Goal: Contribute content: Contribute content

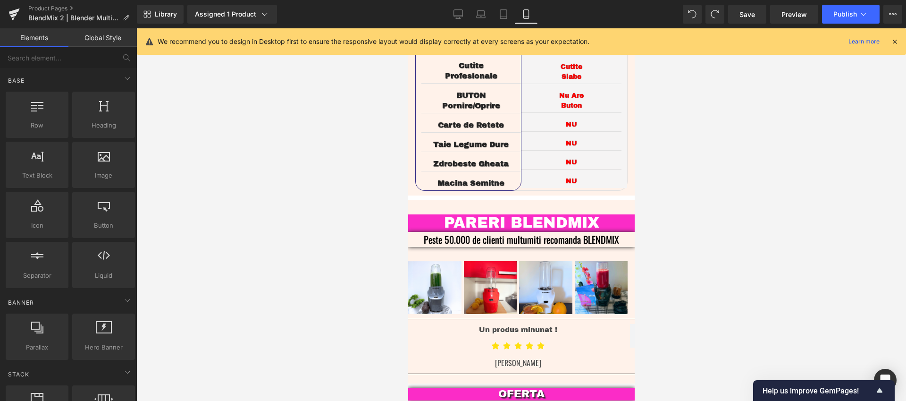
click at [722, 202] on div at bounding box center [521, 214] width 770 height 373
click at [451, 8] on link "Desktop" at bounding box center [458, 14] width 23 height 19
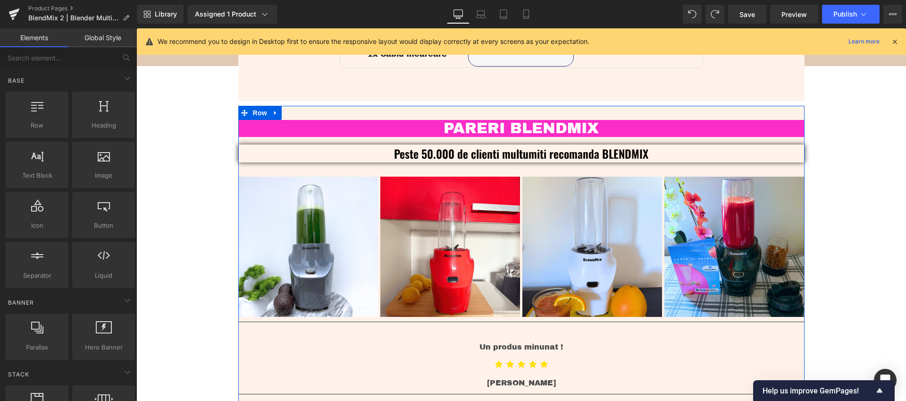
scroll to position [2134, 0]
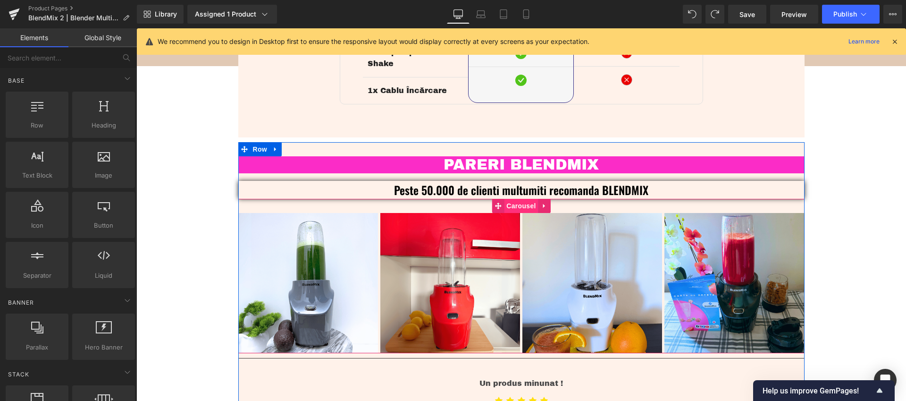
click at [522, 199] on span "Carousel" at bounding box center [521, 206] width 34 height 14
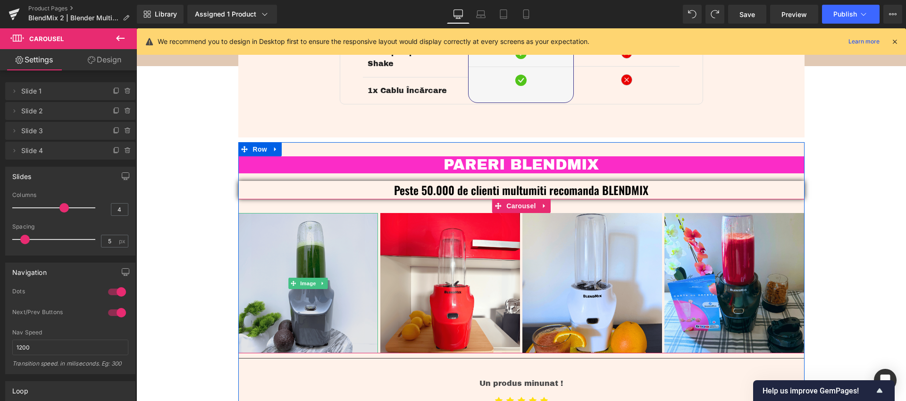
click at [330, 247] on img at bounding box center [308, 283] width 140 height 140
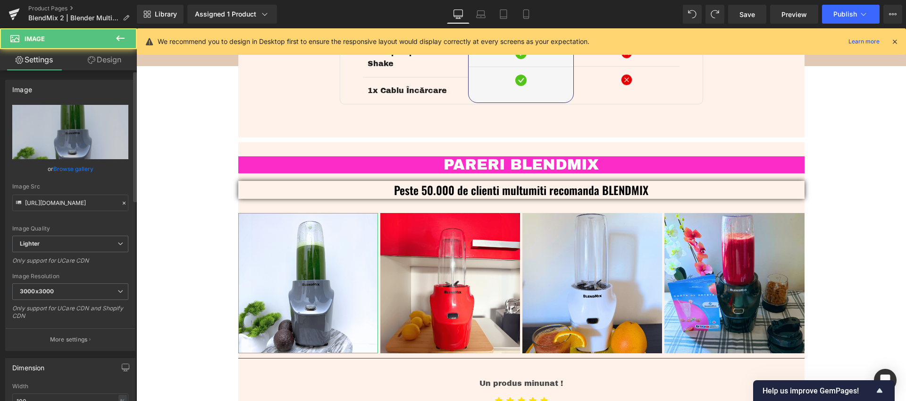
click at [68, 167] on link "Browse gallery" at bounding box center [73, 169] width 40 height 17
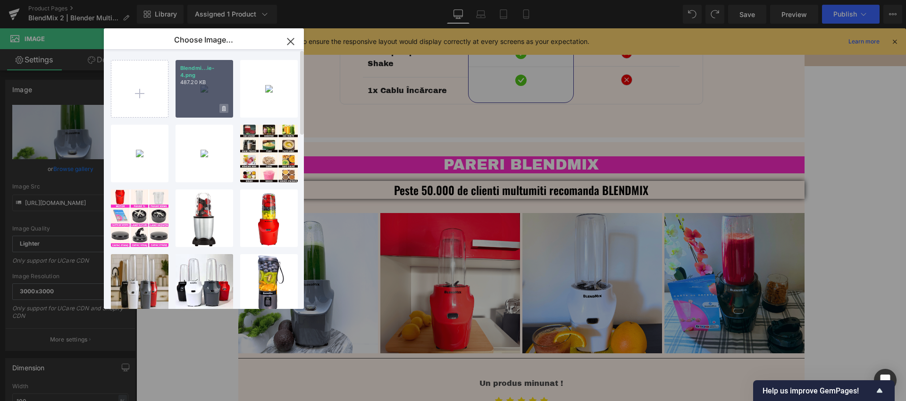
click at [222, 107] on icon at bounding box center [223, 108] width 3 height 5
click at [194, 108] on span "Yes" at bounding box center [192, 108] width 24 height 10
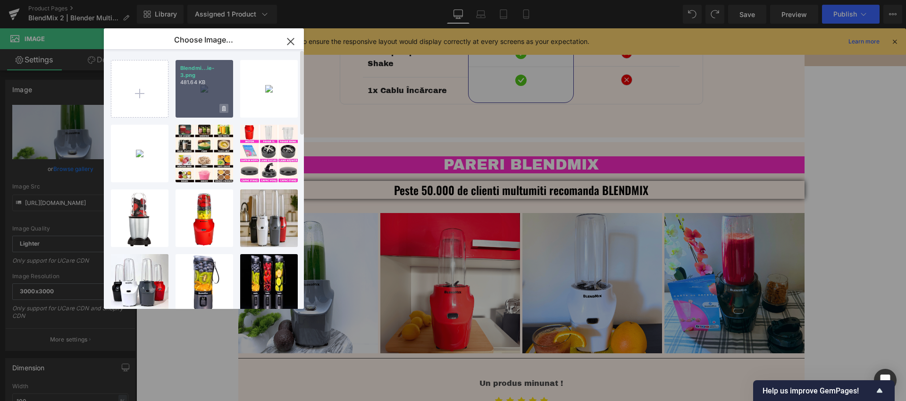
click at [228, 108] on span at bounding box center [224, 108] width 9 height 9
click at [195, 110] on span "Yes" at bounding box center [192, 108] width 24 height 10
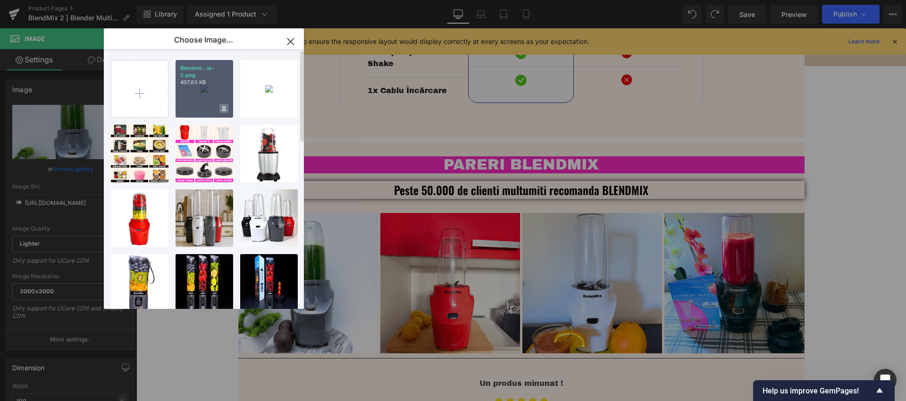
click at [228, 110] on span at bounding box center [224, 108] width 9 height 9
click at [194, 110] on span "Yes" at bounding box center [192, 108] width 24 height 10
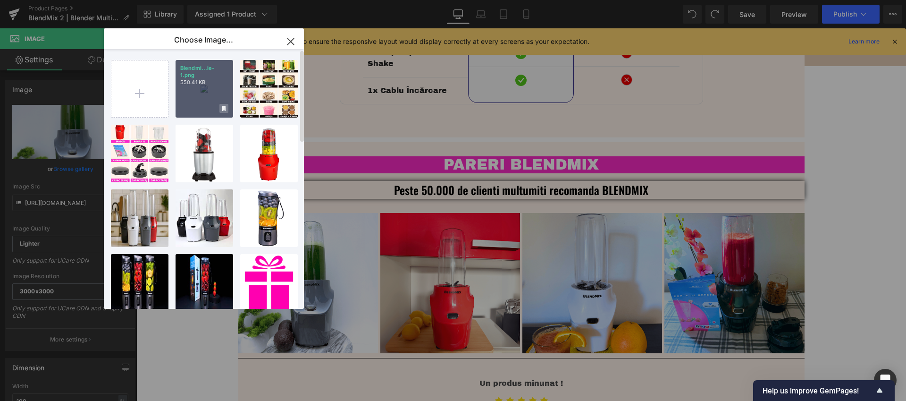
click at [224, 109] on icon at bounding box center [223, 109] width 3 height 6
click at [193, 110] on span "Yes" at bounding box center [192, 108] width 24 height 10
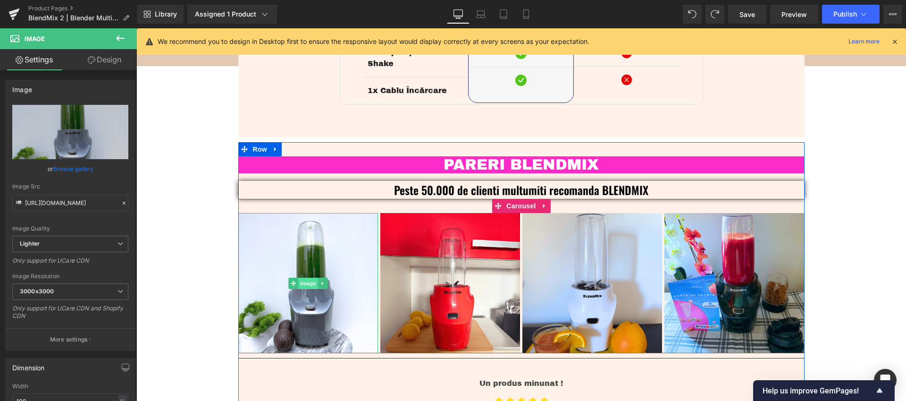
click at [305, 278] on span "Image" at bounding box center [308, 283] width 20 height 11
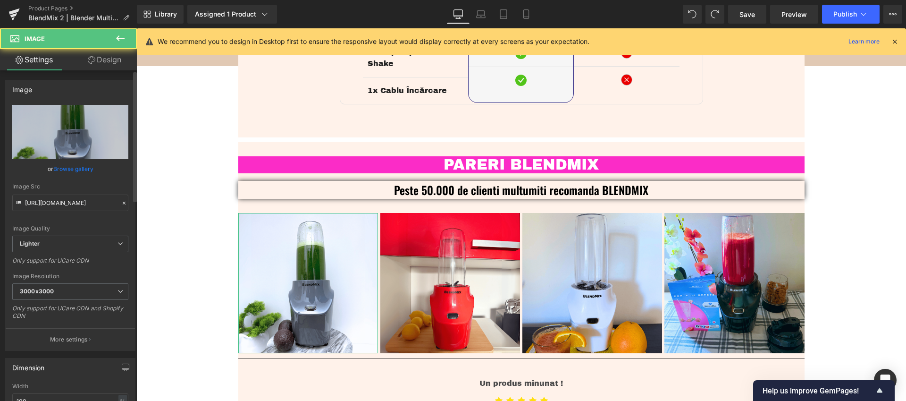
click at [84, 171] on link "Browse gallery" at bounding box center [73, 169] width 40 height 17
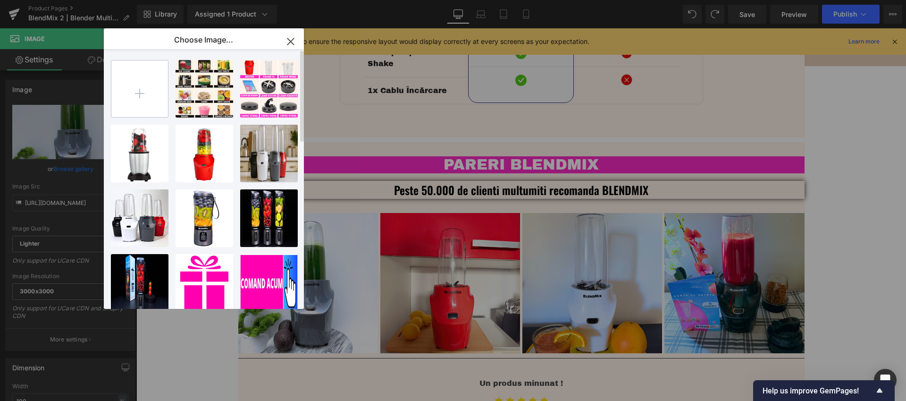
click at [144, 92] on input "file" at bounding box center [139, 88] width 57 height 57
type input "C:\fakepath\Blendmix_2_Blender_Multifunctional_Recenzie_1.png"
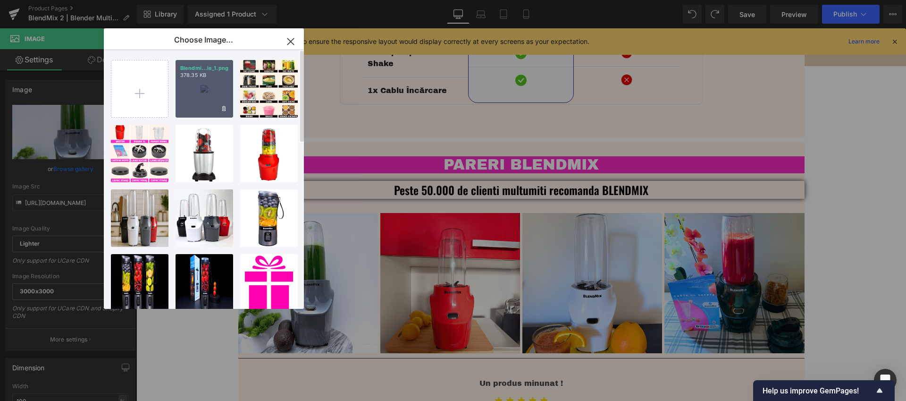
drag, startPoint x: 198, startPoint y: 98, endPoint x: 69, endPoint y: 72, distance: 131.6
click at [198, 98] on div "Blendmi...ie_1.png 378.35 KB" at bounding box center [205, 89] width 58 height 58
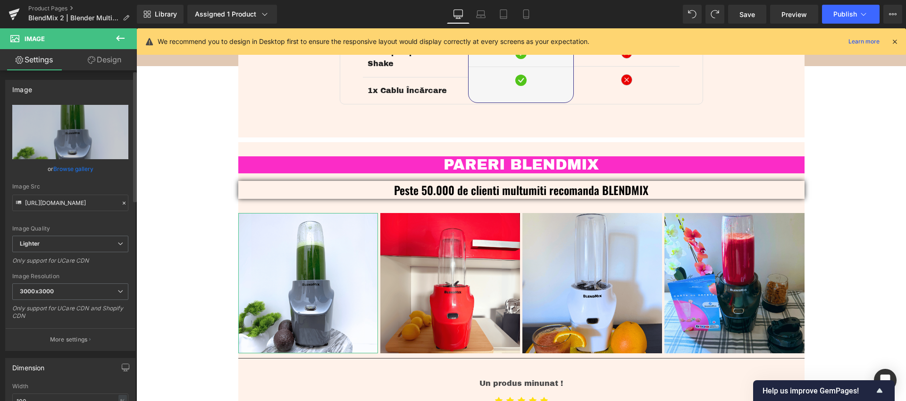
click at [84, 169] on link "Browse gallery" at bounding box center [73, 169] width 40 height 17
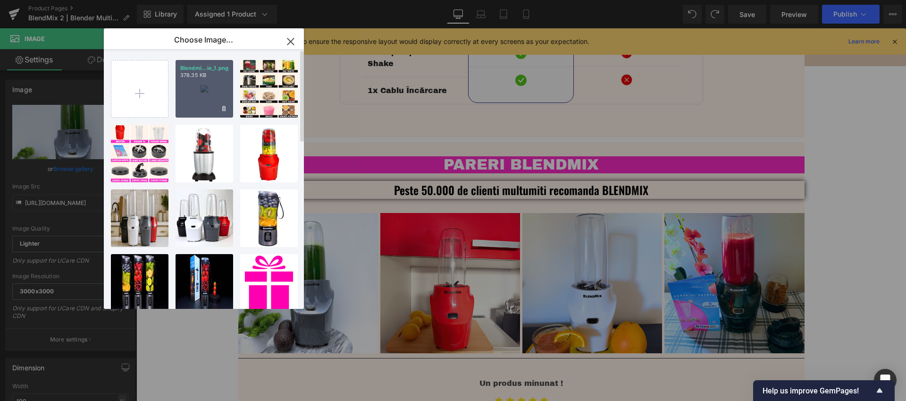
click at [198, 110] on div "Blendmi...ie_1.png 378.35 KB" at bounding box center [205, 89] width 58 height 58
type input "https://ucarecdn.com/1a030c31-d62b-4c9d-96f2-f8f5d8dd672e/-/format/auto/-/previ…"
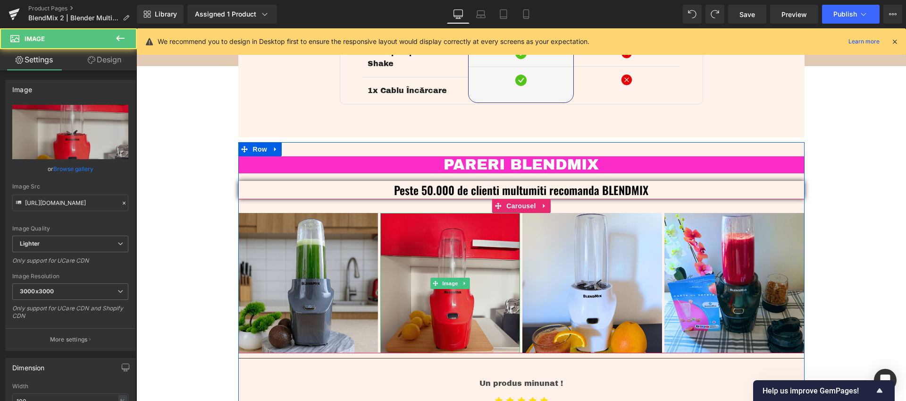
click at [453, 317] on img at bounding box center [451, 283] width 140 height 140
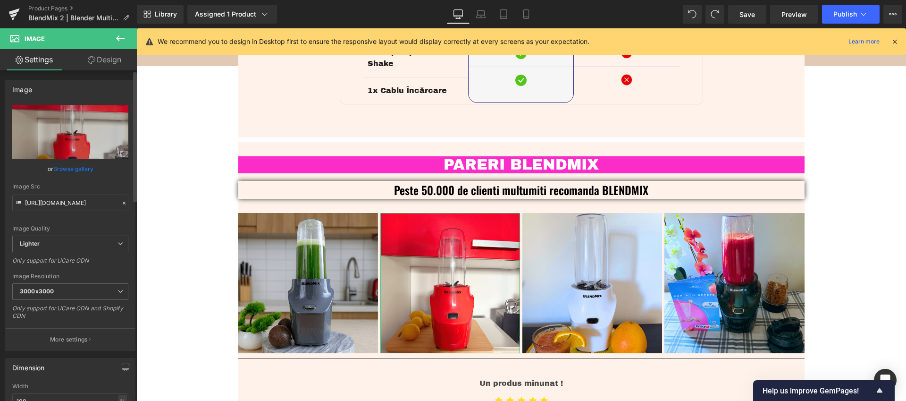
click at [80, 169] on link "Browse gallery" at bounding box center [73, 169] width 40 height 17
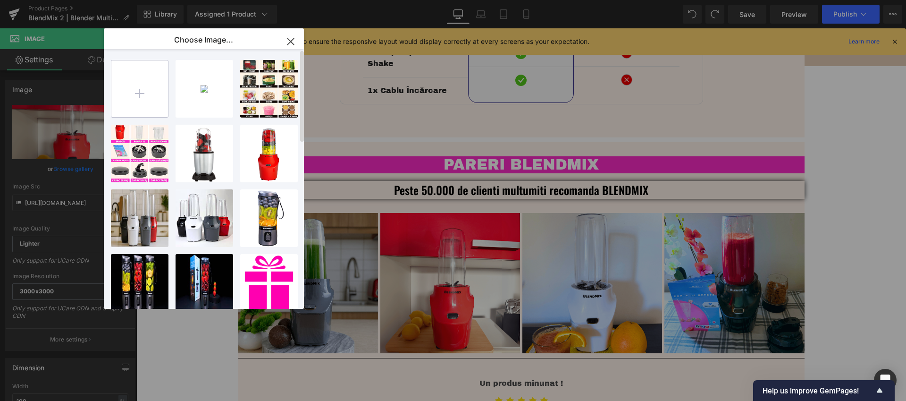
click at [137, 89] on input "file" at bounding box center [139, 88] width 57 height 57
type input "C:\fakepath\Blendmix_2_Blender_Multifunctional_Recenzie_2.png"
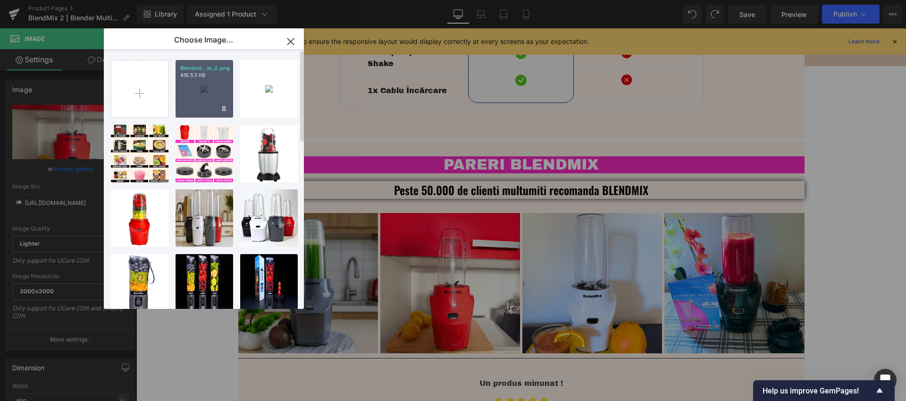
click at [208, 100] on div "Blendmi...ie_2.png 416.53 KB" at bounding box center [205, 89] width 58 height 58
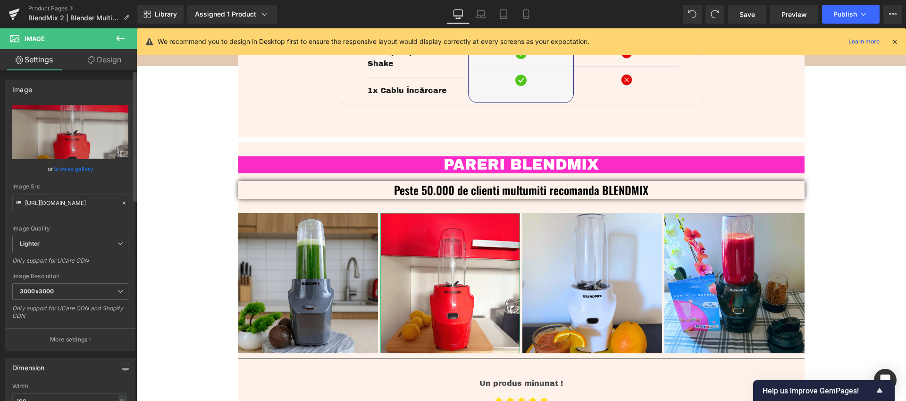
click at [78, 169] on link "Browse gallery" at bounding box center [73, 169] width 40 height 17
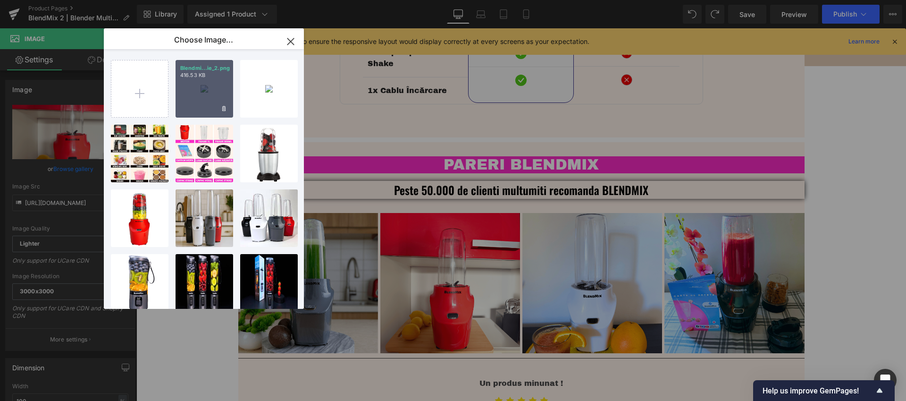
click at [195, 109] on div "Blendmi...ie_2.png 416.53 KB" at bounding box center [205, 89] width 58 height 58
type input "https://ucarecdn.com/5b3baa4f-f5fc-499e-9857-45d61d83c23c/-/format/auto/-/previ…"
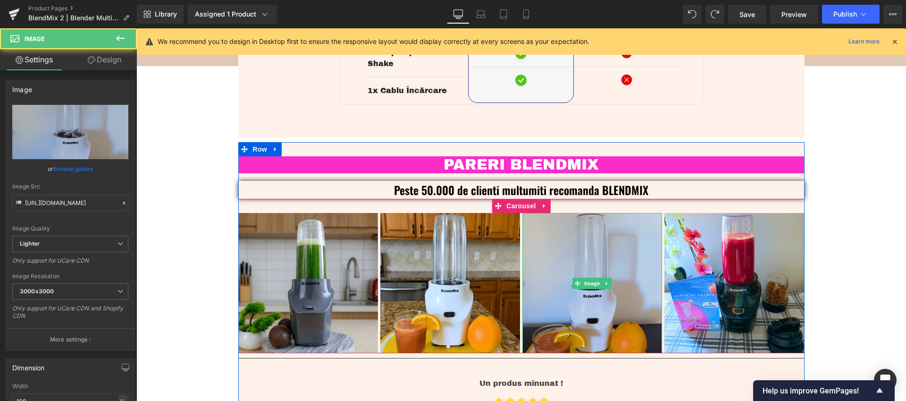
click at [586, 307] on img at bounding box center [593, 283] width 140 height 140
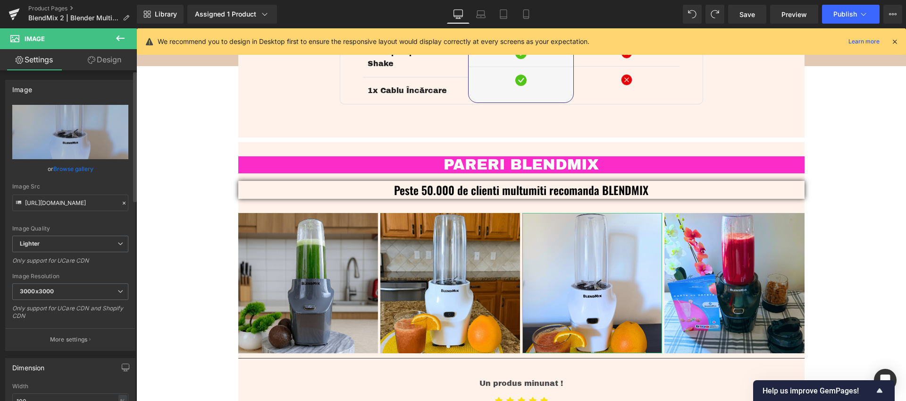
click at [76, 171] on link "Browse gallery" at bounding box center [73, 169] width 40 height 17
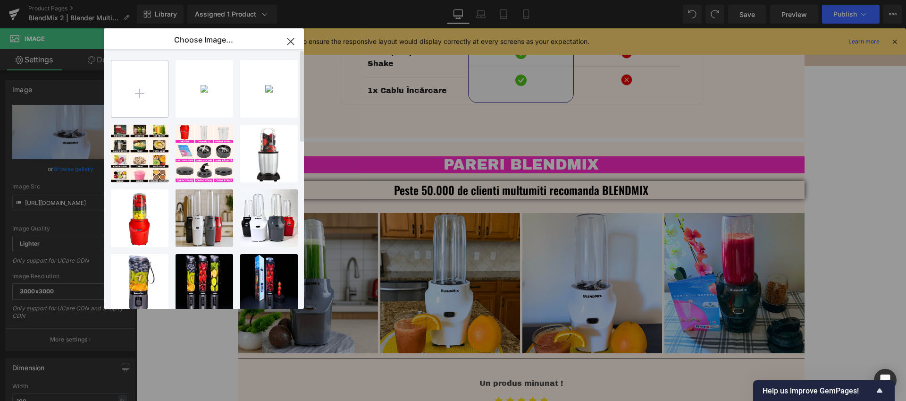
click at [144, 93] on input "file" at bounding box center [139, 88] width 57 height 57
type input "C:\fakepath\Blendmix_2_Blender_Multifunctional_Recenzie_3.png"
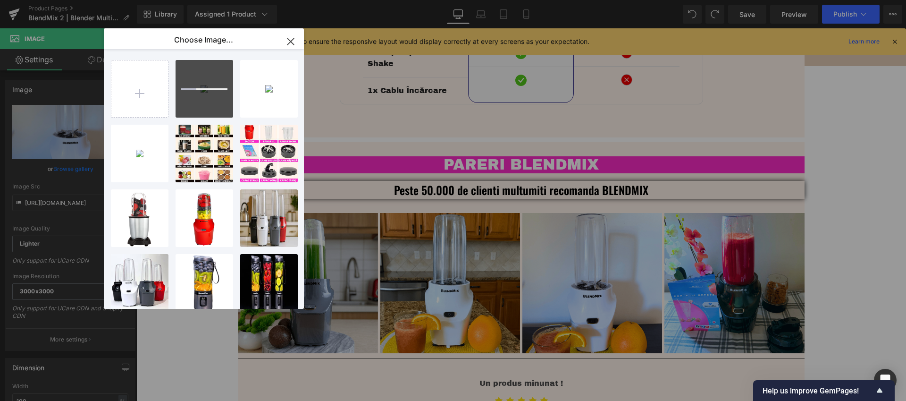
click at [289, 44] on icon "button" at bounding box center [290, 41] width 15 height 15
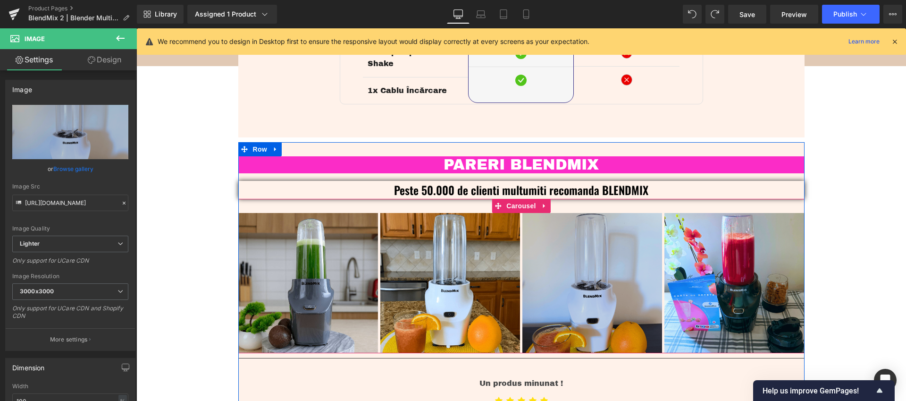
click at [589, 286] on img at bounding box center [593, 283] width 140 height 140
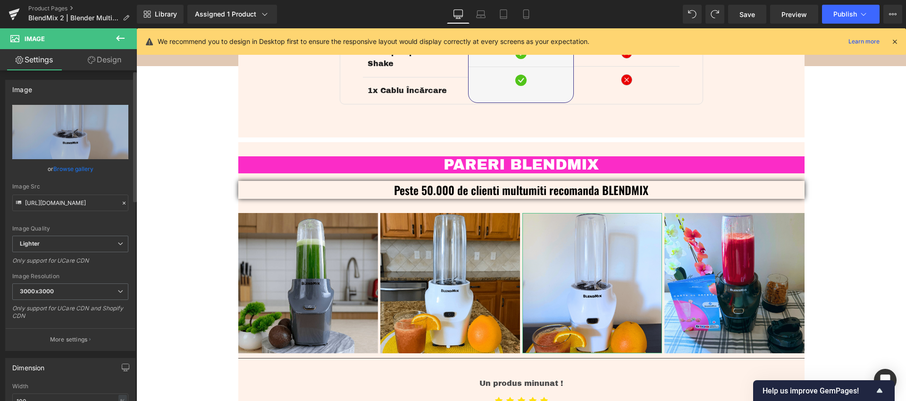
click at [80, 169] on link "Browse gallery" at bounding box center [73, 169] width 40 height 17
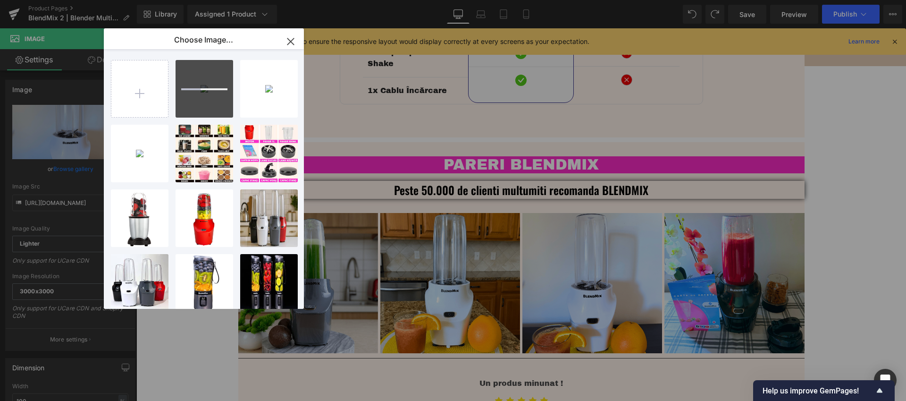
click at [287, 42] on icon "button" at bounding box center [290, 41] width 15 height 15
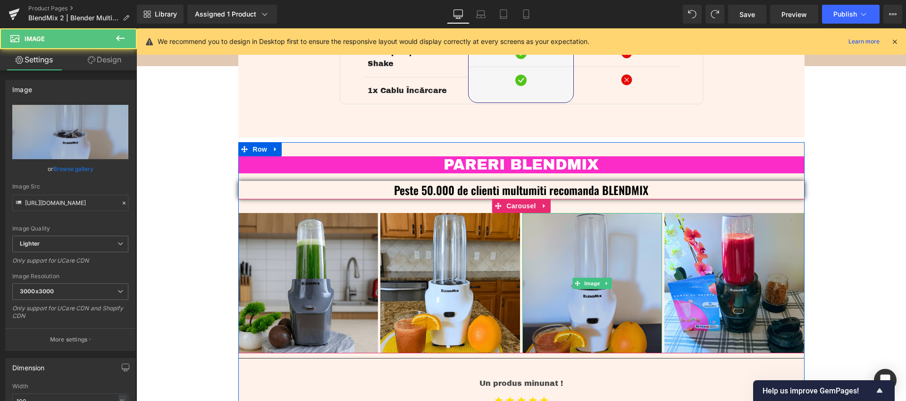
click at [587, 311] on img at bounding box center [593, 283] width 140 height 140
click at [611, 329] on img at bounding box center [593, 283] width 140 height 140
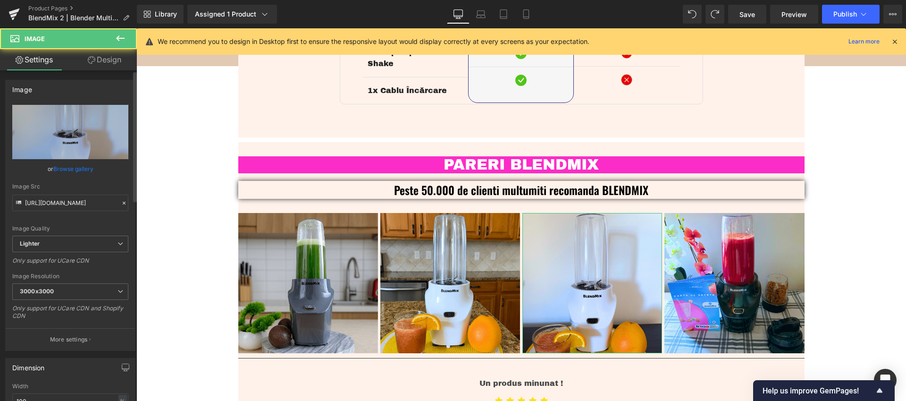
click at [87, 169] on link "Browse gallery" at bounding box center [73, 169] width 40 height 17
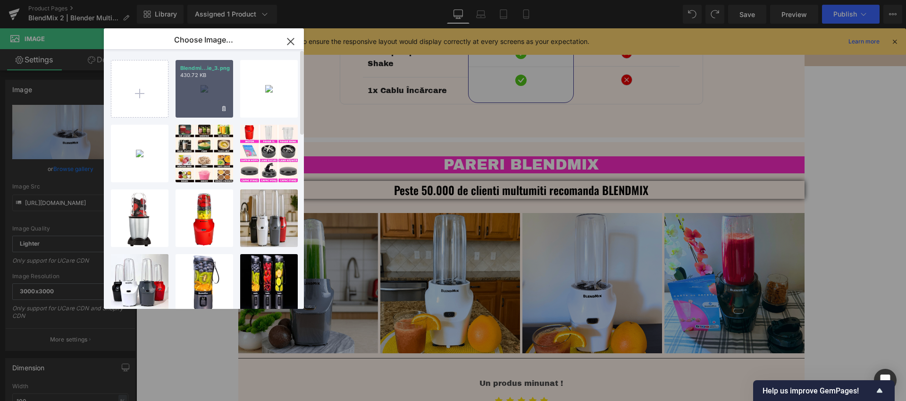
click at [208, 107] on div "Blendmi...ie_3.png 430.72 KB" at bounding box center [205, 89] width 58 height 58
type input "https://ucarecdn.com/960ec47d-19f7-4723-9a8e-af6eac58e6fa/-/format/auto/-/previ…"
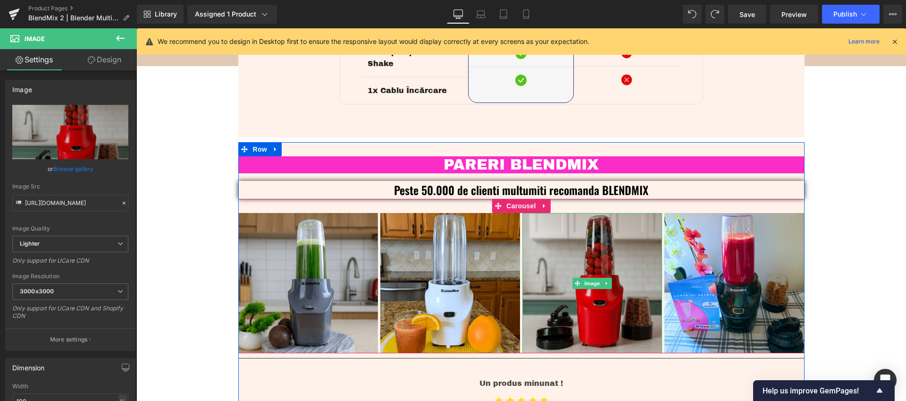
click at [594, 325] on img at bounding box center [593, 283] width 140 height 140
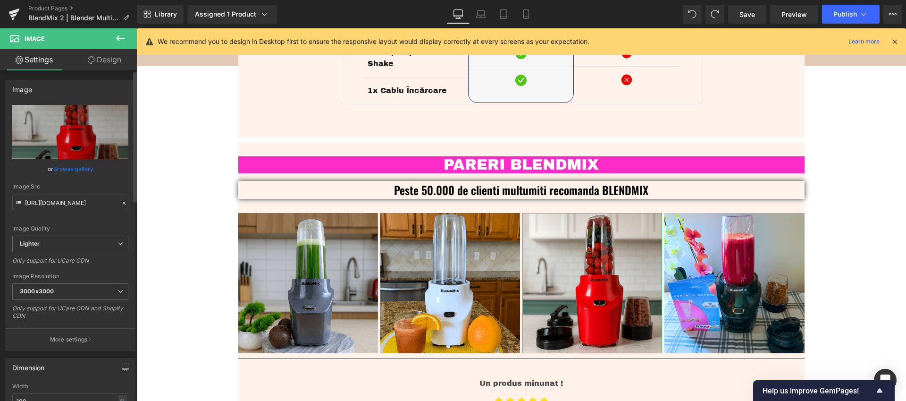
click at [80, 169] on link "Browse gallery" at bounding box center [73, 169] width 40 height 17
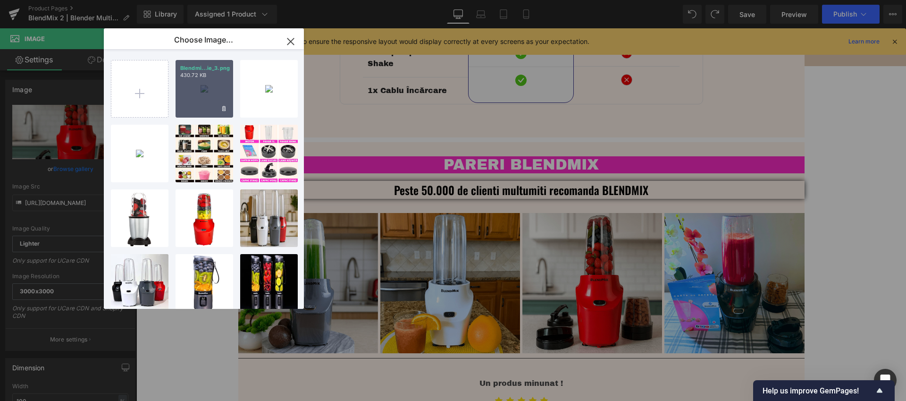
click at [206, 106] on div "Blendmi...ie_3.png 430.72 KB" at bounding box center [205, 89] width 58 height 58
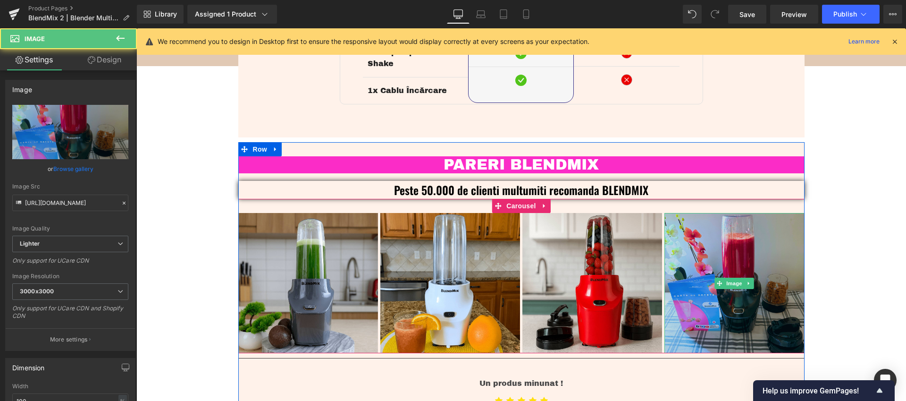
click at [711, 328] on img at bounding box center [735, 283] width 140 height 140
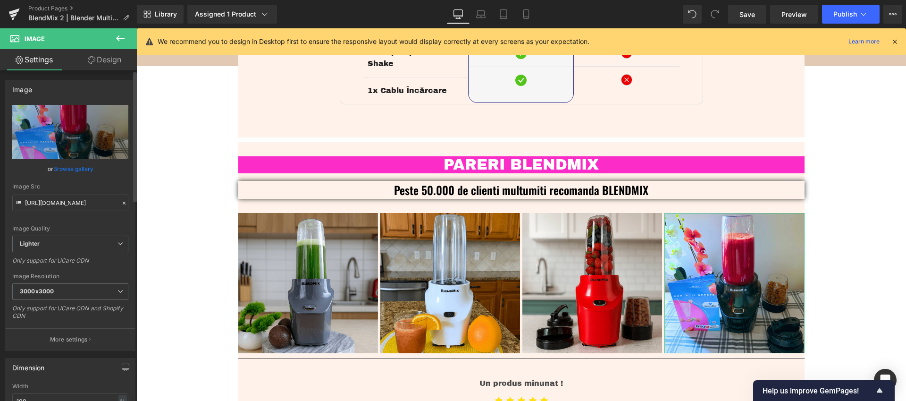
click at [68, 172] on link "Browse gallery" at bounding box center [73, 169] width 40 height 17
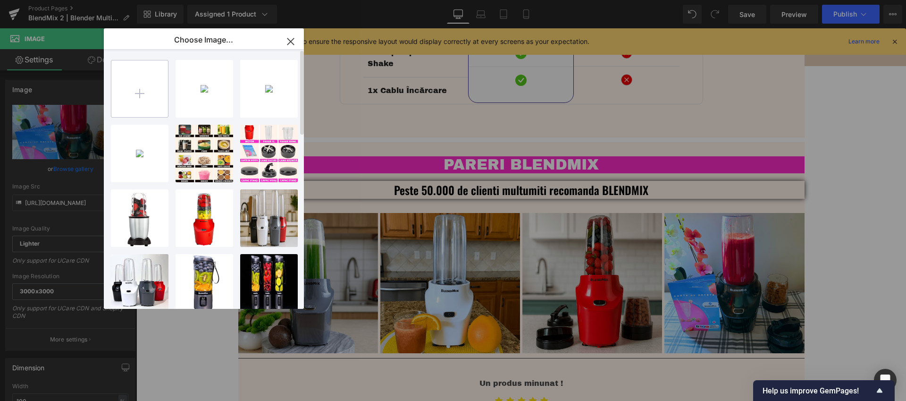
click at [144, 96] on input "file" at bounding box center [139, 88] width 57 height 57
type input "C:\fakepath\Blendmix_2_Blender_Multifunctional_Recenzie_4.png"
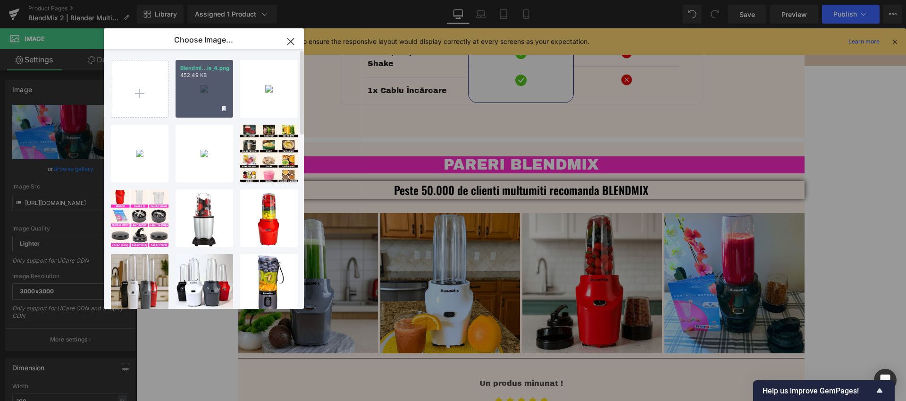
click at [213, 109] on div "Blendmi...ie_4.png 452.49 KB" at bounding box center [205, 89] width 58 height 58
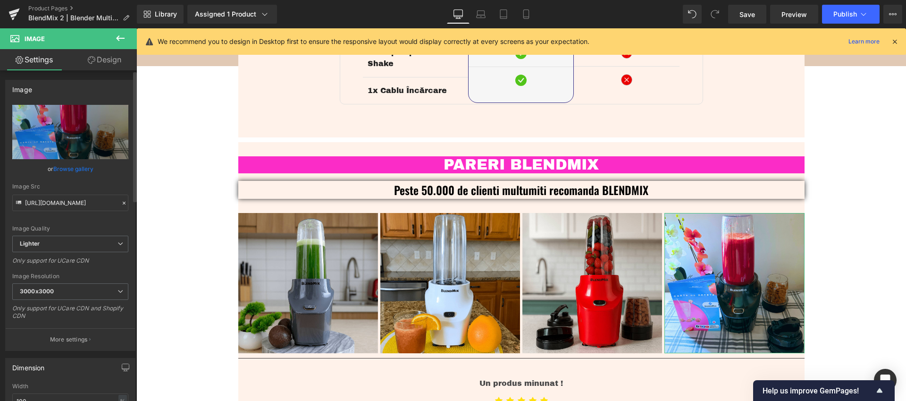
click at [84, 169] on link "Browse gallery" at bounding box center [73, 169] width 40 height 17
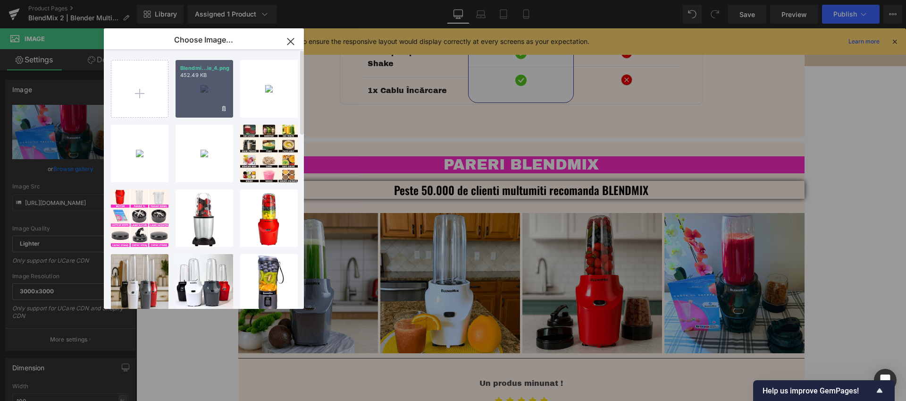
click at [192, 103] on div "Blendmi...ie_4.png 452.49 KB" at bounding box center [205, 89] width 58 height 58
type input "https://ucarecdn.com/4694dd2a-d79e-40b5-8e67-4cda2096e57c/-/format/auto/-/previ…"
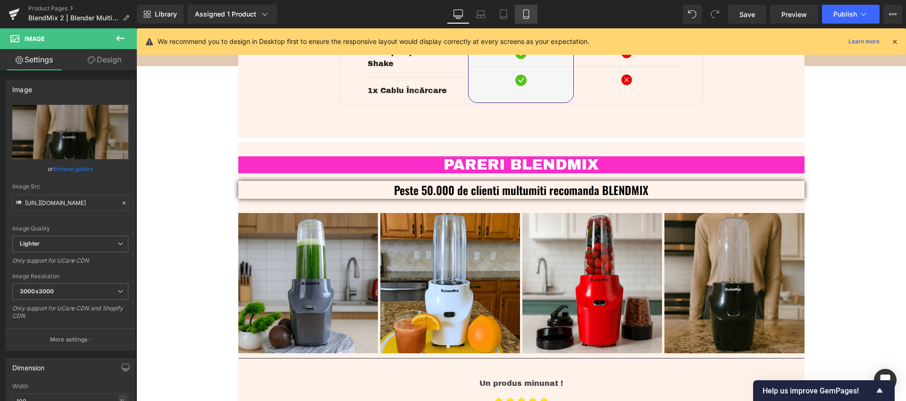
click at [533, 19] on link "Mobile" at bounding box center [526, 14] width 23 height 19
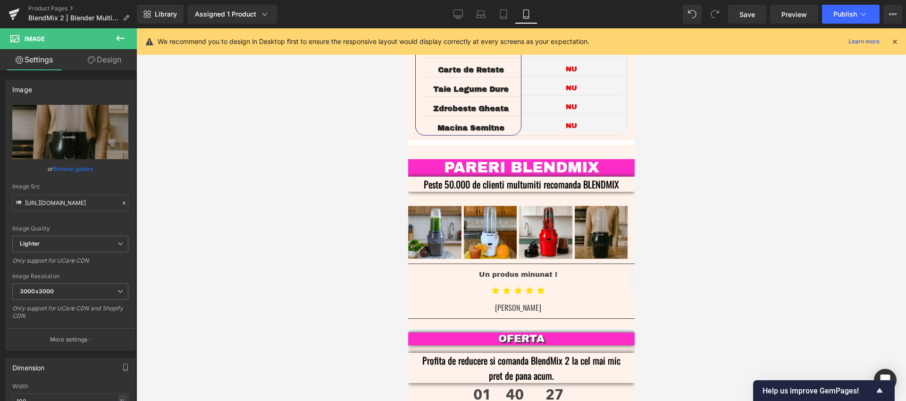
scroll to position [2141, 0]
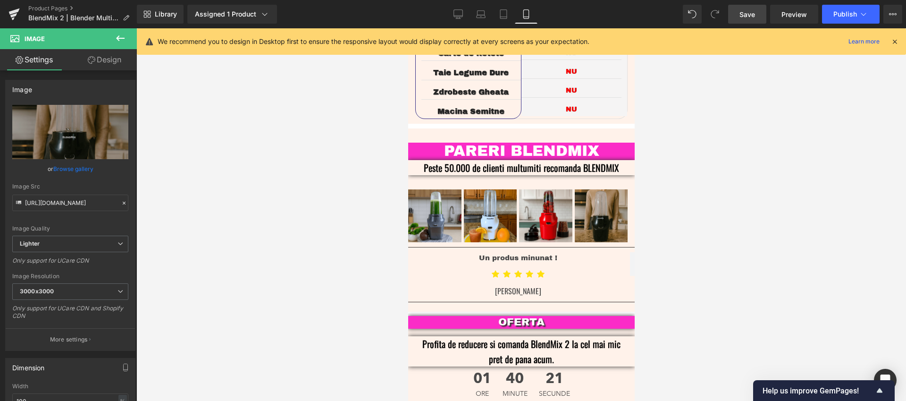
click at [746, 15] on span "Save" at bounding box center [748, 14] width 16 height 10
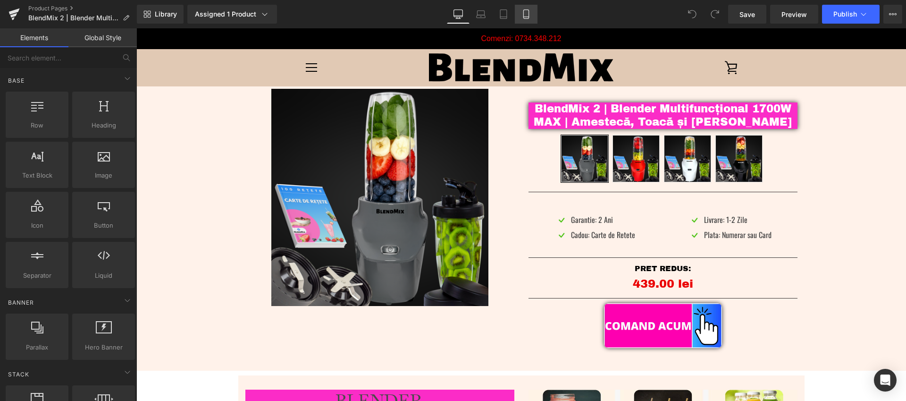
click at [529, 12] on icon at bounding box center [526, 13] width 9 height 9
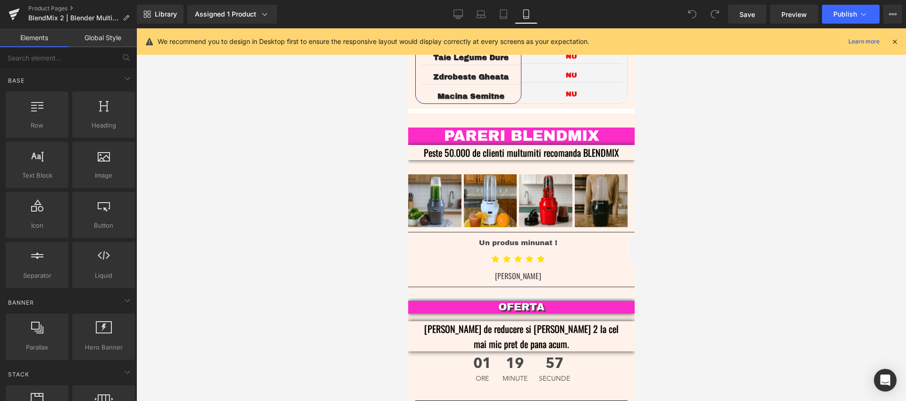
scroll to position [2139, 0]
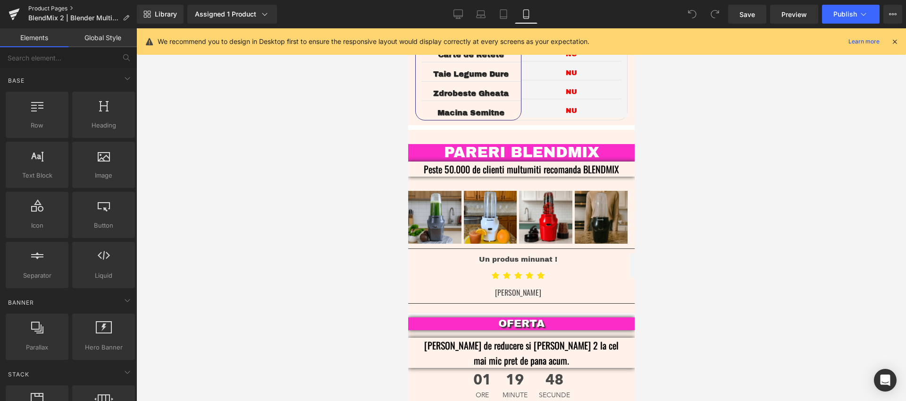
click at [51, 6] on link "Product Pages" at bounding box center [82, 9] width 109 height 8
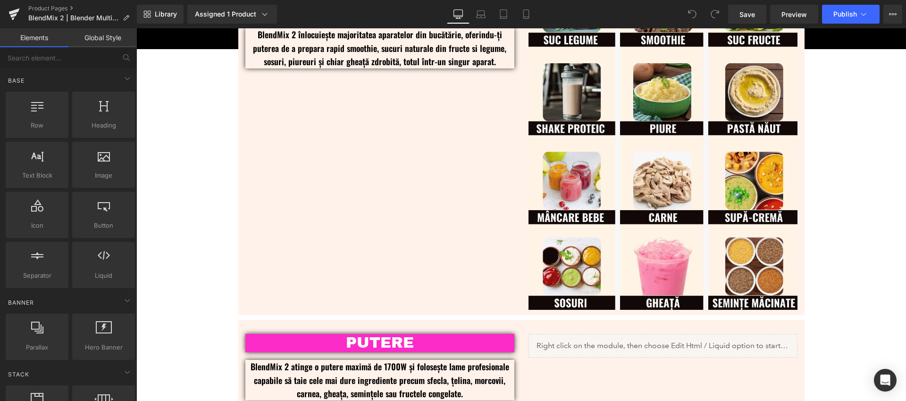
scroll to position [593, 0]
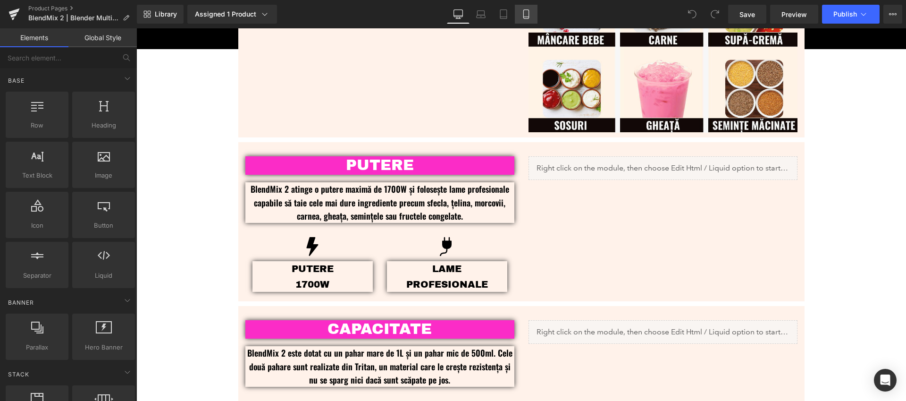
click at [518, 17] on link "Mobile" at bounding box center [526, 14] width 23 height 19
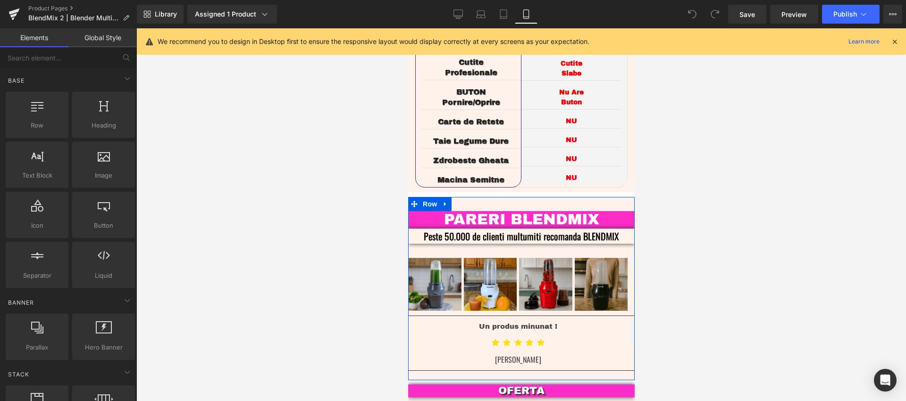
scroll to position [2113, 0]
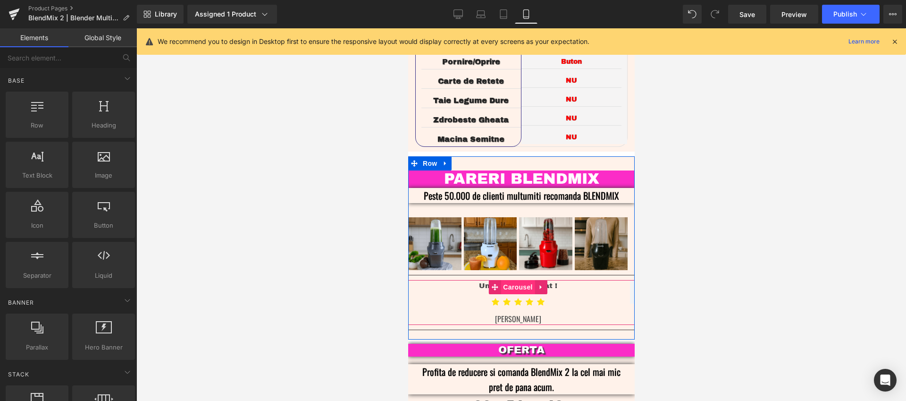
click at [529, 280] on span "Carousel" at bounding box center [517, 287] width 34 height 14
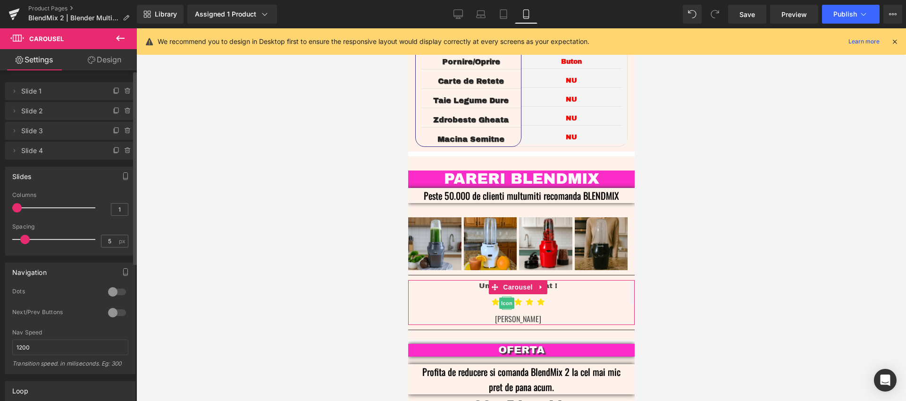
click at [65, 112] on span "Slide 2" at bounding box center [60, 111] width 79 height 18
click at [17, 111] on icon at bounding box center [14, 111] width 8 height 8
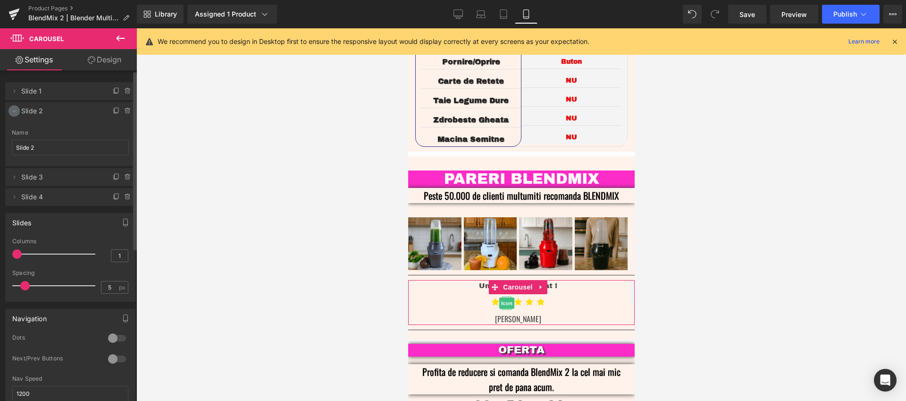
click at [17, 111] on icon at bounding box center [14, 111] width 8 height 8
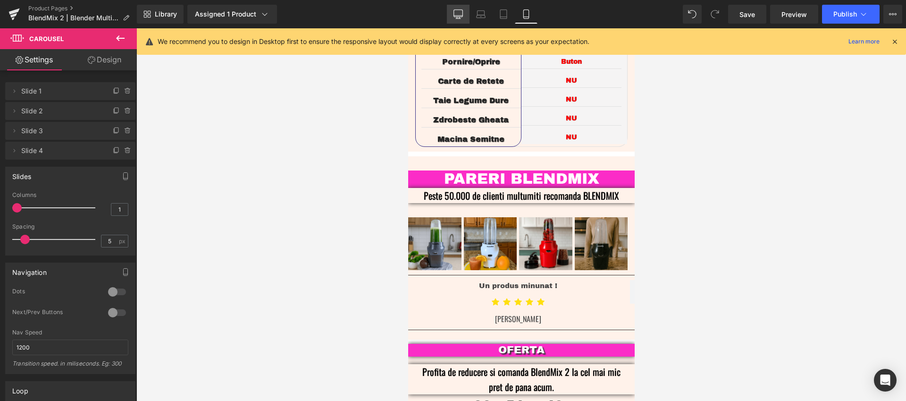
click at [452, 12] on link "Desktop" at bounding box center [458, 14] width 23 height 19
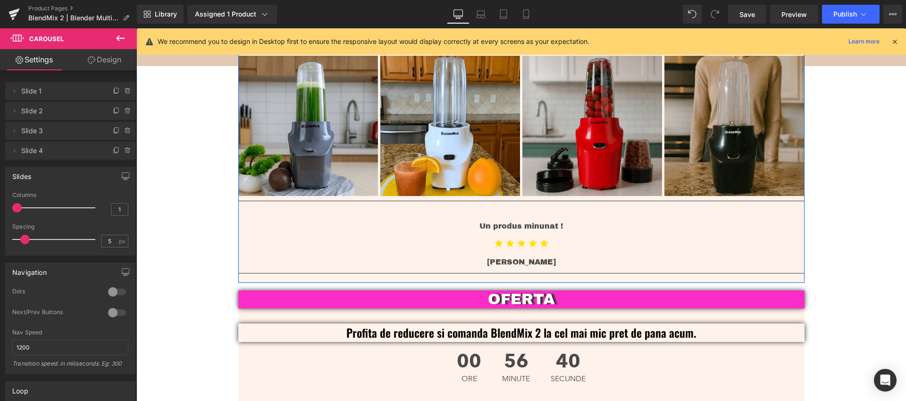
scroll to position [2290, 0]
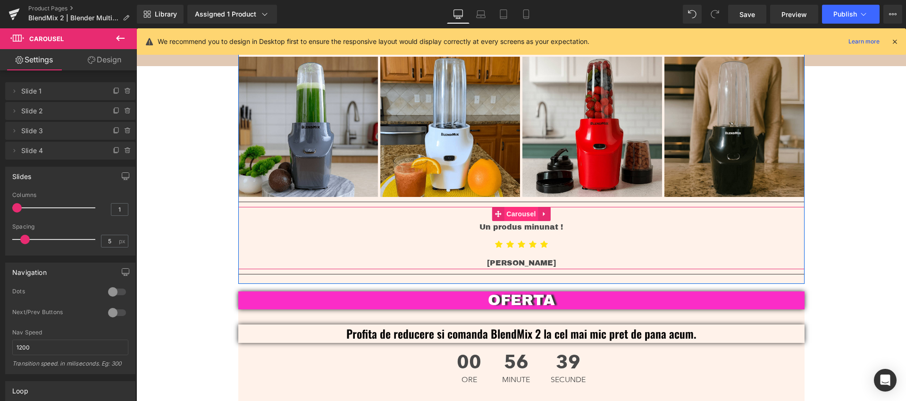
click at [513, 207] on span "Carousel" at bounding box center [521, 214] width 34 height 14
click at [515, 207] on span "Carousel" at bounding box center [521, 214] width 34 height 14
click at [120, 294] on div at bounding box center [117, 291] width 23 height 15
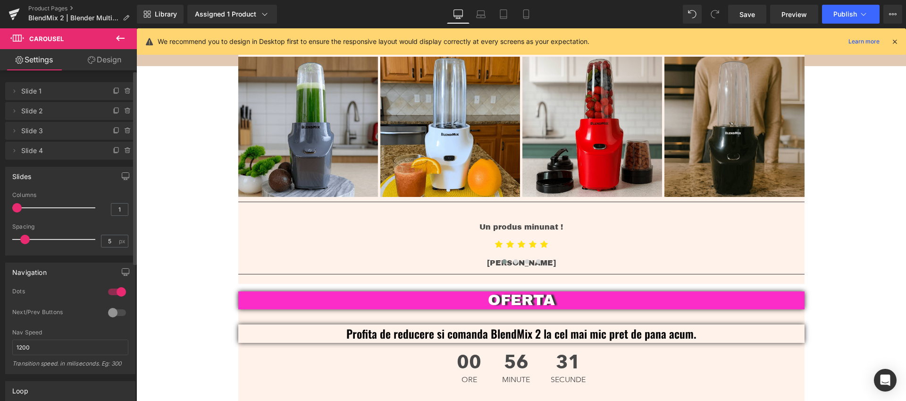
click at [118, 295] on div at bounding box center [117, 291] width 23 height 15
click at [117, 312] on div at bounding box center [117, 312] width 23 height 15
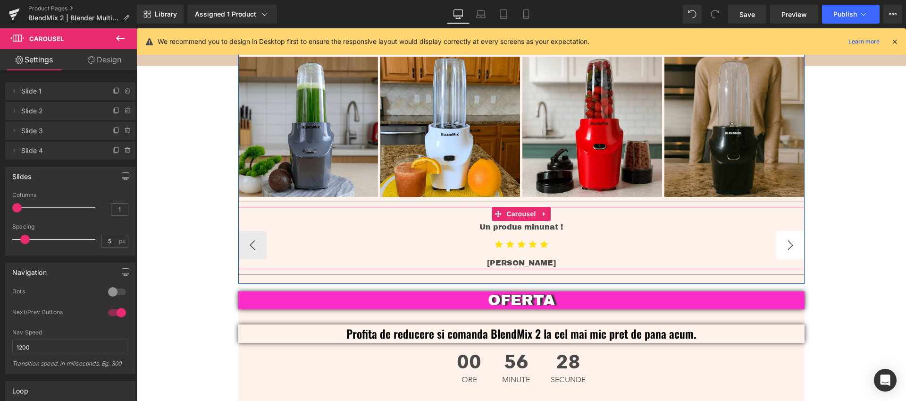
click at [797, 234] on button "›" at bounding box center [791, 245] width 28 height 28
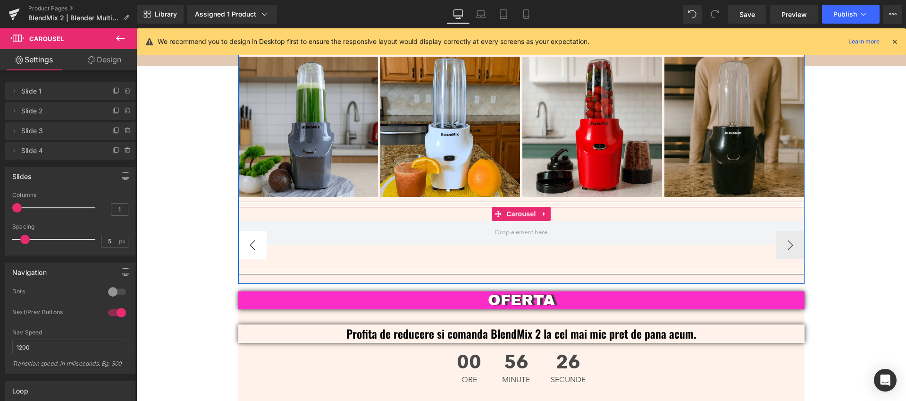
click at [241, 235] on button "‹" at bounding box center [252, 245] width 28 height 28
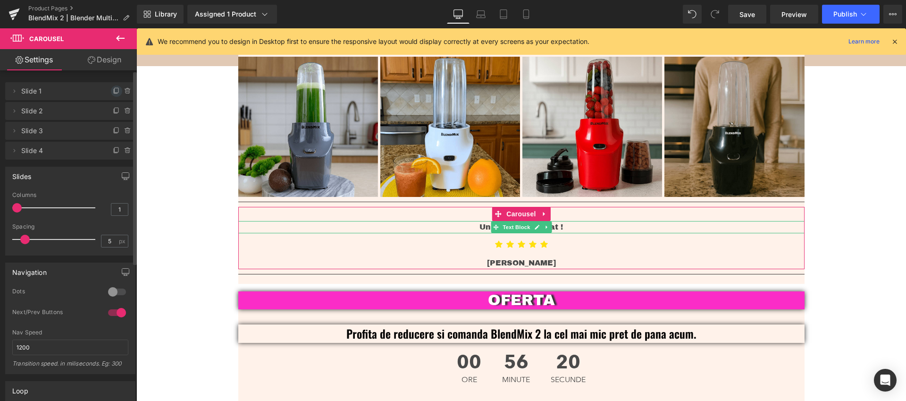
click at [115, 92] on icon at bounding box center [117, 90] width 4 height 5
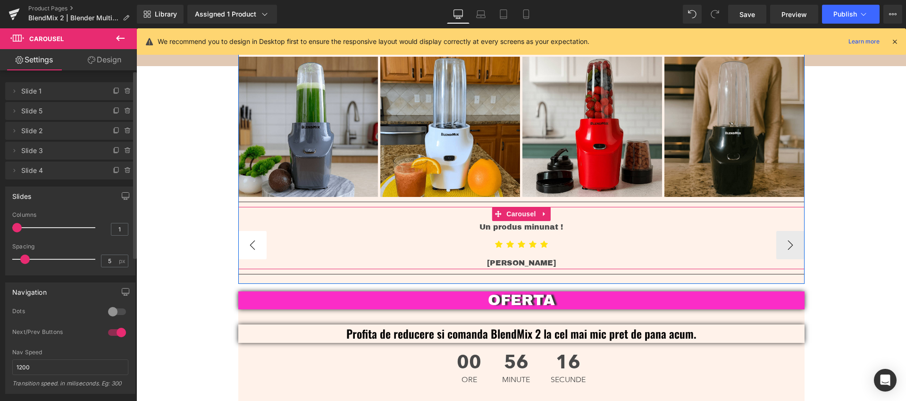
click at [245, 233] on button "‹" at bounding box center [252, 245] width 28 height 28
click at [785, 231] on button "›" at bounding box center [791, 245] width 28 height 28
click at [782, 237] on button "›" at bounding box center [791, 245] width 28 height 28
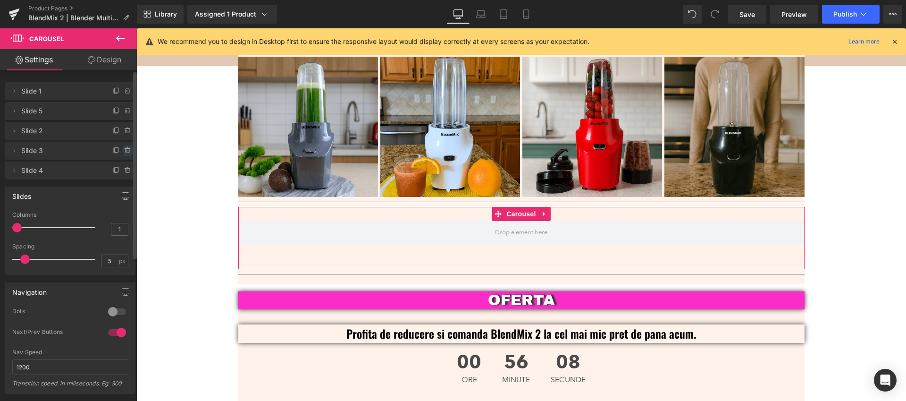
click at [128, 151] on icon at bounding box center [128, 151] width 0 height 2
click at [115, 155] on button "Delete" at bounding box center [118, 151] width 30 height 12
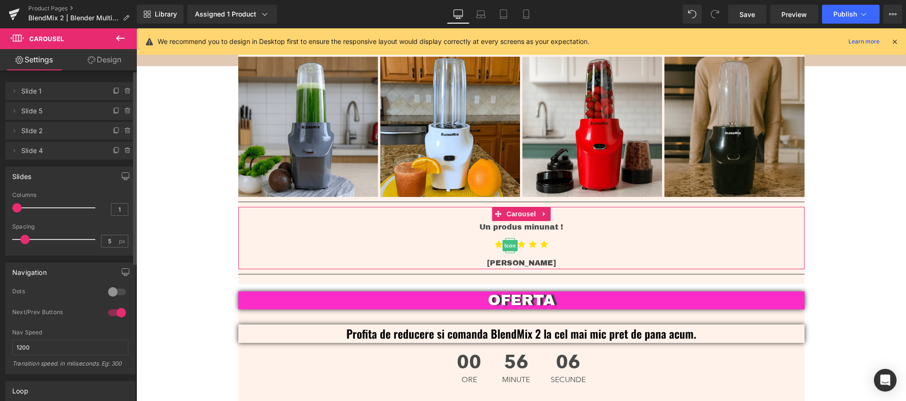
drag, startPoint x: 123, startPoint y: 111, endPoint x: 124, endPoint y: 102, distance: 9.5
click at [119, 102] on div "Delete Cancel Slide 1 Slide 1 Delete Cancel Slide 5 Slide 5 Delete Cancel Slide…" at bounding box center [70, 119] width 130 height 79
click at [124, 112] on icon at bounding box center [128, 111] width 8 height 8
click at [121, 115] on button "Delete" at bounding box center [118, 111] width 30 height 12
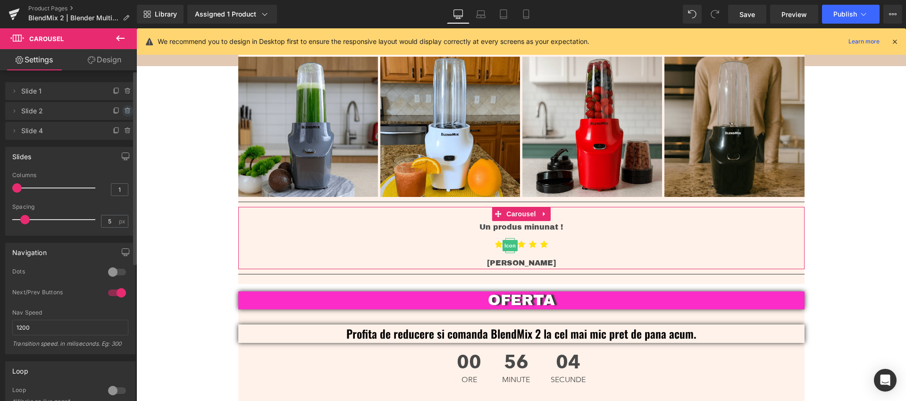
click at [126, 113] on icon at bounding box center [128, 111] width 4 height 4
click at [127, 112] on button "Delete" at bounding box center [118, 111] width 30 height 12
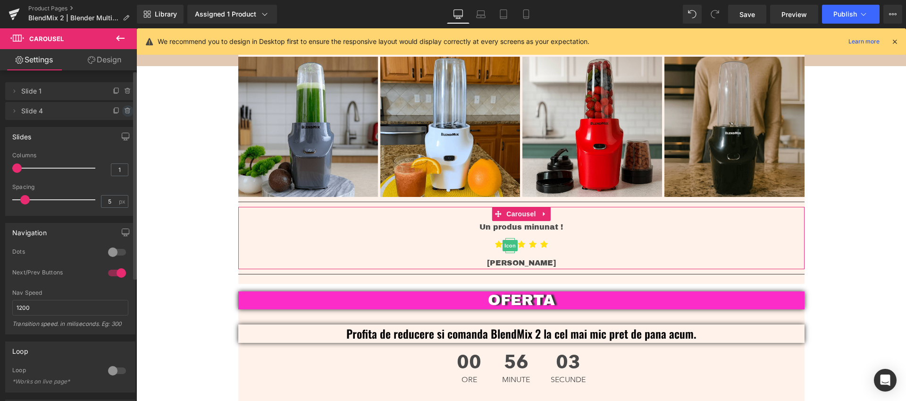
click at [127, 112] on icon at bounding box center [128, 111] width 8 height 8
click at [125, 113] on button "Delete" at bounding box center [118, 111] width 30 height 12
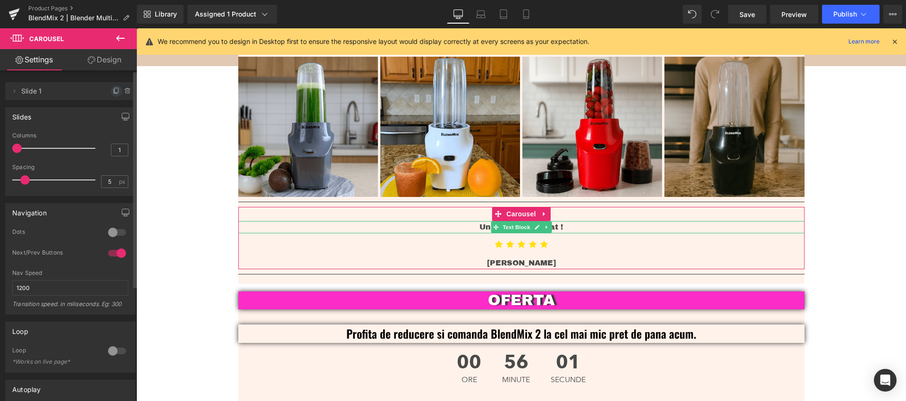
click at [115, 94] on icon at bounding box center [117, 91] width 8 height 8
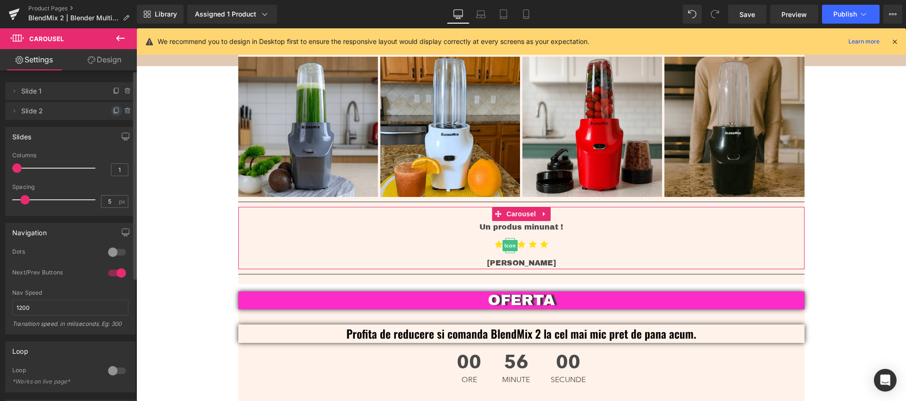
click at [115, 111] on icon at bounding box center [117, 110] width 4 height 5
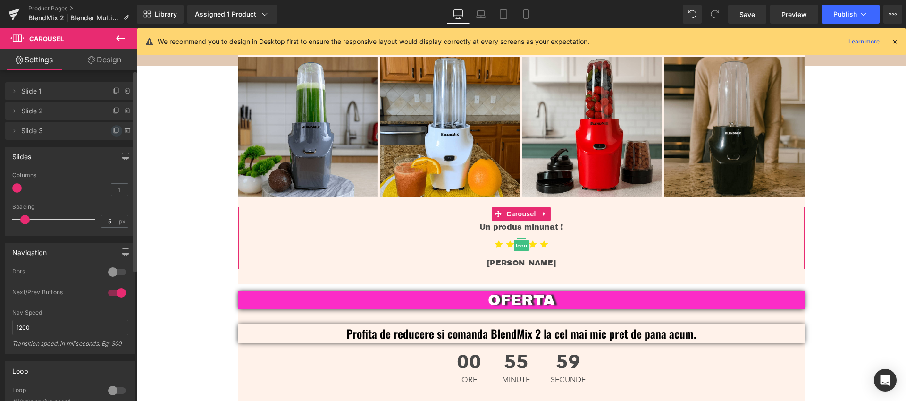
click at [113, 132] on icon at bounding box center [117, 131] width 8 height 8
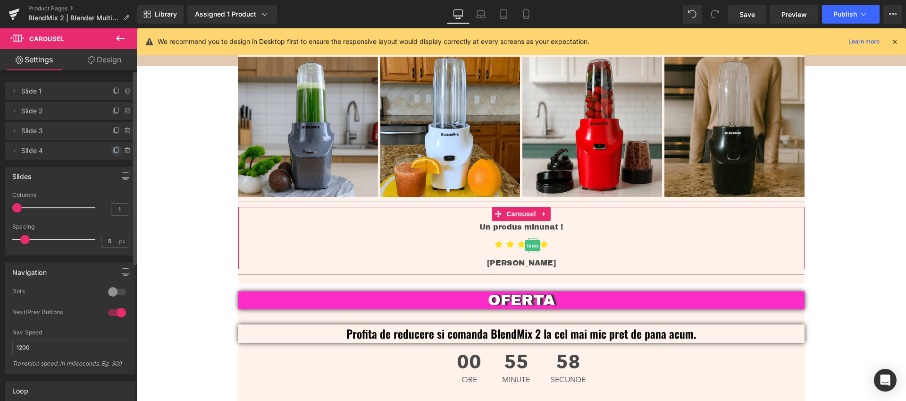
click at [113, 150] on icon at bounding box center [117, 151] width 8 height 8
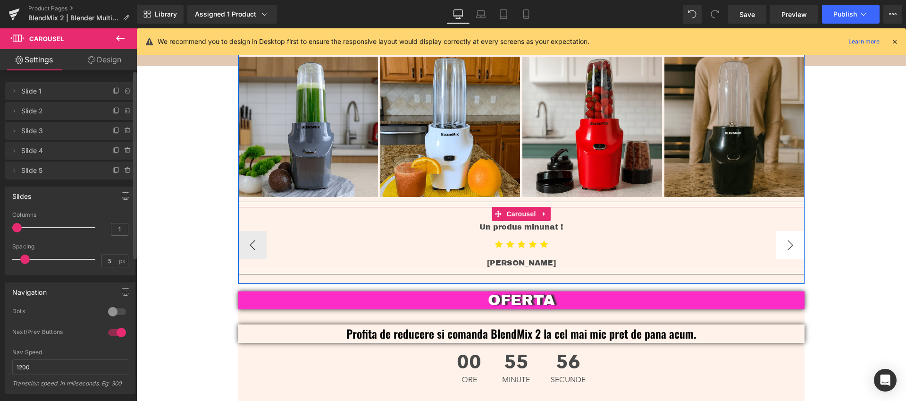
click at [783, 237] on button "›" at bounding box center [791, 245] width 28 height 28
click at [254, 234] on button "‹" at bounding box center [252, 245] width 28 height 28
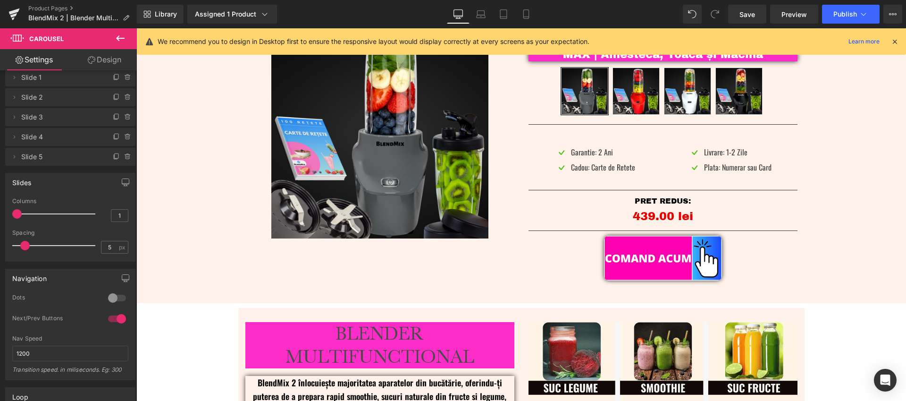
scroll to position [0, 0]
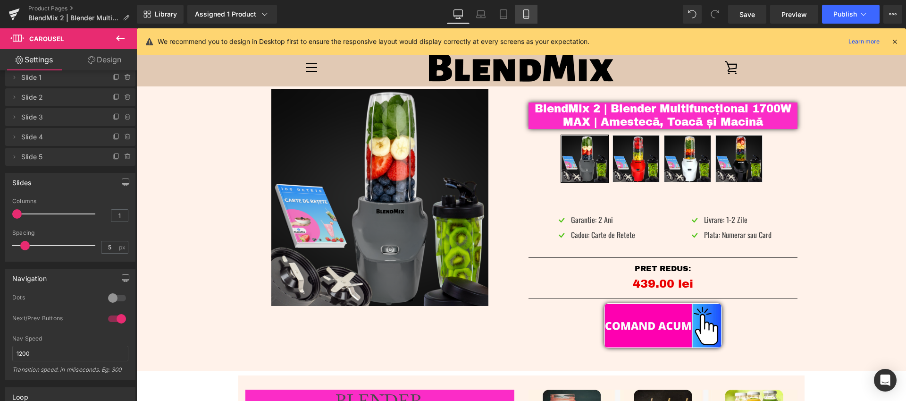
click at [522, 16] on icon at bounding box center [526, 13] width 9 height 9
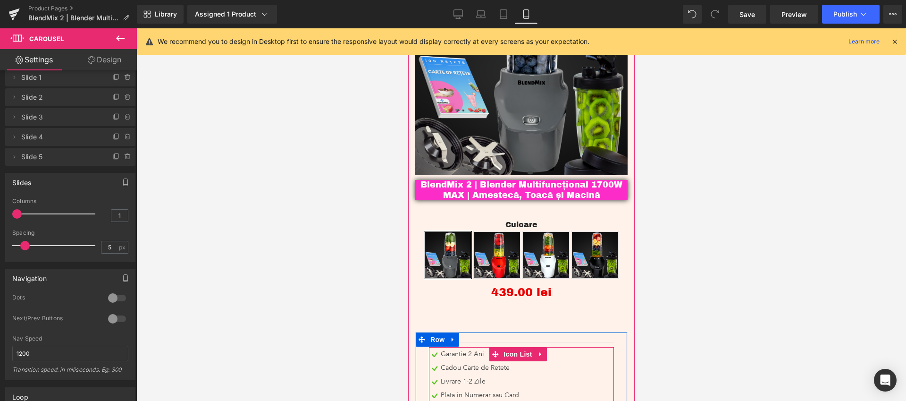
scroll to position [2595, 0]
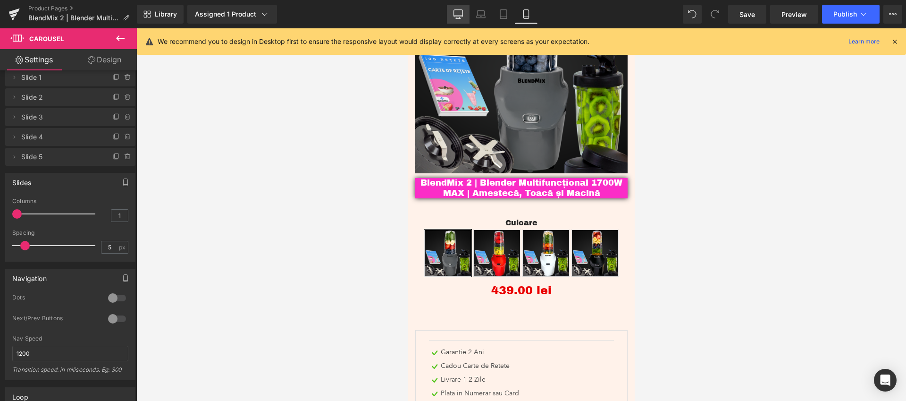
click at [457, 19] on link "Desktop" at bounding box center [458, 14] width 23 height 19
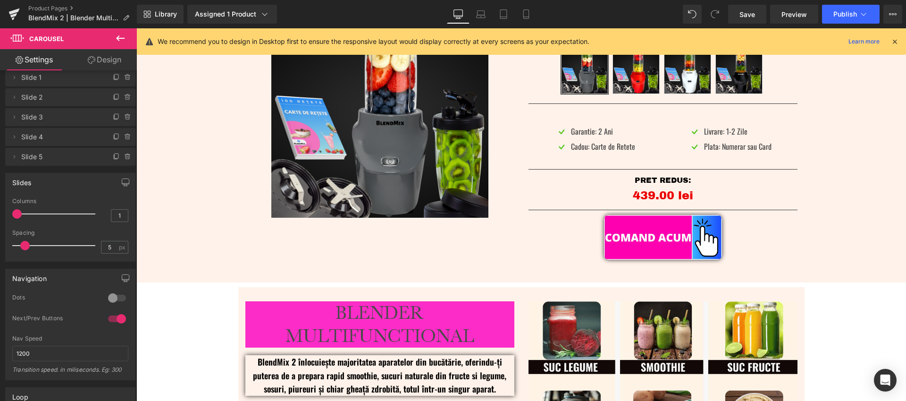
scroll to position [0, 0]
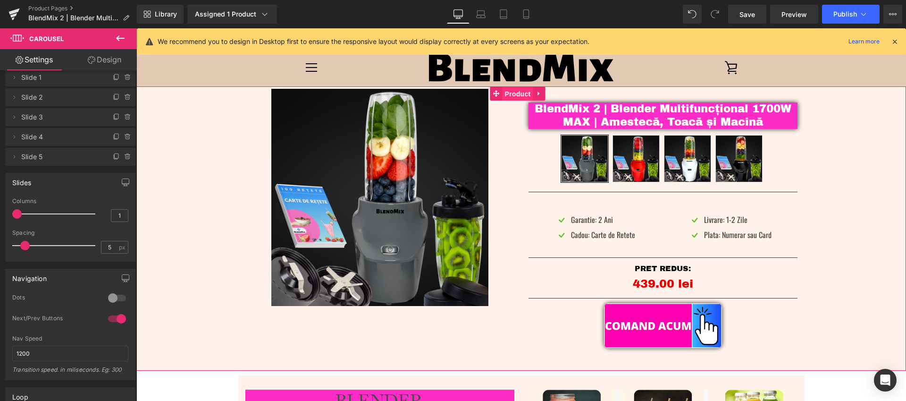
click at [519, 93] on span "Product" at bounding box center [518, 94] width 31 height 14
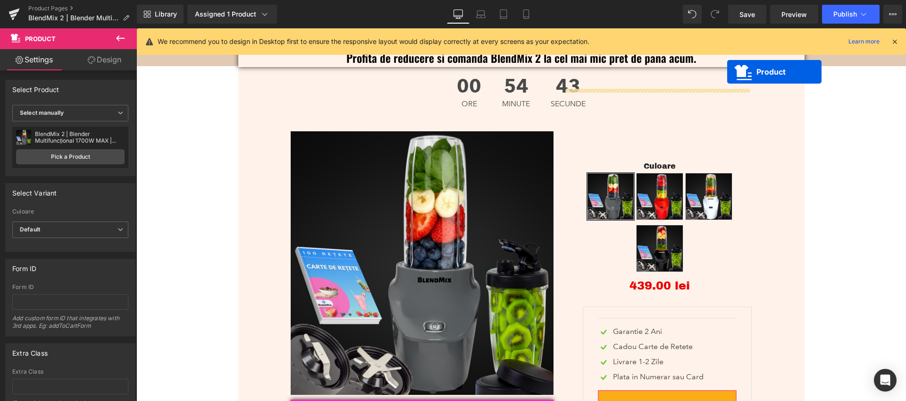
scroll to position [2431, 0]
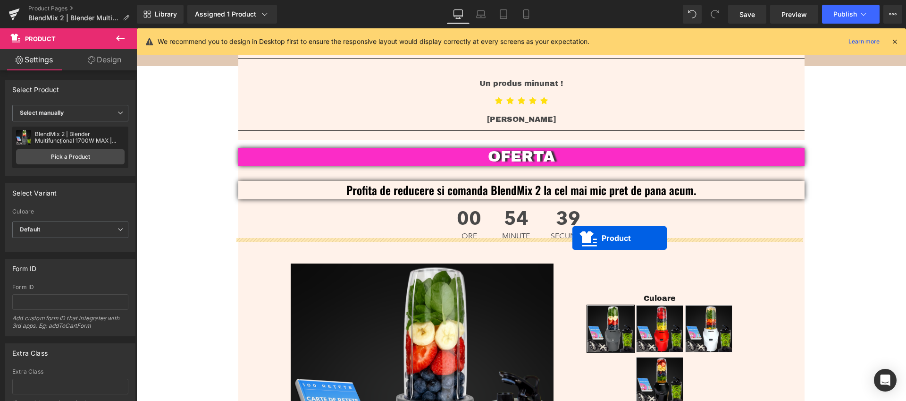
drag, startPoint x: 495, startPoint y: 73, endPoint x: 573, endPoint y: 237, distance: 181.6
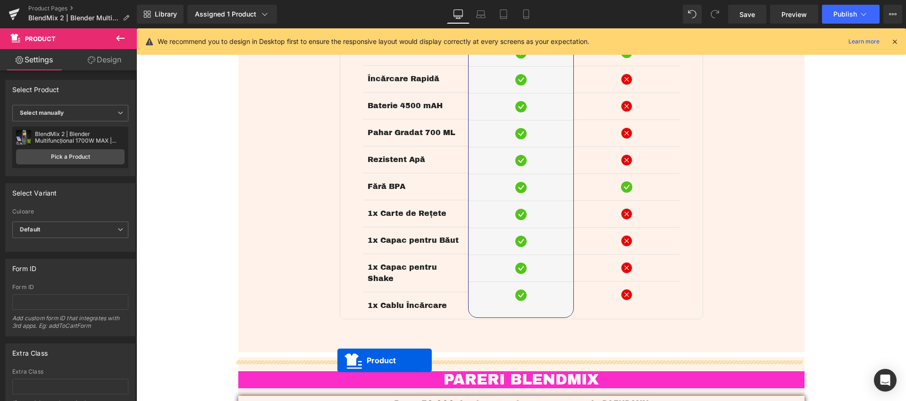
scroll to position [2058, 0]
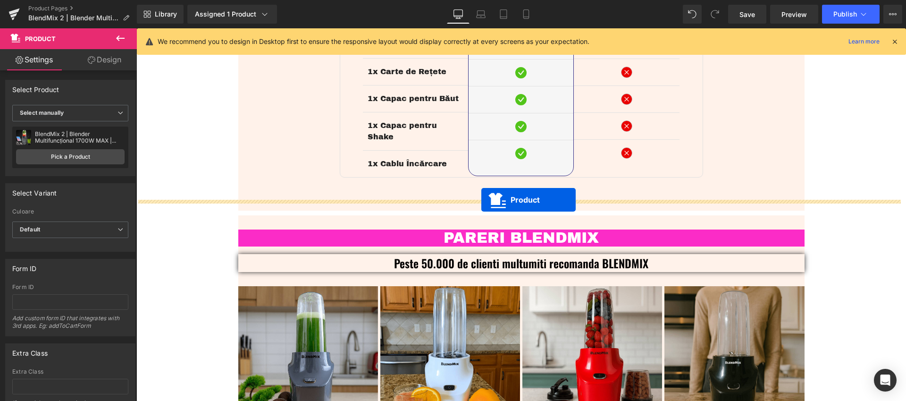
drag, startPoint x: 491, startPoint y: 277, endPoint x: 482, endPoint y: 200, distance: 78.1
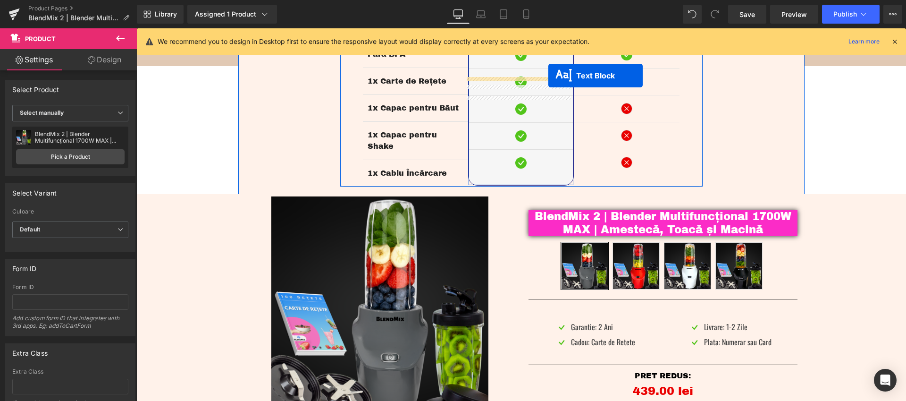
scroll to position [2041, 0]
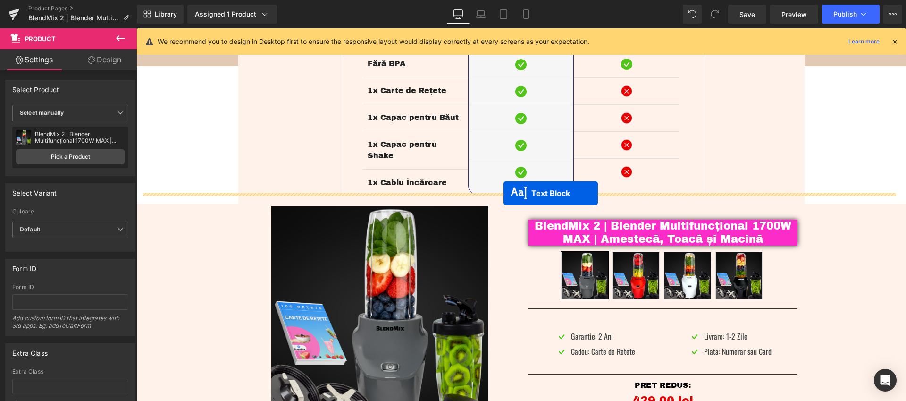
drag, startPoint x: 495, startPoint y: 260, endPoint x: 504, endPoint y: 193, distance: 67.1
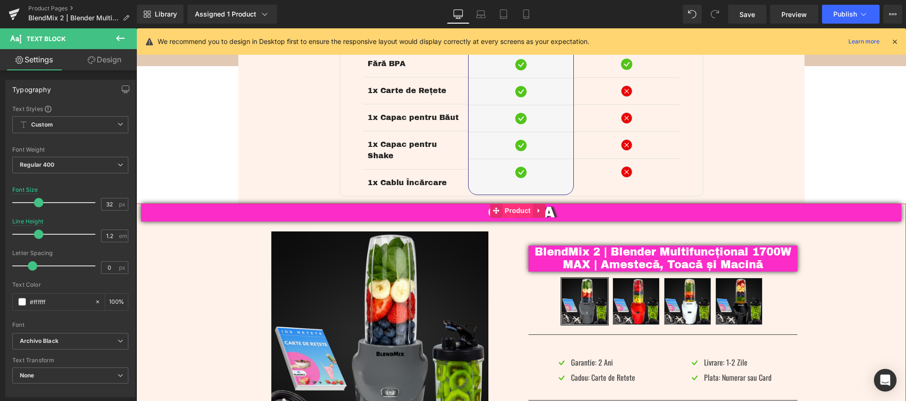
click at [505, 205] on span "Product" at bounding box center [518, 210] width 31 height 14
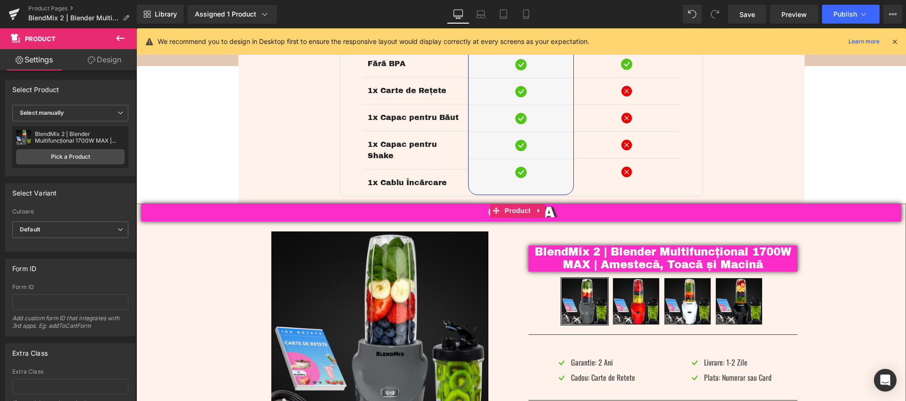
click at [99, 61] on link "Design" at bounding box center [104, 59] width 68 height 21
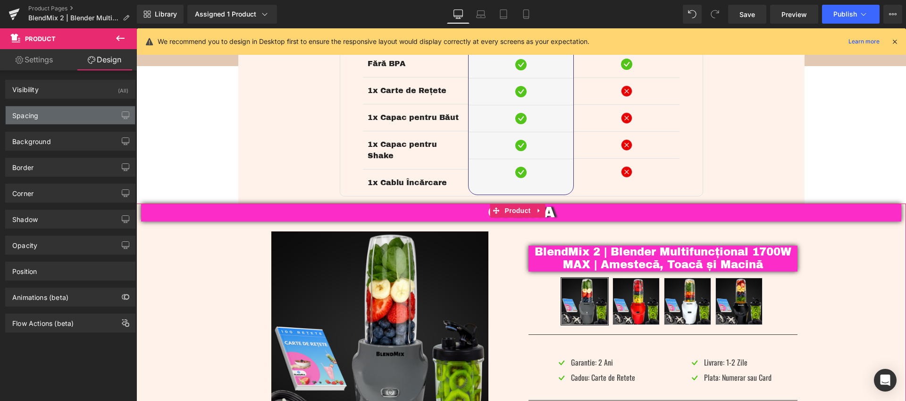
click at [63, 120] on div "Spacing" at bounding box center [70, 115] width 129 height 18
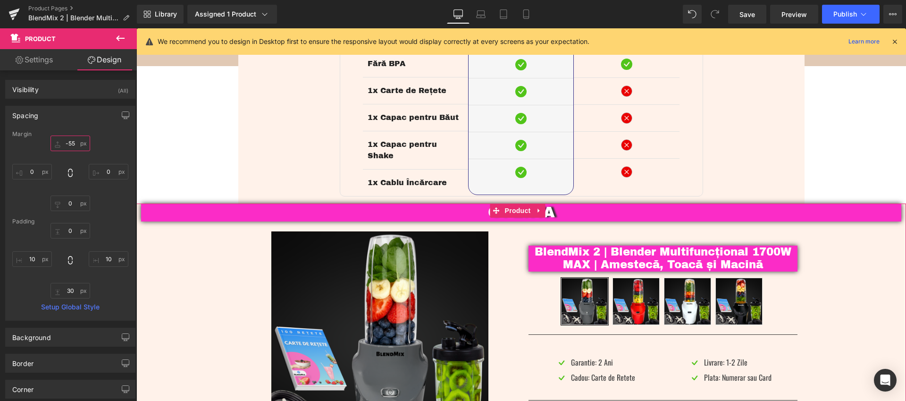
click at [67, 142] on input "-55" at bounding box center [71, 143] width 40 height 16
type input "10"
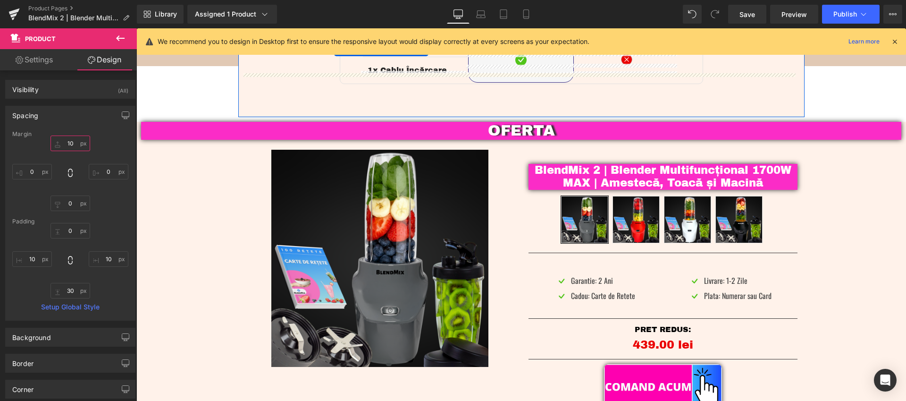
scroll to position [2069, 0]
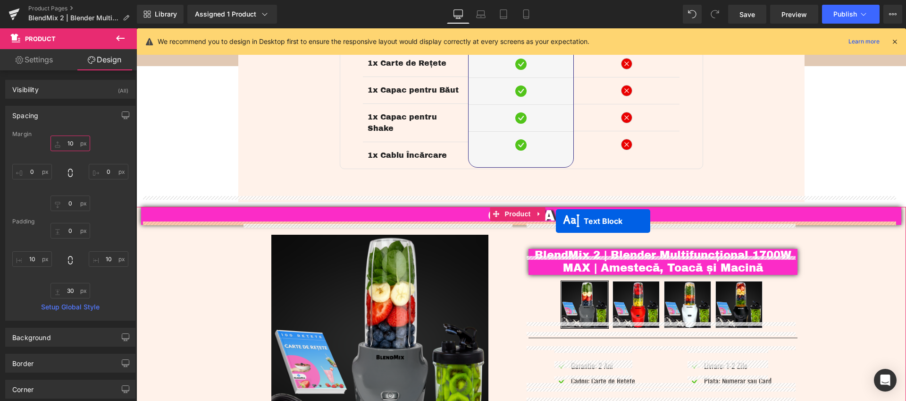
drag, startPoint x: 489, startPoint y: 151, endPoint x: 556, endPoint y: 221, distance: 97.2
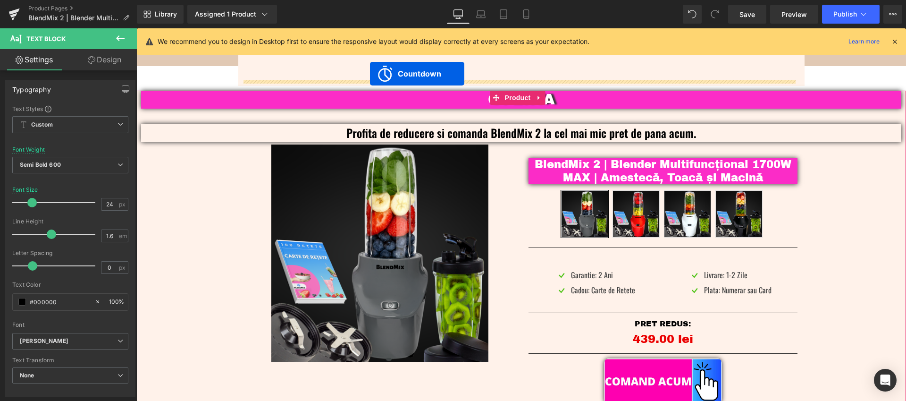
scroll to position [2147, 0]
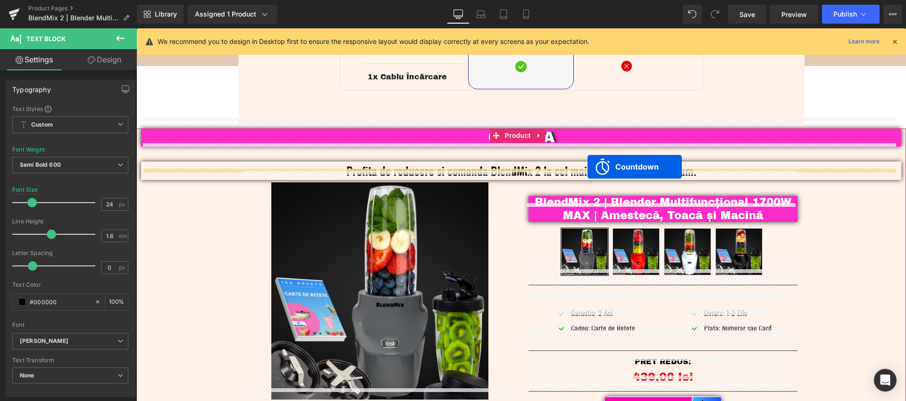
drag, startPoint x: 480, startPoint y: 177, endPoint x: 590, endPoint y: 165, distance: 110.2
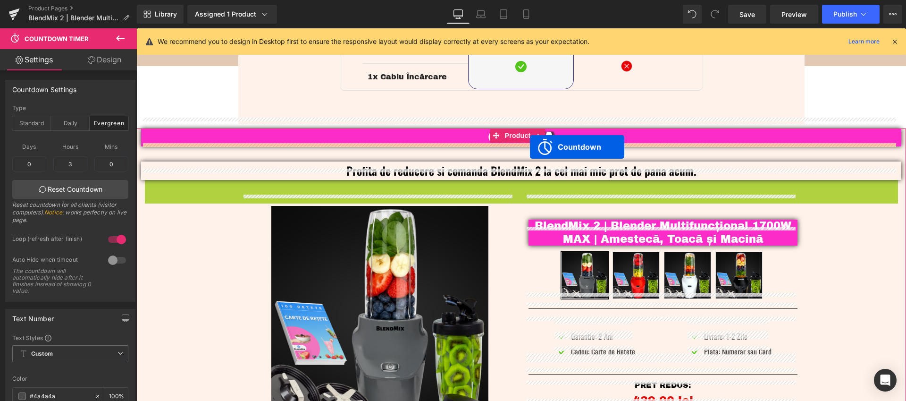
drag, startPoint x: 494, startPoint y: 189, endPoint x: 532, endPoint y: 145, distance: 58.3
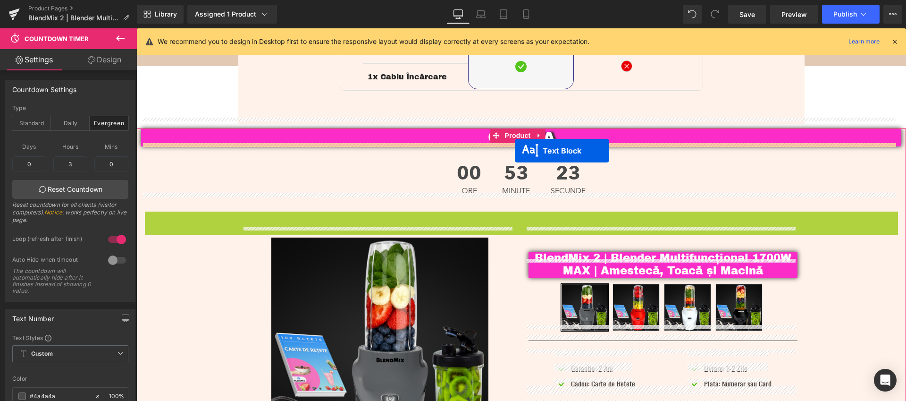
drag, startPoint x: 512, startPoint y: 212, endPoint x: 515, endPoint y: 151, distance: 61.4
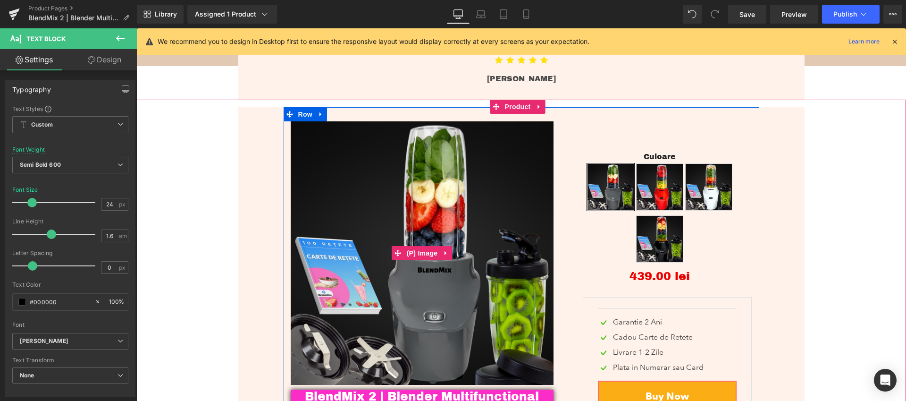
scroll to position [2818, 0]
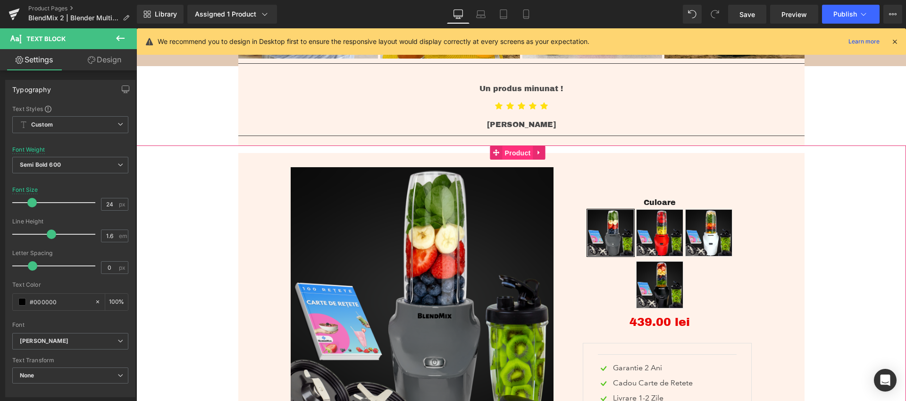
click at [517, 146] on span "Product" at bounding box center [518, 153] width 31 height 14
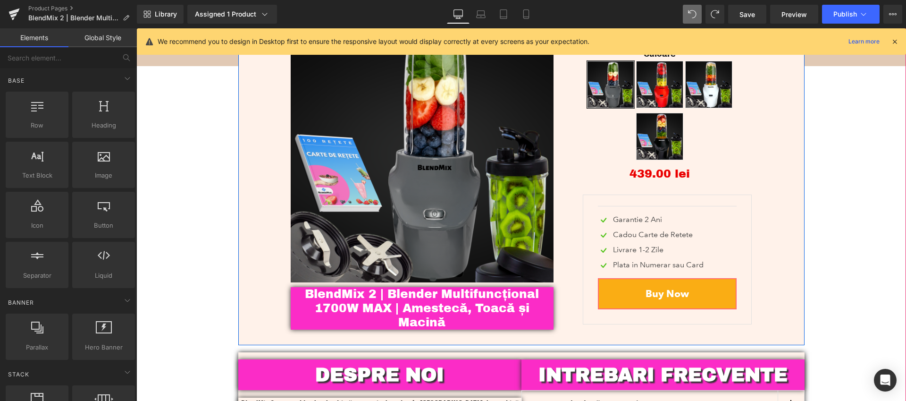
scroll to position [2871, 0]
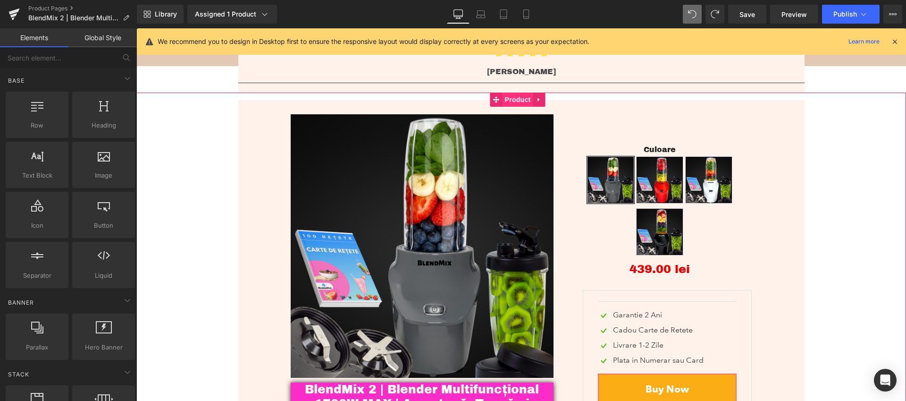
click at [512, 93] on span "Product" at bounding box center [518, 100] width 31 height 14
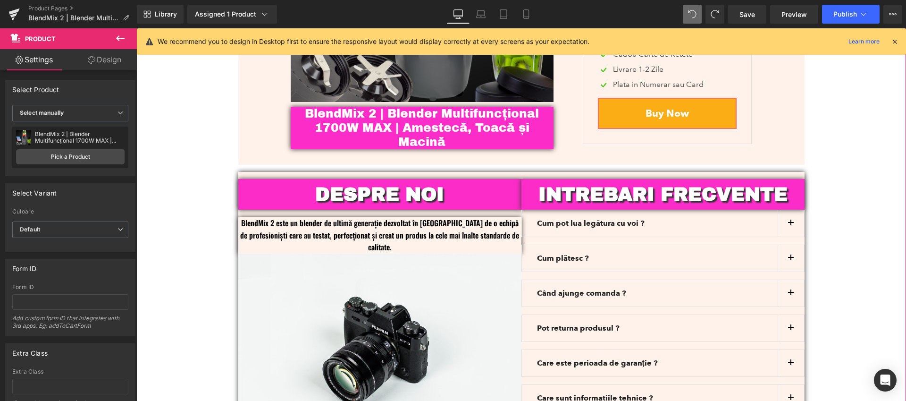
scroll to position [3148, 0]
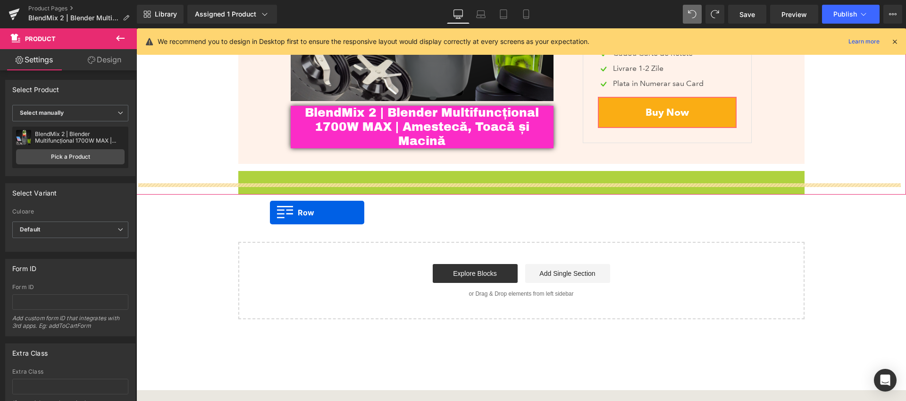
drag, startPoint x: 243, startPoint y: 168, endPoint x: 270, endPoint y: 212, distance: 52.1
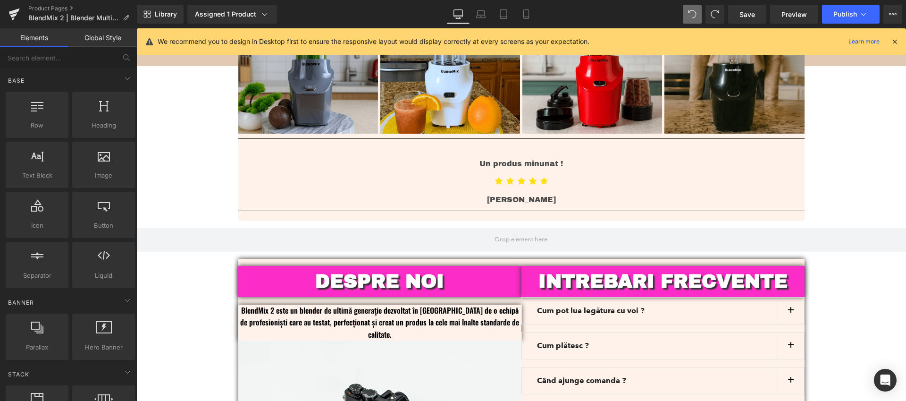
scroll to position [2697, 0]
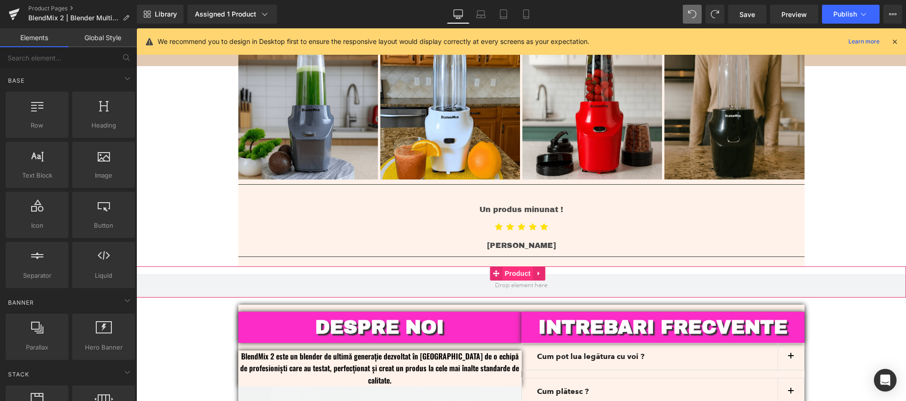
click at [513, 266] on span "Product" at bounding box center [518, 273] width 31 height 14
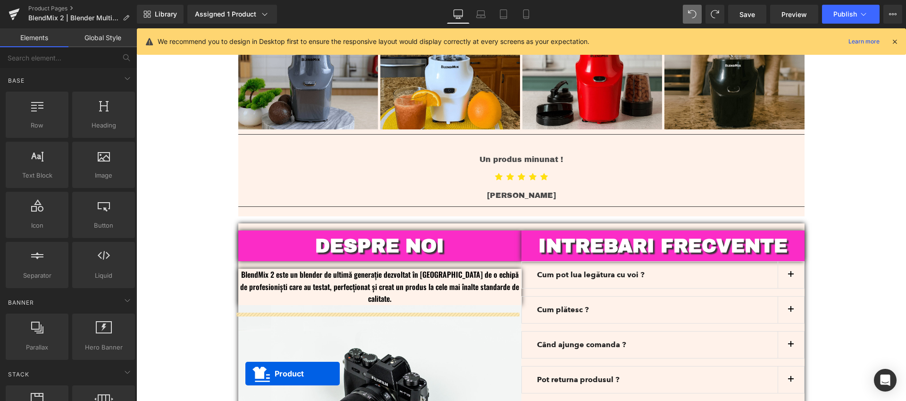
scroll to position [2405, 0]
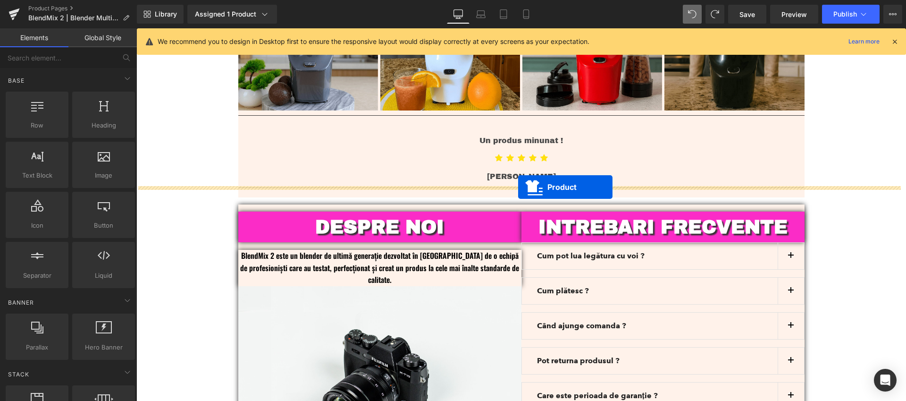
drag, startPoint x: 499, startPoint y: 141, endPoint x: 520, endPoint y: 186, distance: 49.4
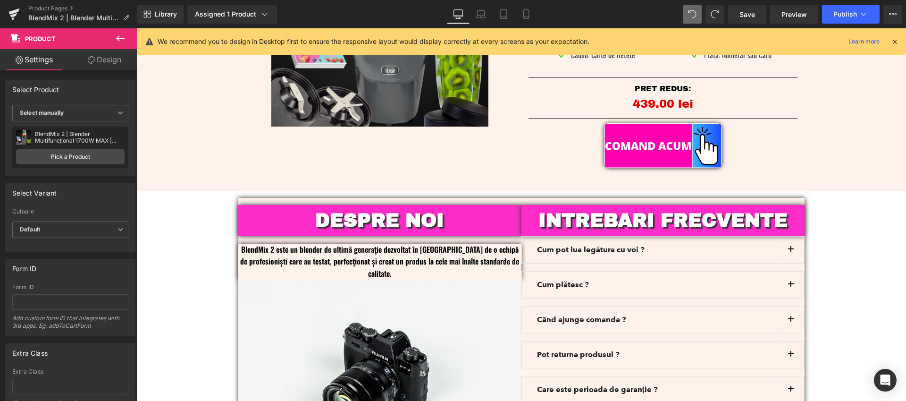
scroll to position [2709, 0]
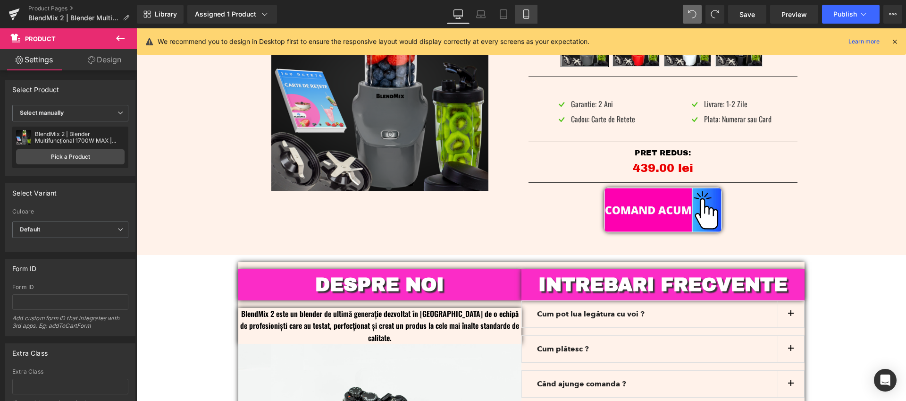
click at [525, 17] on icon at bounding box center [526, 13] width 9 height 9
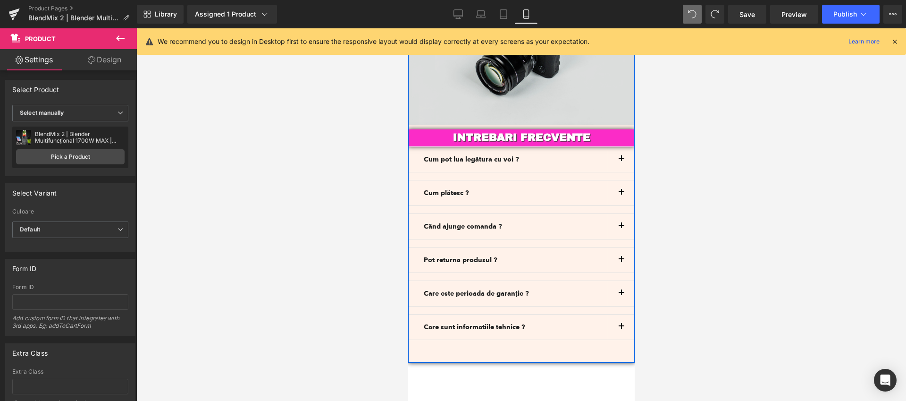
scroll to position [3104, 0]
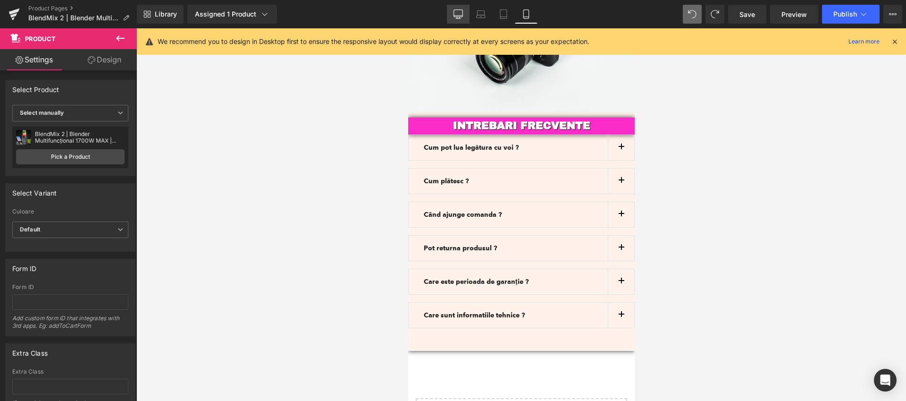
click at [460, 16] on icon at bounding box center [458, 13] width 9 height 9
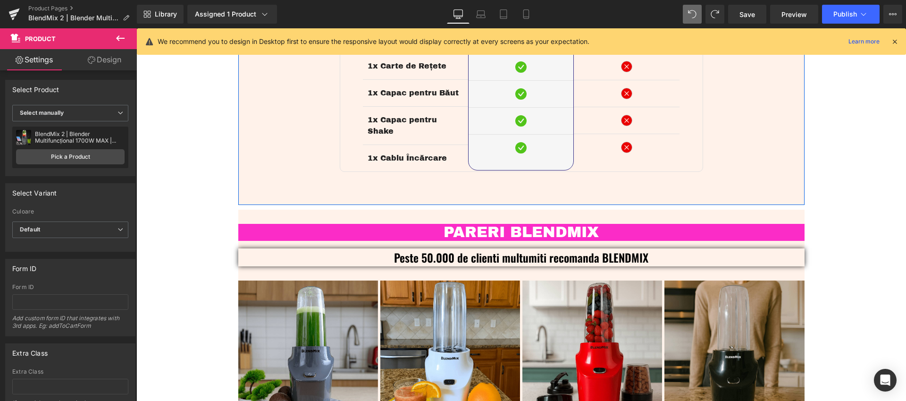
scroll to position [2442, 0]
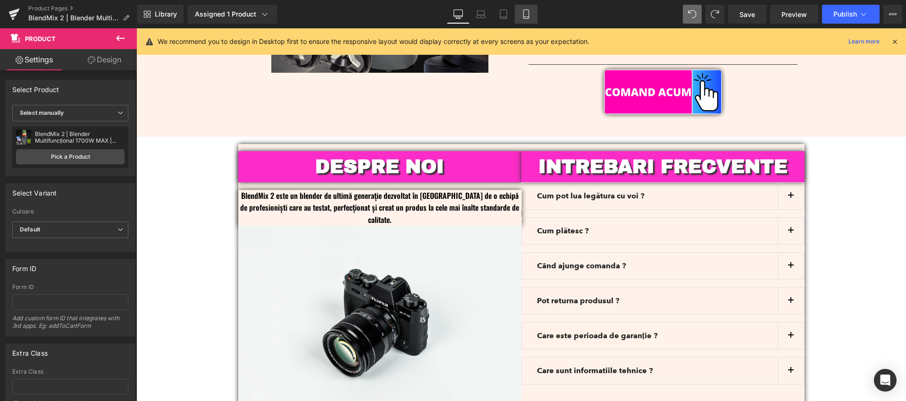
click at [524, 15] on icon at bounding box center [526, 14] width 5 height 9
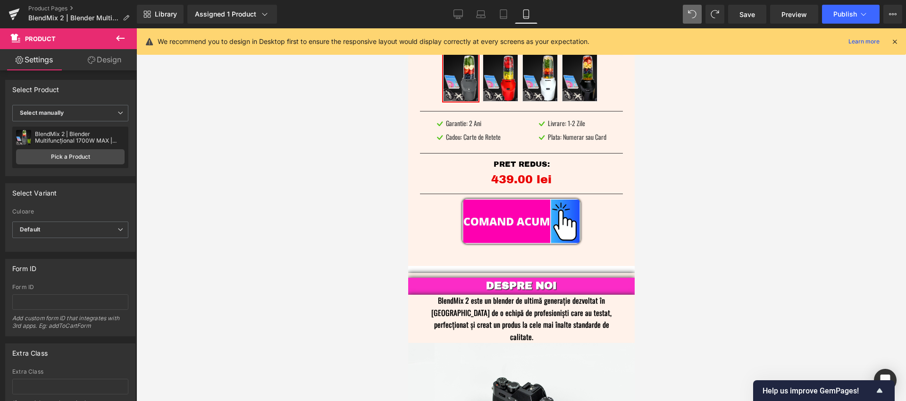
scroll to position [2646, 0]
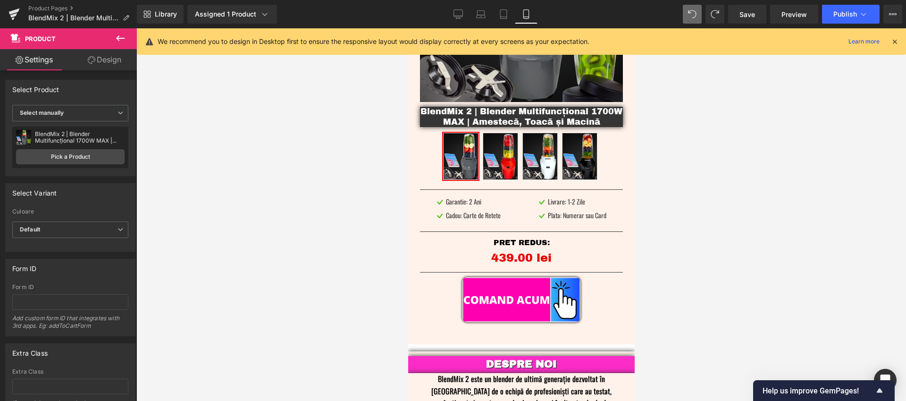
click at [893, 43] on icon at bounding box center [895, 41] width 8 height 8
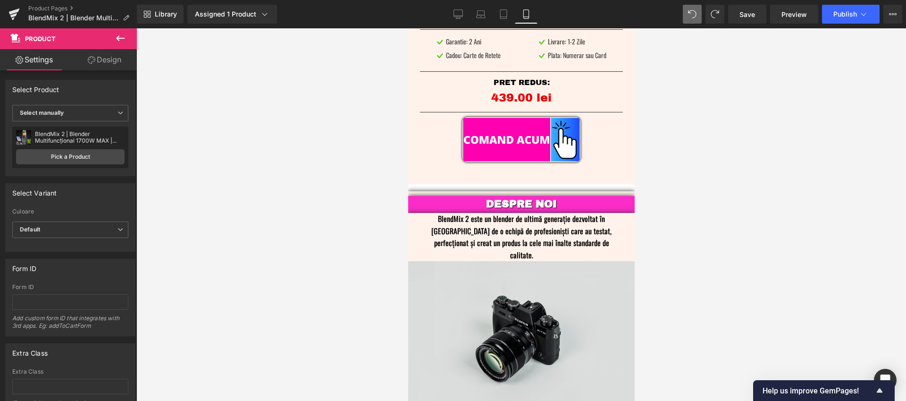
scroll to position [2809, 0]
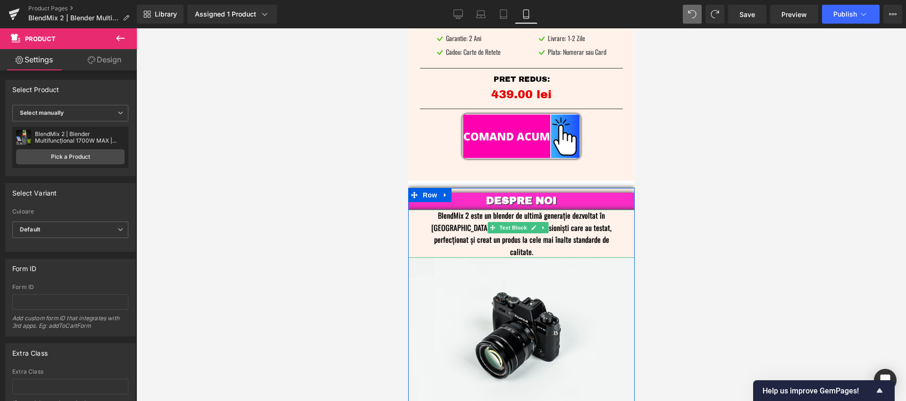
click at [578, 210] on p "BlendMix 2 este un blender de ultimă generație dezvoltat în [GEOGRAPHIC_DATA] d…" at bounding box center [521, 234] width 198 height 48
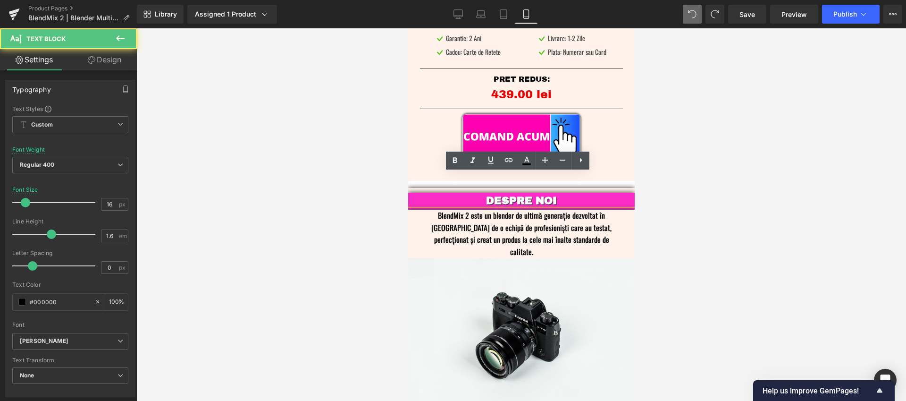
click at [595, 210] on p "BlendMix 2 este un blender de ultimă generație dezvoltat în [GEOGRAPHIC_DATA] d…" at bounding box center [521, 234] width 198 height 48
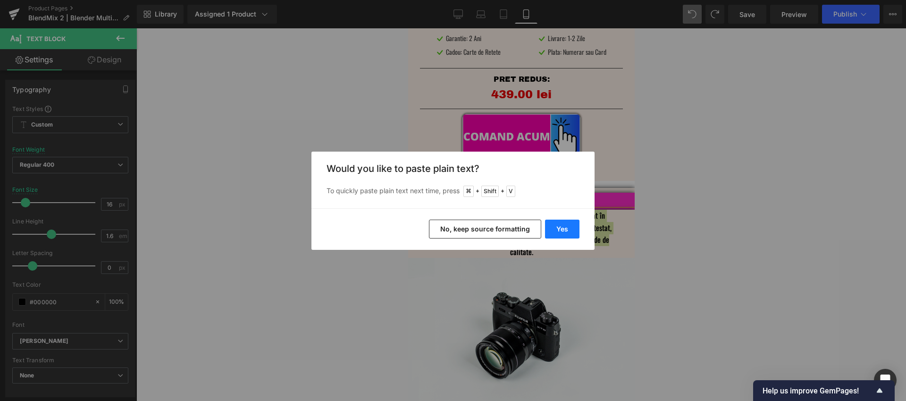
click at [570, 234] on button "Yes" at bounding box center [562, 229] width 34 height 19
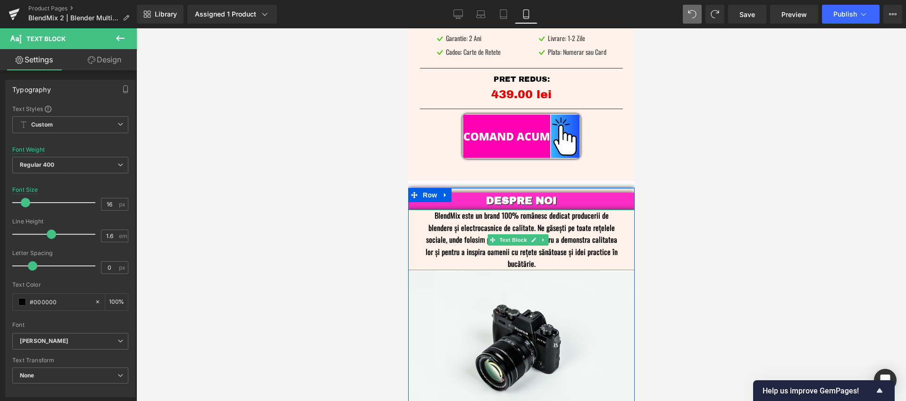
click at [504, 210] on p "BlendMix este un brand 100% românesc dedicat producerii de blendere și electroc…" at bounding box center [521, 240] width 198 height 60
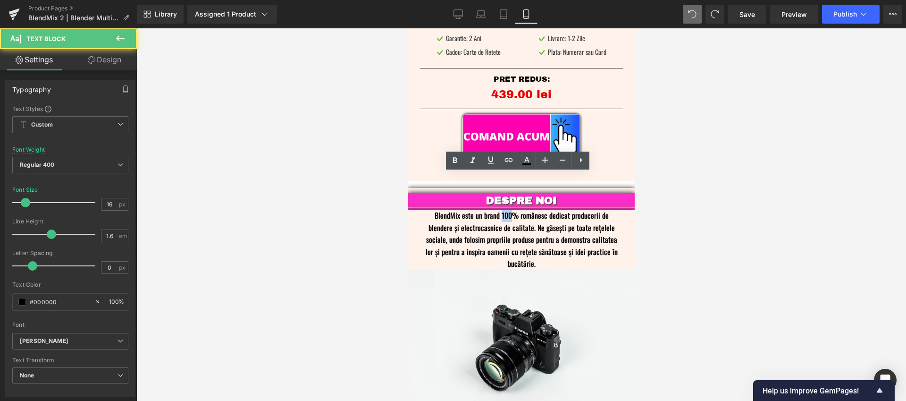
click at [504, 210] on p "BlendMix este un brand 100% românesc dedicat producerii de blendere și electroc…" at bounding box center [521, 240] width 198 height 60
click at [518, 210] on p "BlendMix este un brand 100% românesc dedicat producerii de blendere și electroc…" at bounding box center [521, 240] width 198 height 60
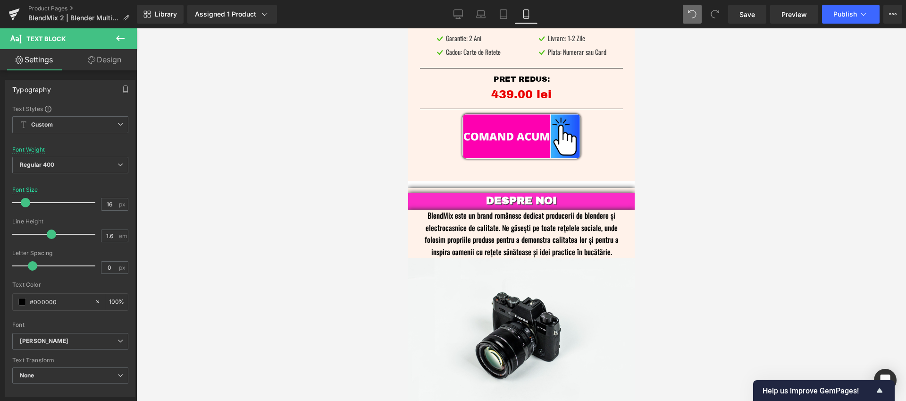
click at [701, 185] on div at bounding box center [521, 214] width 770 height 373
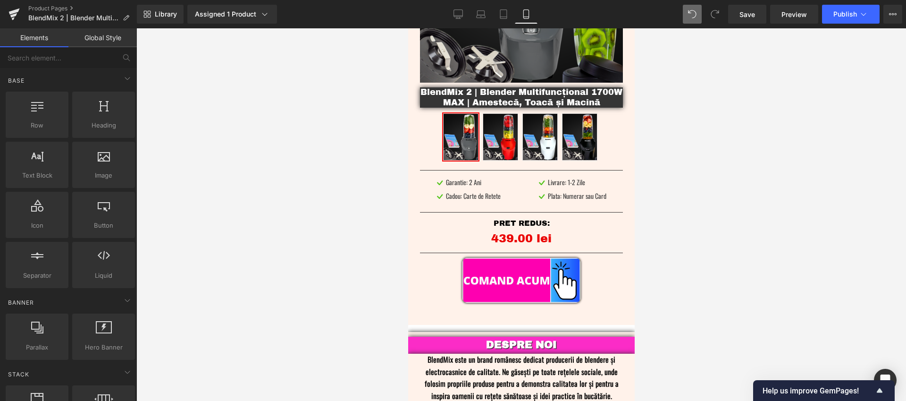
scroll to position [2634, 0]
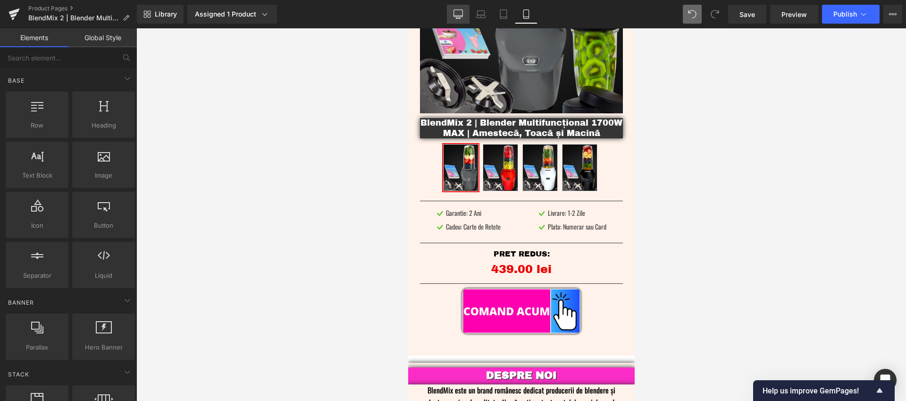
click at [455, 12] on icon at bounding box center [458, 13] width 9 height 9
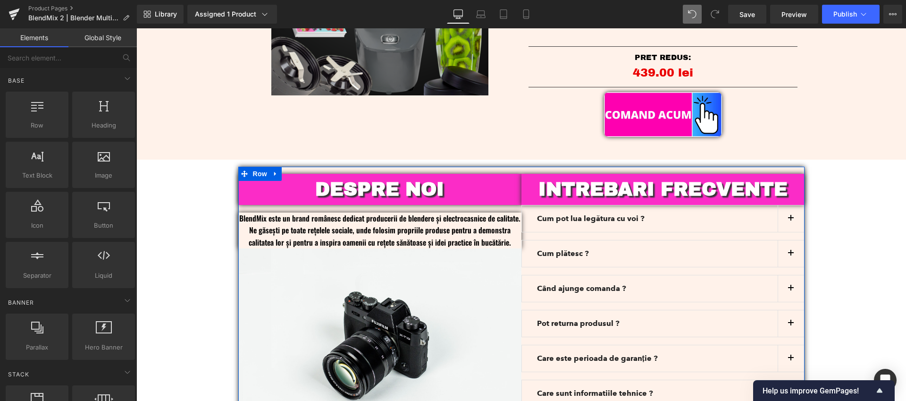
scroll to position [2803, 0]
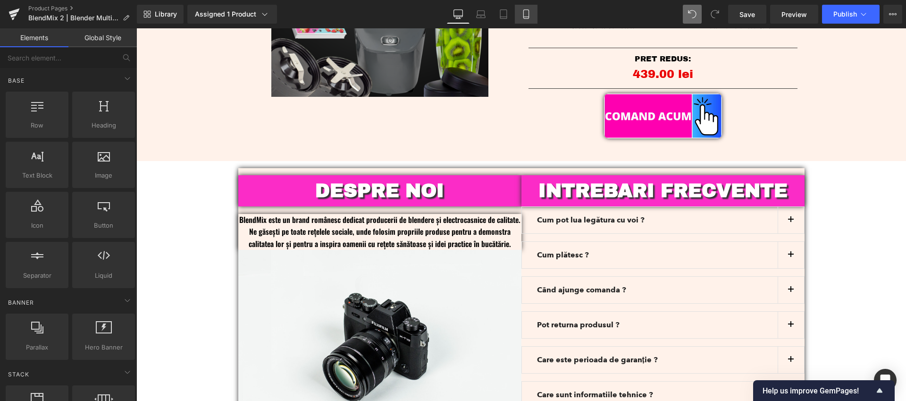
click at [519, 14] on link "Mobile" at bounding box center [526, 14] width 23 height 19
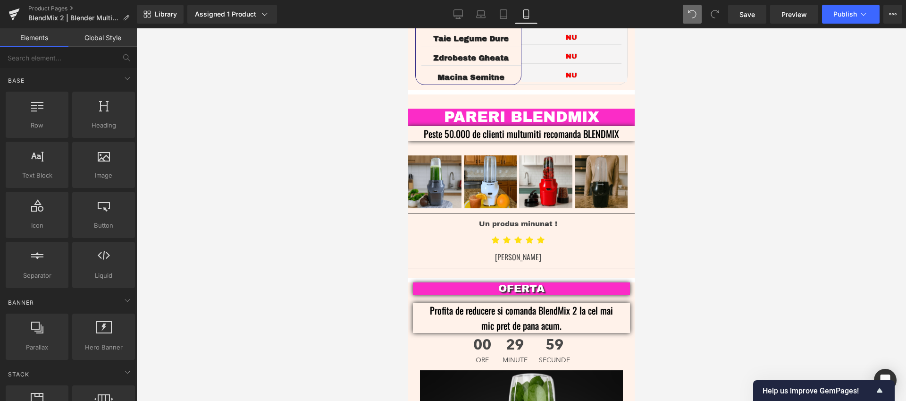
scroll to position [2169, 0]
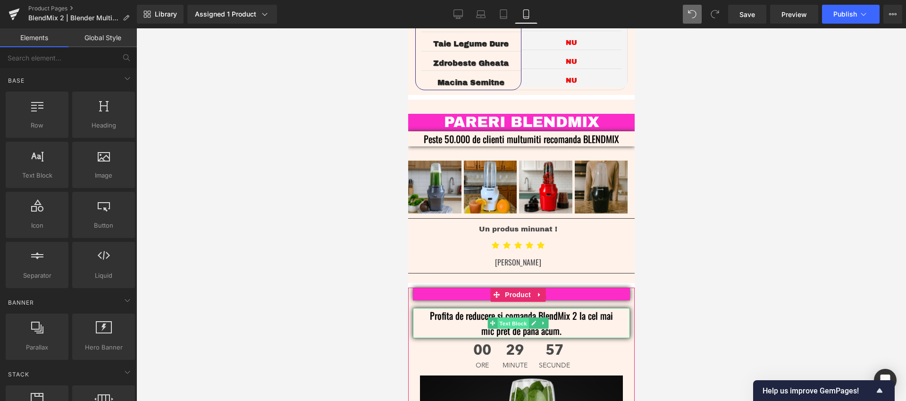
click at [513, 318] on span "Text Block" at bounding box center [512, 323] width 31 height 11
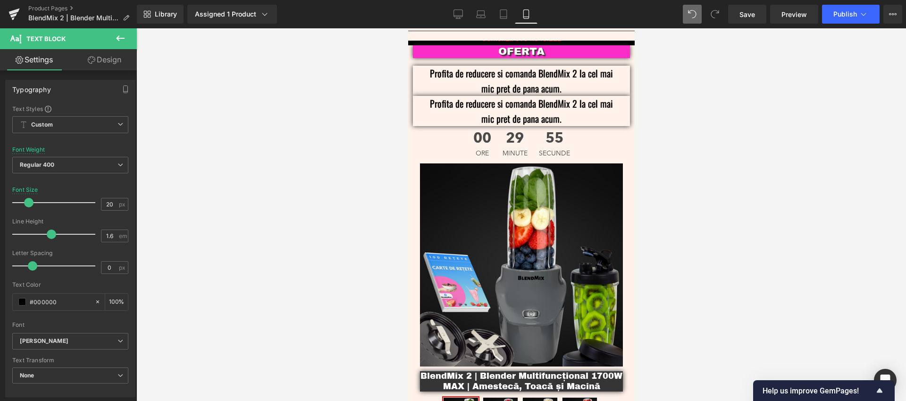
scroll to position [2276, 0]
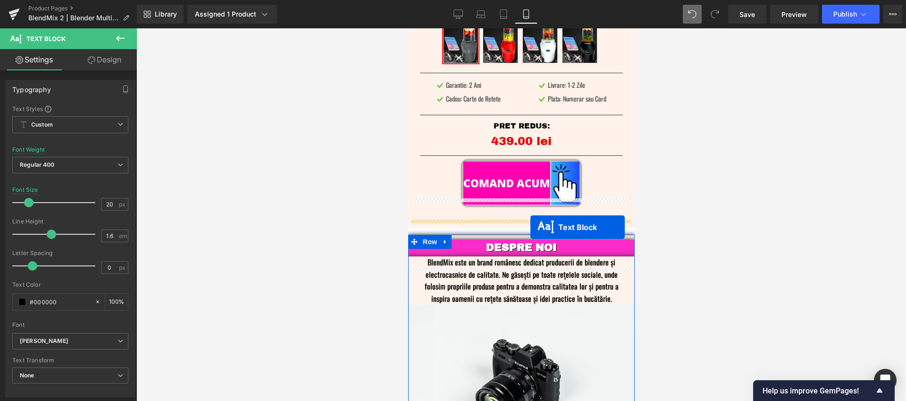
drag, startPoint x: 493, startPoint y: 217, endPoint x: 530, endPoint y: 227, distance: 38.0
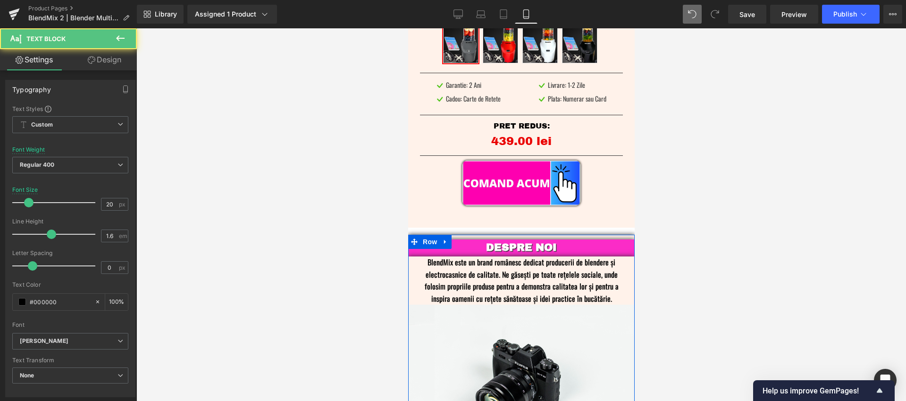
scroll to position [2762, 0]
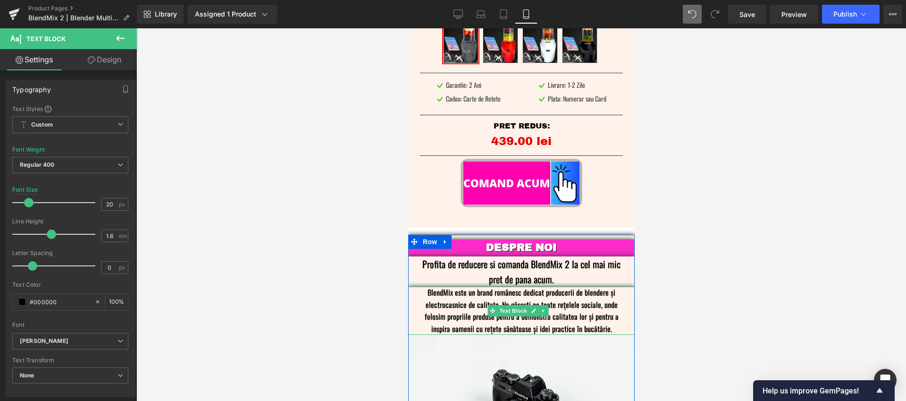
click at [564, 288] on p "BlendMix este un brand românesc dedicat producerii de blendere și electrocasnic…" at bounding box center [521, 311] width 198 height 48
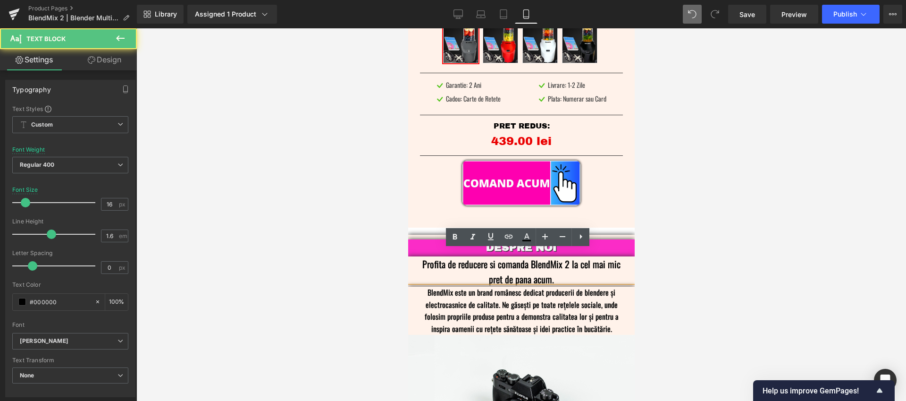
click at [584, 287] on p "BlendMix este un brand românesc dedicat producerii de blendere și electrocasnic…" at bounding box center [521, 311] width 198 height 48
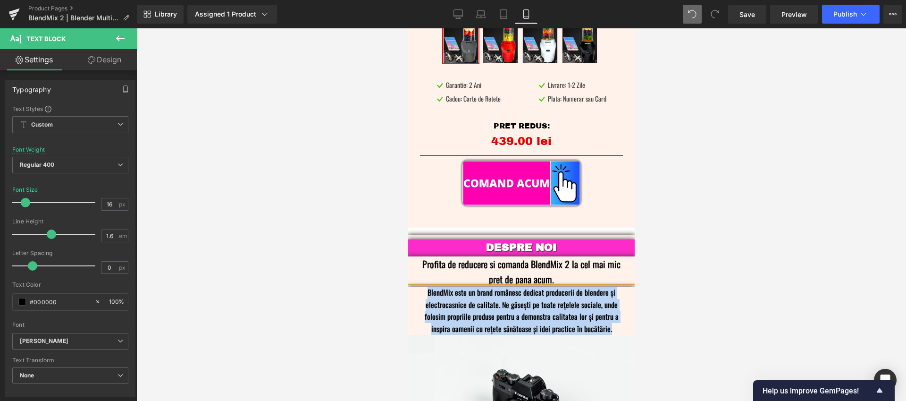
copy p "BlendMix este un brand românesc dedicat producerii de blendere și electrocasnic…"
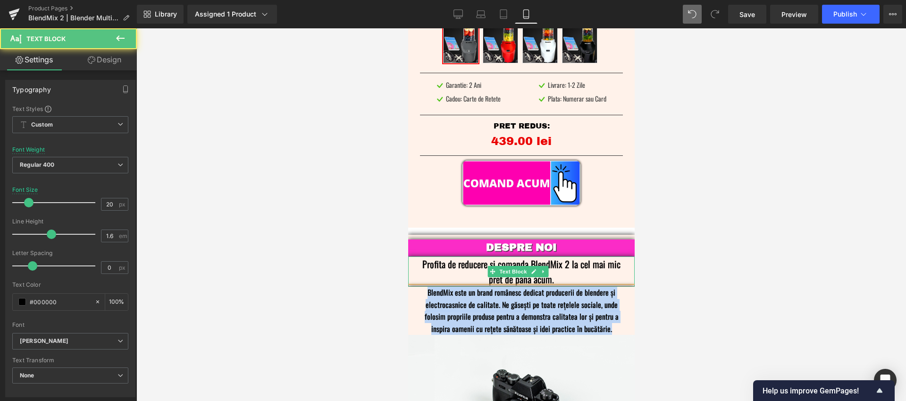
click at [586, 256] on p "Profita de reducere si comanda BlendMix 2 la cel mai mic pret de pana acum." at bounding box center [521, 271] width 198 height 30
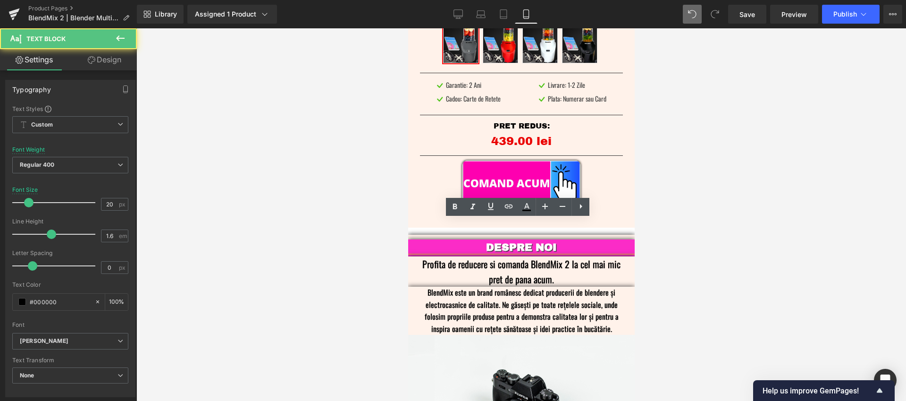
click at [590, 256] on p "Profita de reducere si comanda BlendMix 2 la cel mai mic pret de pana acum." at bounding box center [521, 271] width 198 height 30
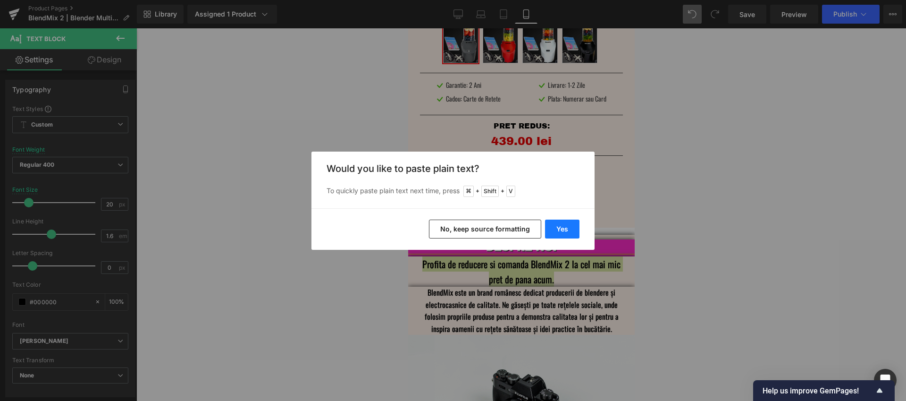
click at [555, 223] on button "Yes" at bounding box center [562, 229] width 34 height 19
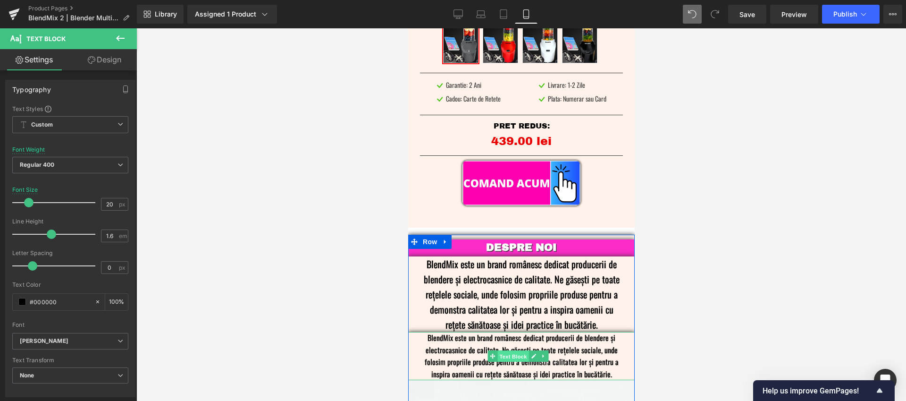
click at [517, 351] on span "Text Block" at bounding box center [512, 356] width 31 height 11
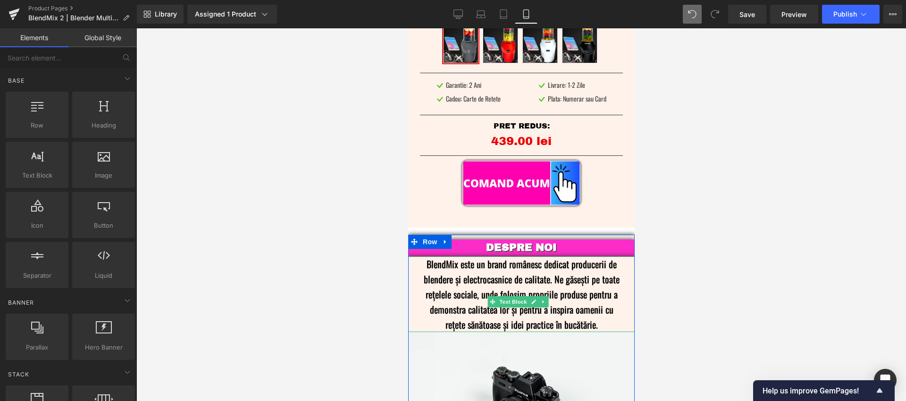
click at [506, 256] on p "BlendMix este un brand românesc dedicat producerii de blendere și electrocasnic…" at bounding box center [521, 294] width 198 height 76
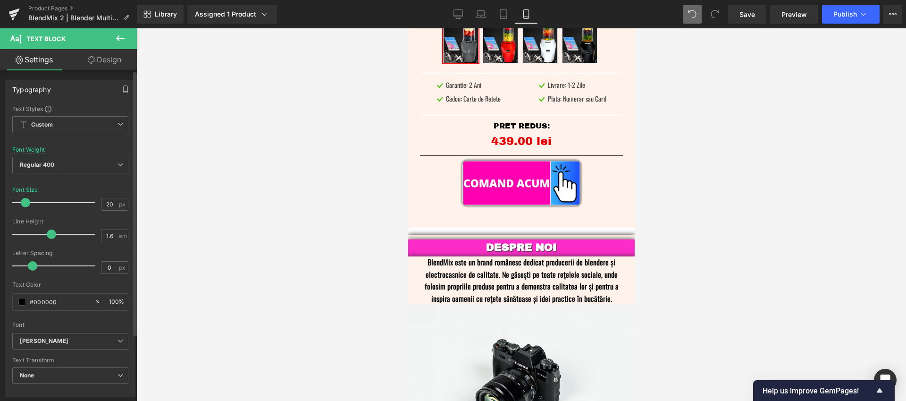
click at [21, 203] on span at bounding box center [25, 202] width 9 height 9
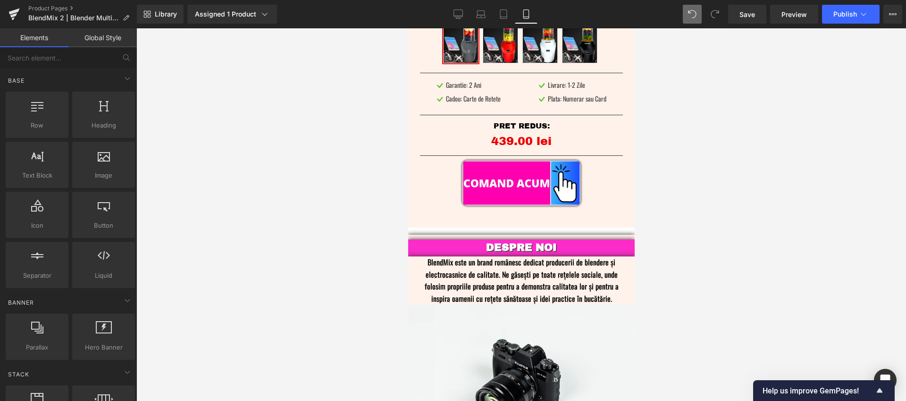
click at [705, 169] on div at bounding box center [521, 214] width 770 height 373
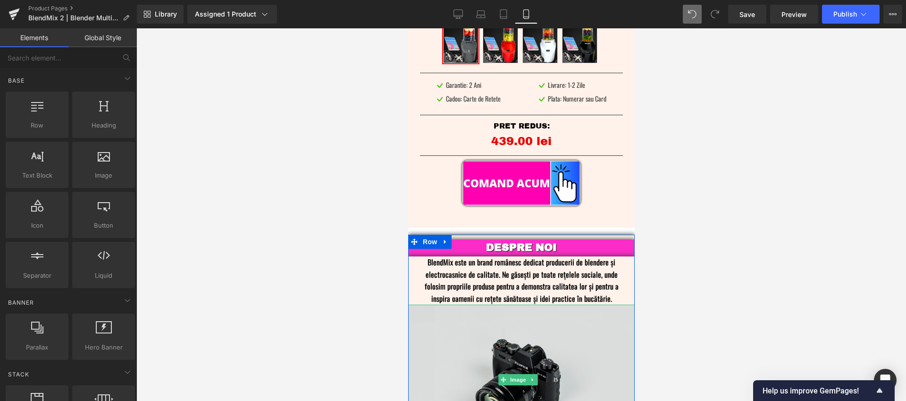
click at [507, 315] on img at bounding box center [521, 380] width 227 height 150
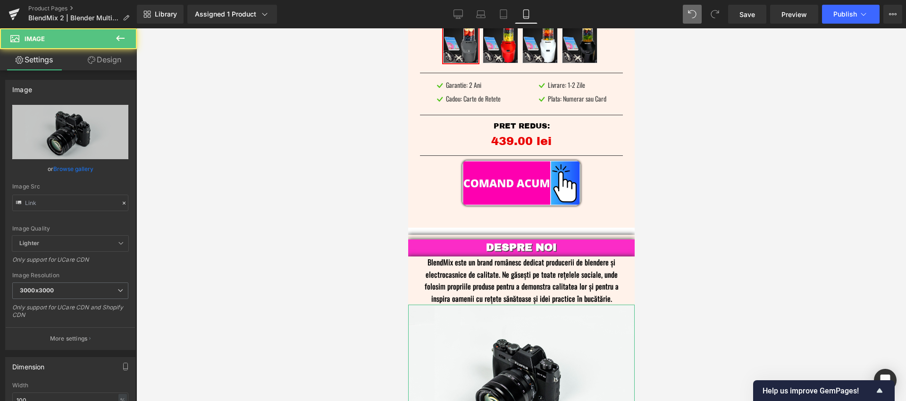
click at [106, 62] on link "Design" at bounding box center [104, 59] width 68 height 21
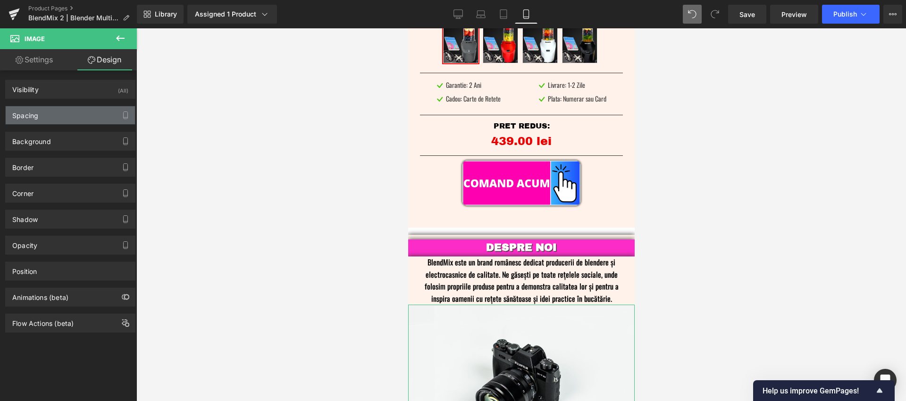
click at [42, 121] on div "Spacing" at bounding box center [70, 115] width 129 height 18
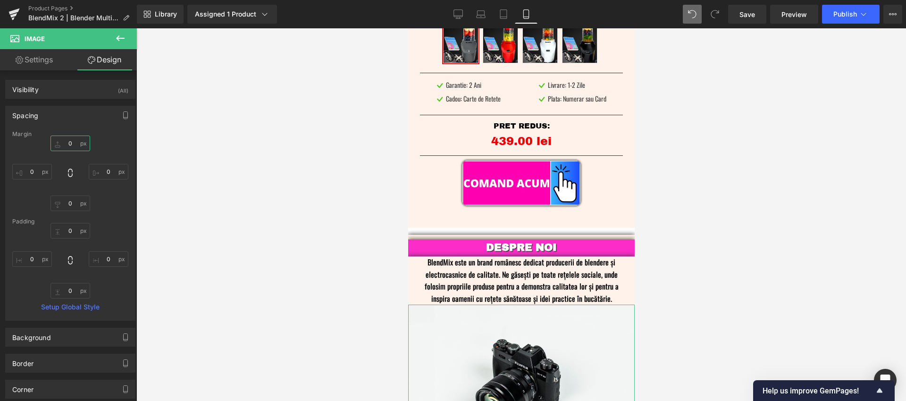
click at [68, 141] on input "0" at bounding box center [71, 143] width 40 height 16
type input "10"
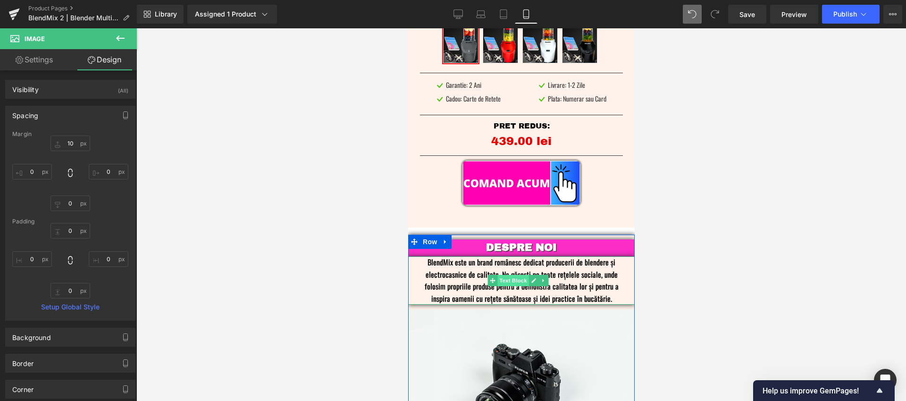
click at [512, 275] on span "Text Block" at bounding box center [512, 280] width 31 height 11
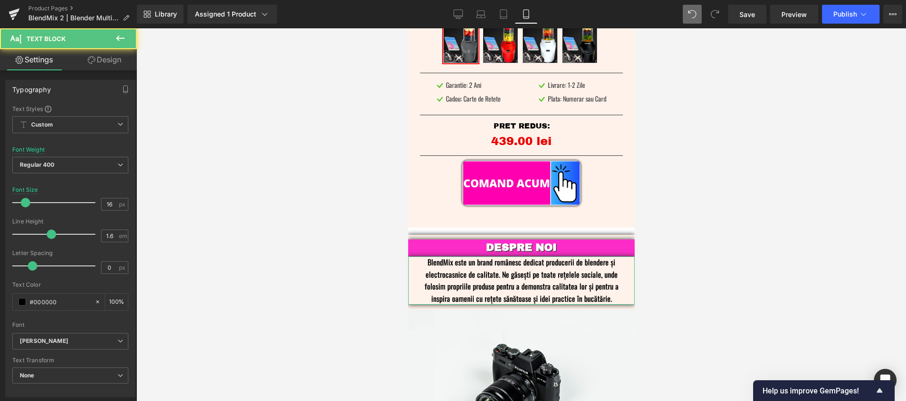
click at [104, 55] on link "Design" at bounding box center [104, 59] width 68 height 21
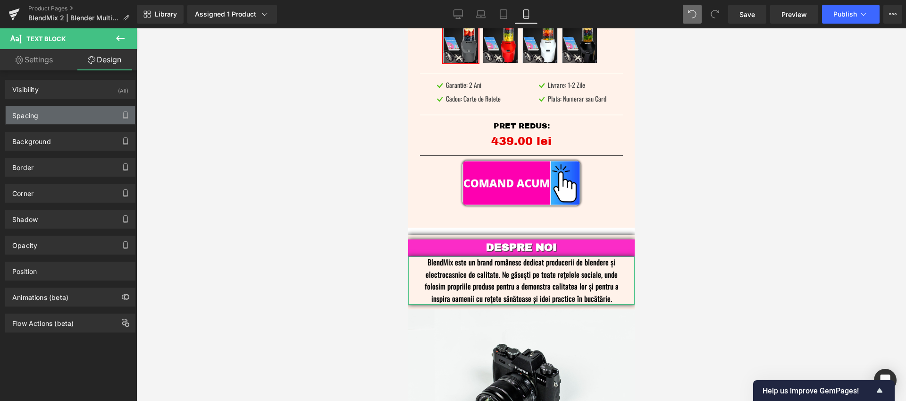
click at [49, 118] on div "Spacing" at bounding box center [70, 115] width 129 height 18
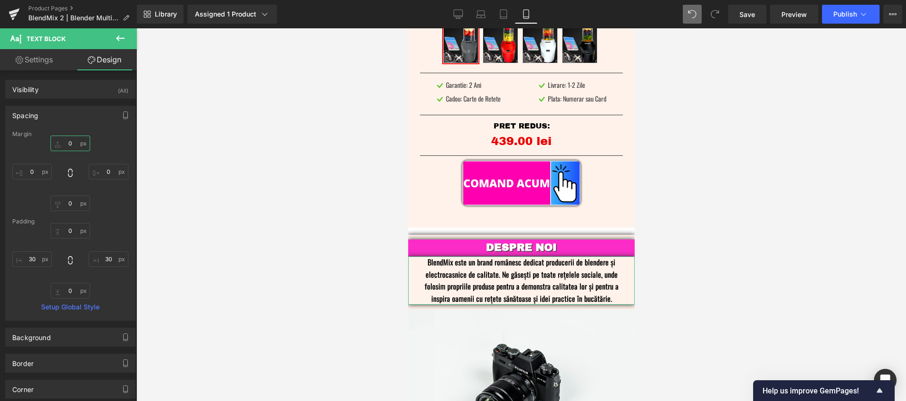
click at [68, 143] on input "text" at bounding box center [71, 143] width 40 height 16
type input "10"
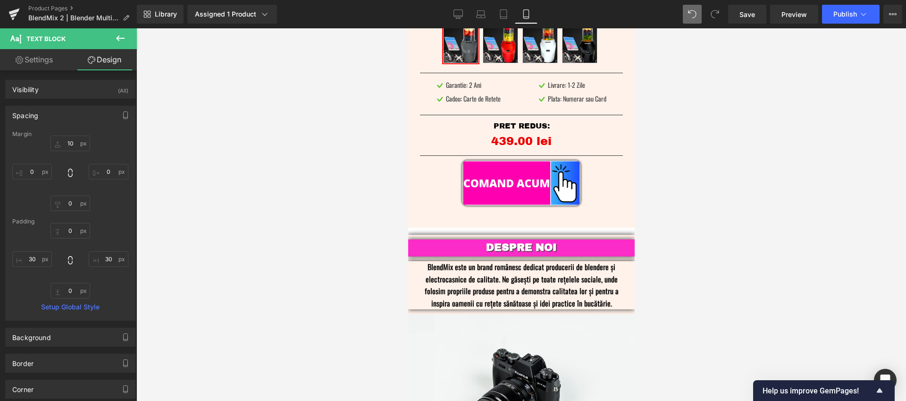
click at [755, 178] on div at bounding box center [521, 214] width 770 height 373
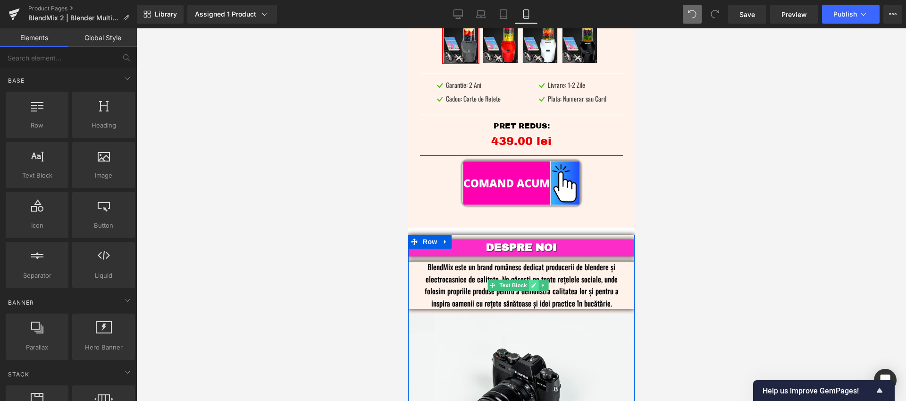
click at [530, 279] on link at bounding box center [533, 284] width 10 height 11
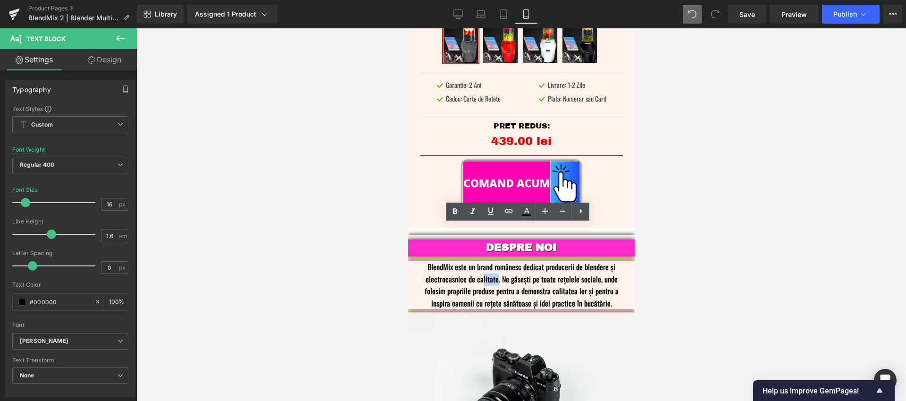
drag, startPoint x: 495, startPoint y: 242, endPoint x: 481, endPoint y: 243, distance: 13.7
click at [481, 261] on p "BlendMix este un brand românesc dedicat producerii de blendere și electrocasnic…" at bounding box center [521, 285] width 198 height 48
click at [522, 261] on p "BlendMix este un brand românesc dedicat producerii de blendere și electrocasnic…" at bounding box center [521, 285] width 198 height 48
click at [733, 233] on div at bounding box center [521, 214] width 770 height 373
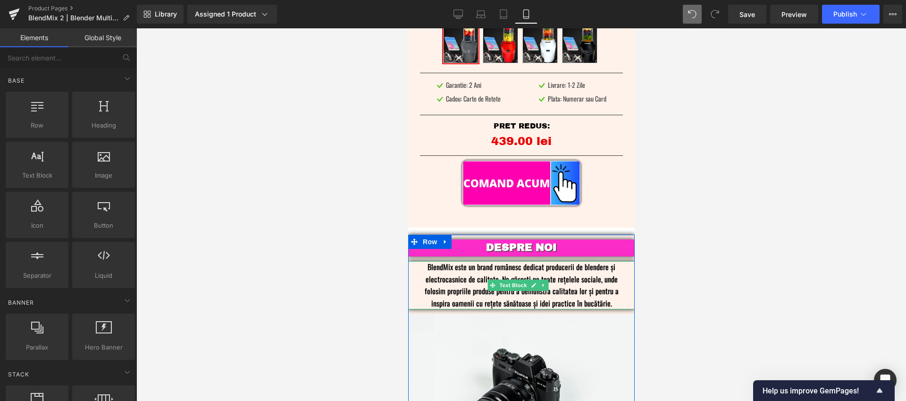
click at [477, 261] on p "BlendMix este un brand românesc dedicat producerii de blendere și electrocasnic…" at bounding box center [521, 285] width 198 height 48
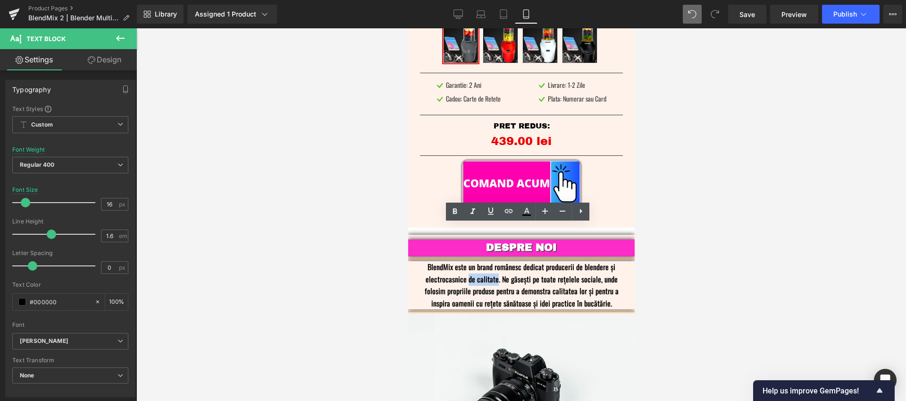
drag, startPoint x: 496, startPoint y: 240, endPoint x: 466, endPoint y: 242, distance: 30.3
click at [466, 261] on p "BlendMix este un brand românesc dedicat producerii de blendere și electrocasnic…" at bounding box center [521, 285] width 198 height 48
click at [717, 230] on div at bounding box center [521, 214] width 770 height 373
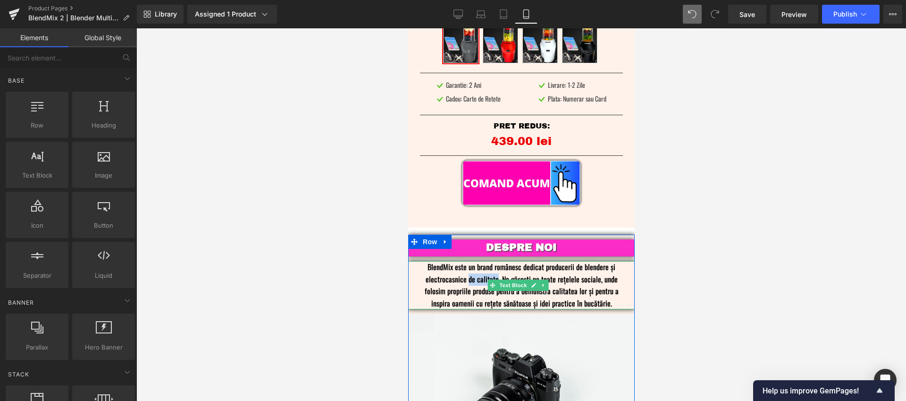
click at [606, 261] on p "BlendMix este un brand românesc dedicat producerii de blendere și electrocasnic…" at bounding box center [521, 285] width 198 height 48
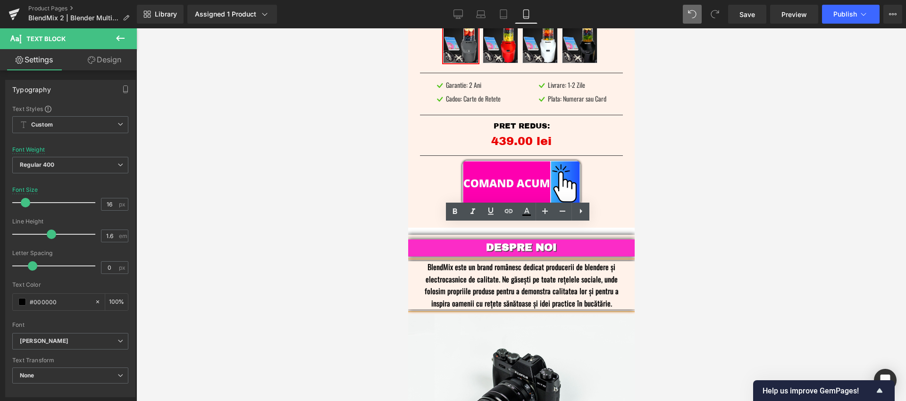
click at [488, 261] on p "BlendMix este un brand românesc dedicat producerii de blendere și electrocasnic…" at bounding box center [521, 285] width 198 height 48
drag, startPoint x: 495, startPoint y: 242, endPoint x: 467, endPoint y: 245, distance: 27.5
click at [467, 261] on p "BlendMix este un brand românesc dedicat producerii de blendere și electrocasnic…" at bounding box center [521, 285] width 198 height 48
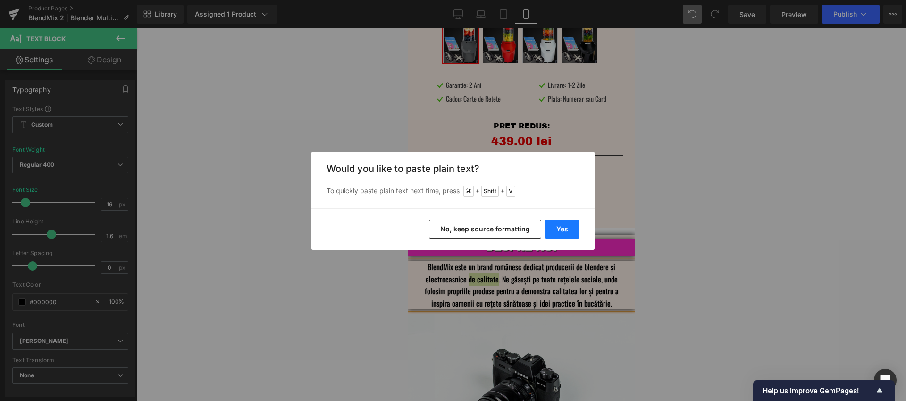
click at [567, 227] on button "Yes" at bounding box center [562, 229] width 34 height 19
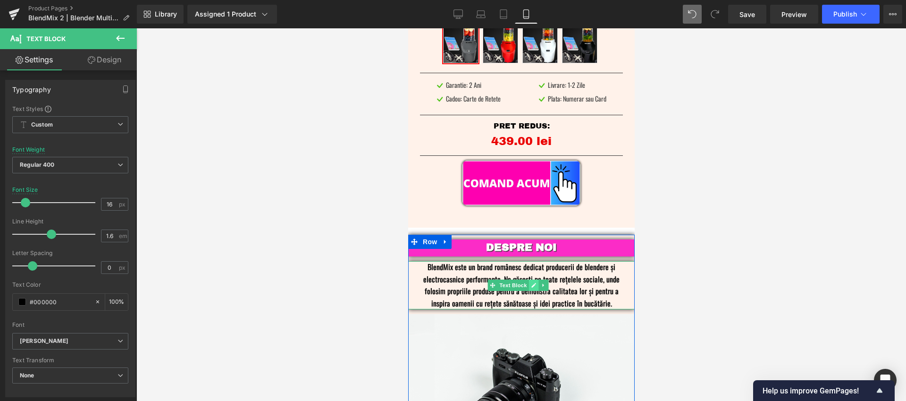
click at [531, 282] on icon at bounding box center [533, 285] width 5 height 6
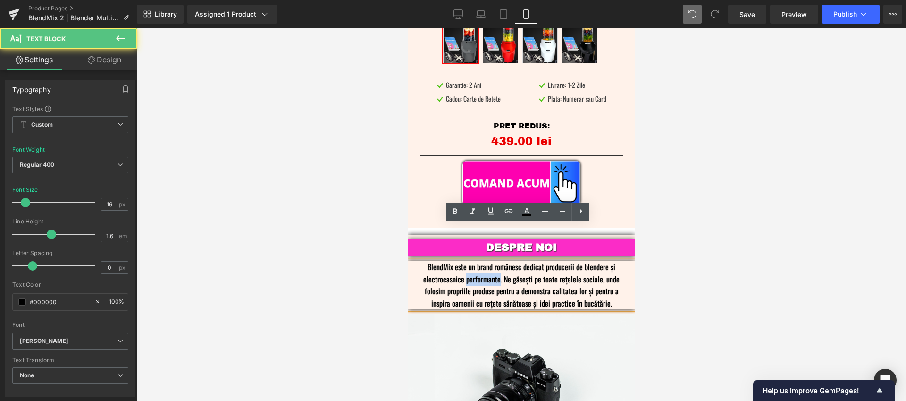
drag, startPoint x: 498, startPoint y: 243, endPoint x: 465, endPoint y: 244, distance: 33.1
click at [465, 261] on p "BlendMix este un brand românesc dedicat producerii de blendere și electrocasnic…" at bounding box center [521, 285] width 198 height 48
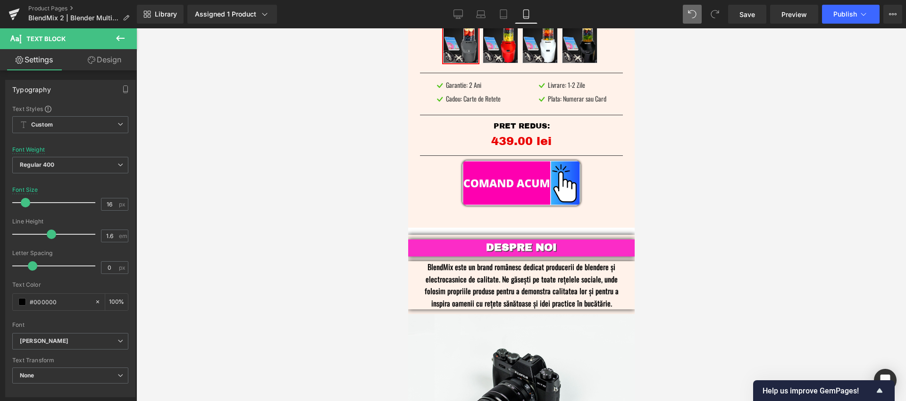
click at [740, 199] on div at bounding box center [521, 214] width 770 height 373
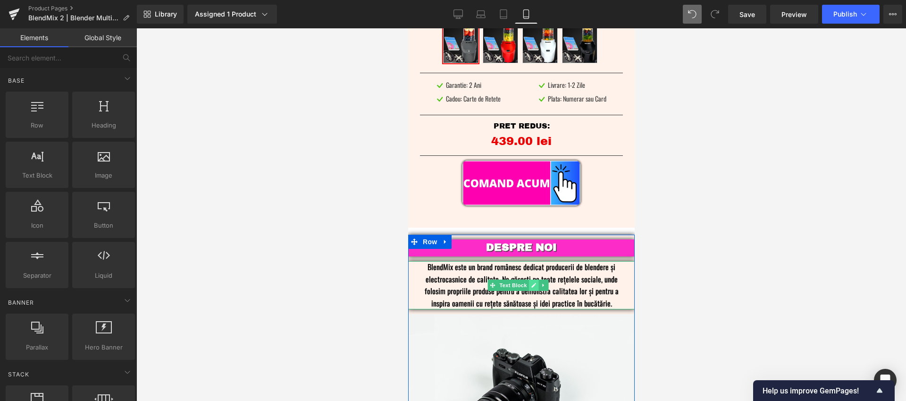
click at [533, 282] on icon at bounding box center [533, 285] width 5 height 6
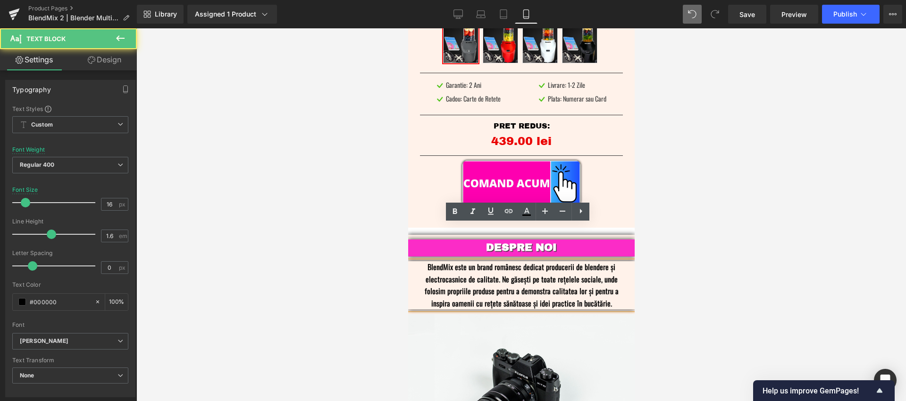
click at [610, 261] on p "BlendMix este un brand românesc dedicat producerii de blendere și electrocasnic…" at bounding box center [521, 285] width 198 height 48
click at [603, 269] on p "BlendMix este un brand românesc dedicat producerii de blendere și electrocasnic…" at bounding box center [521, 285] width 198 height 48
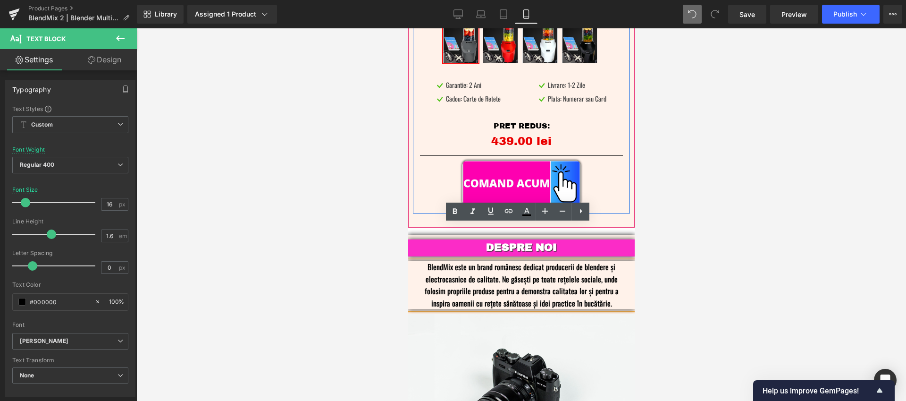
click at [608, 120] on p "PRET REDUS:" at bounding box center [521, 126] width 203 height 12
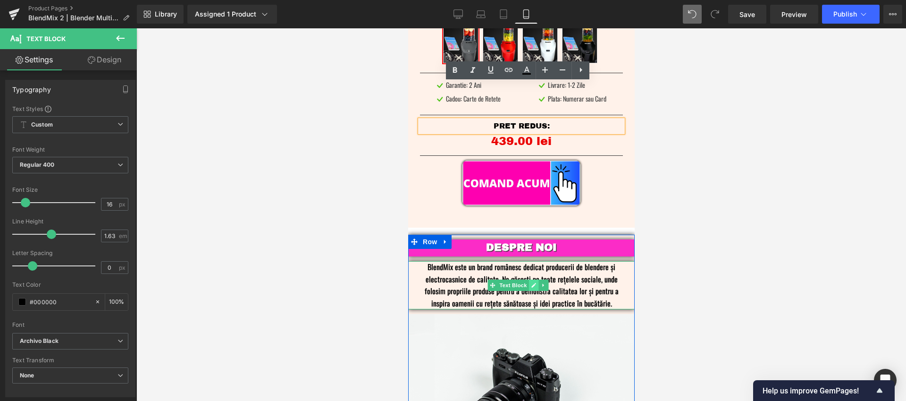
click at [534, 279] on link at bounding box center [533, 284] width 10 height 11
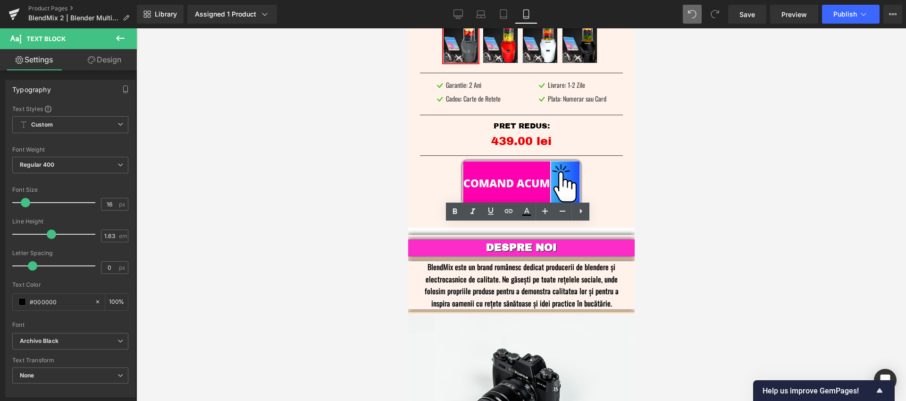
click at [596, 261] on p "BlendMix este un brand românesc dedicat producerii de blendere și electrocasnic…" at bounding box center [521, 285] width 198 height 48
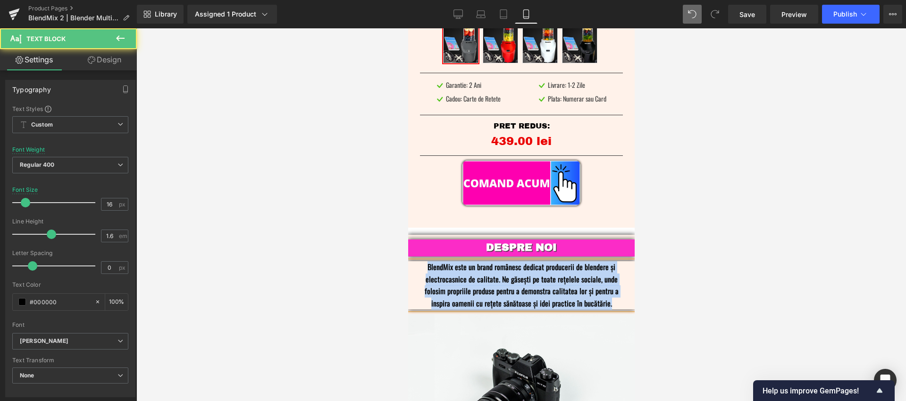
copy p "BlendMix este un brand românesc dedicat producerii de blendere și electrocasnic…"
click at [584, 261] on p "BlendMix este un brand românesc dedicat producerii de blendere și electrocasnic…" at bounding box center [521, 285] width 198 height 48
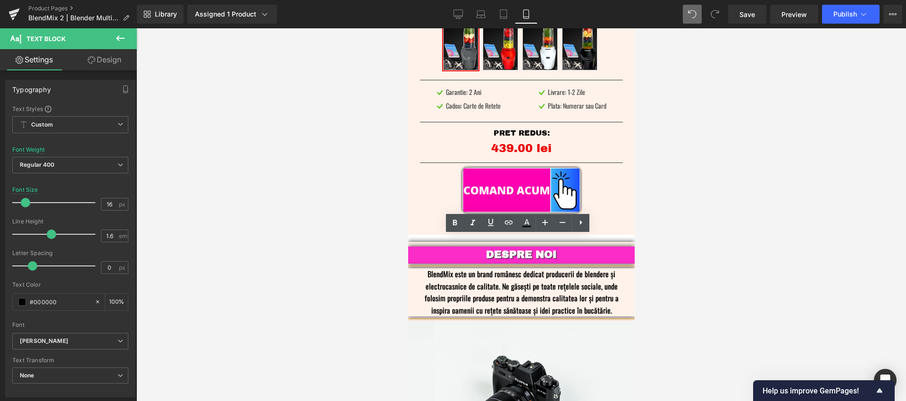
scroll to position [2763, 0]
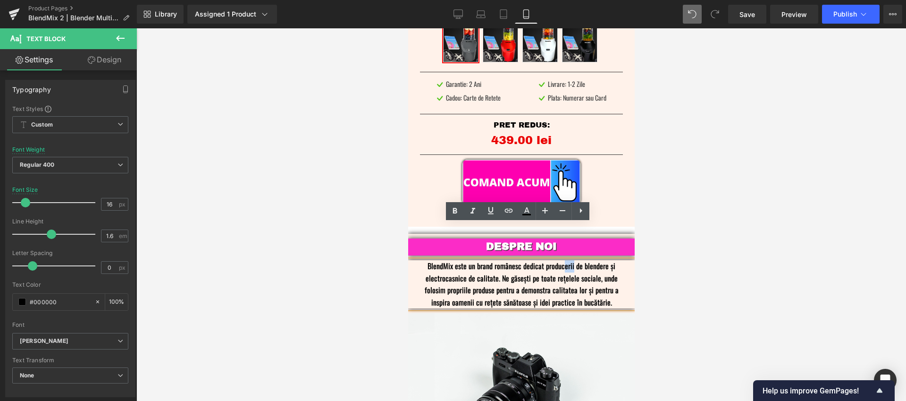
drag, startPoint x: 570, startPoint y: 232, endPoint x: 561, endPoint y: 233, distance: 9.1
click at [561, 260] on p "BlendMix este un brand românesc dedicat producerii de blendere și electrocasnic…" at bounding box center [521, 284] width 198 height 48
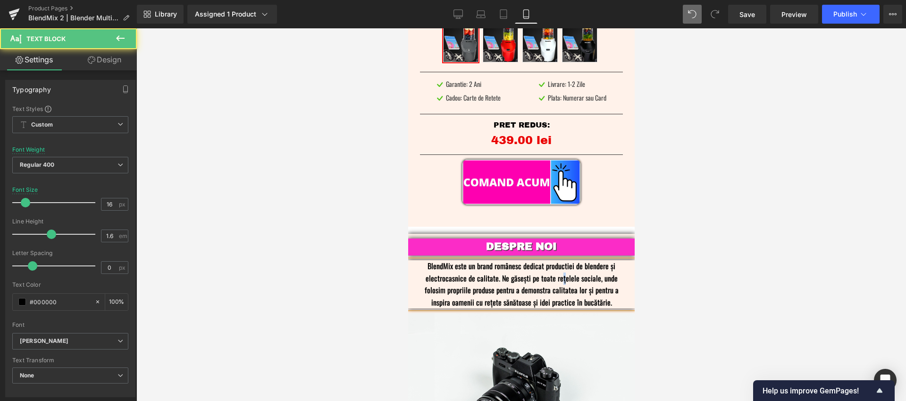
click at [558, 260] on p "BlendMix este un brand românesc dedicat productiei de blendere și electrocasnic…" at bounding box center [521, 284] width 198 height 48
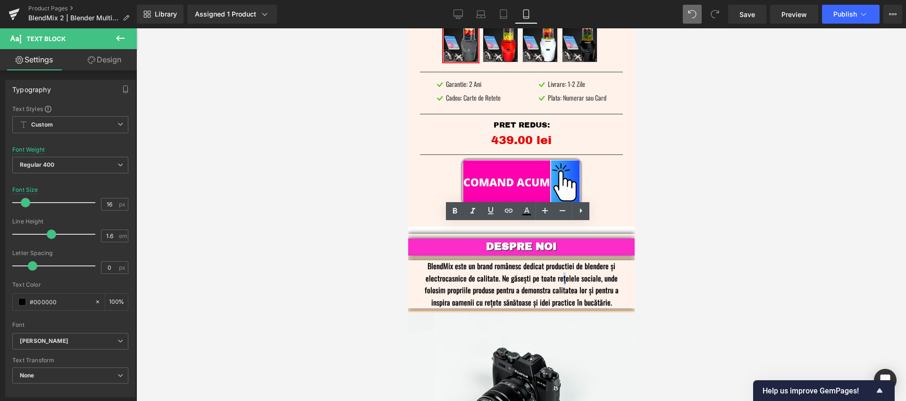
copy p "ț"
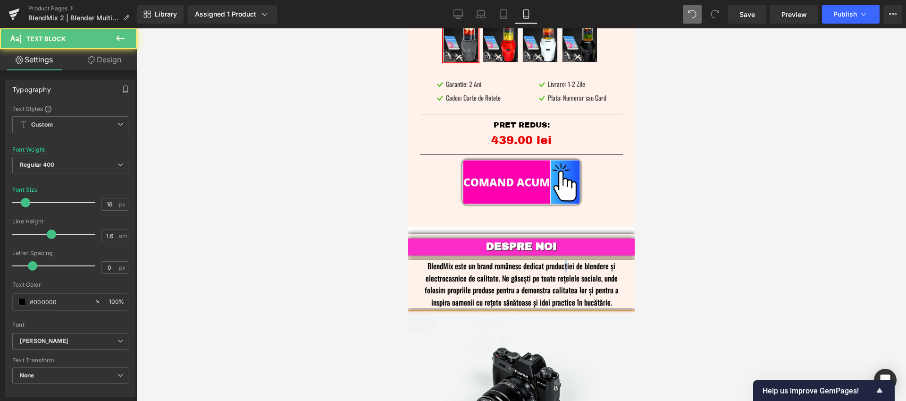
click at [561, 260] on p "BlendMix este un brand românesc dedicat productiei de blendere și electrocasnic…" at bounding box center [521, 284] width 198 height 48
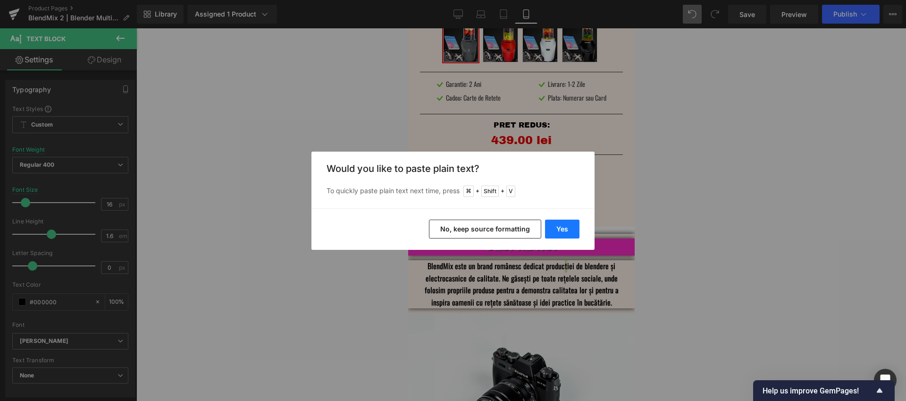
click at [553, 229] on button "Yes" at bounding box center [562, 229] width 34 height 19
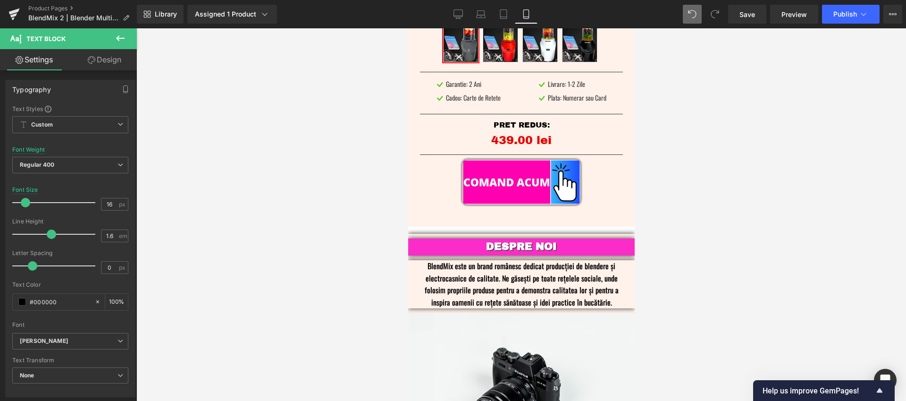
click at [711, 226] on div at bounding box center [521, 214] width 770 height 373
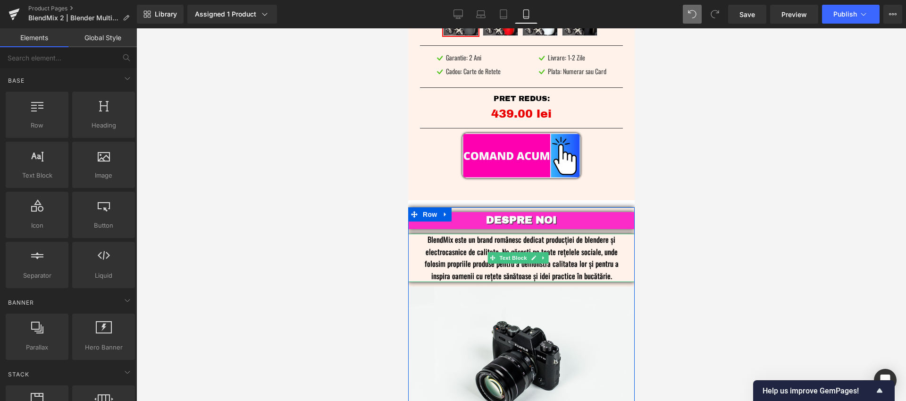
scroll to position [2906, 0]
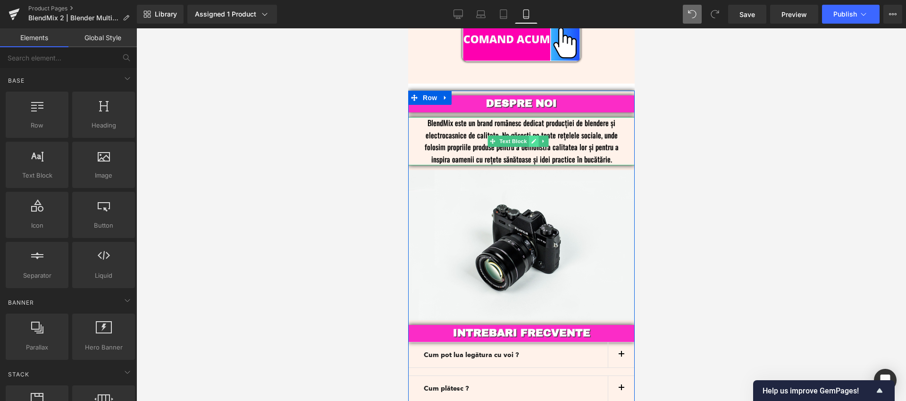
click at [534, 138] on icon at bounding box center [533, 141] width 5 height 6
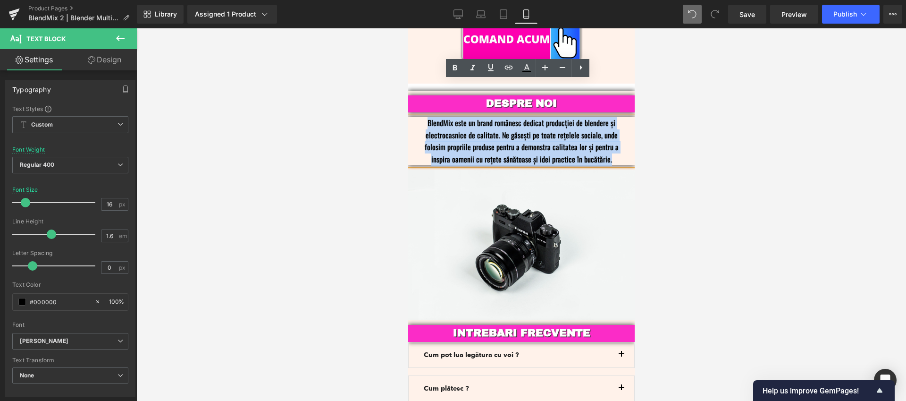
drag, startPoint x: 608, startPoint y: 122, endPoint x: 422, endPoint y: 91, distance: 188.6
click at [422, 117] on p "BlendMix este un brand românesc dedicat producției de blendere și electrocasnic…" at bounding box center [521, 141] width 198 height 48
copy p "BlendMix este un brand românesc dedicat producției de blendere și electrocasnic…"
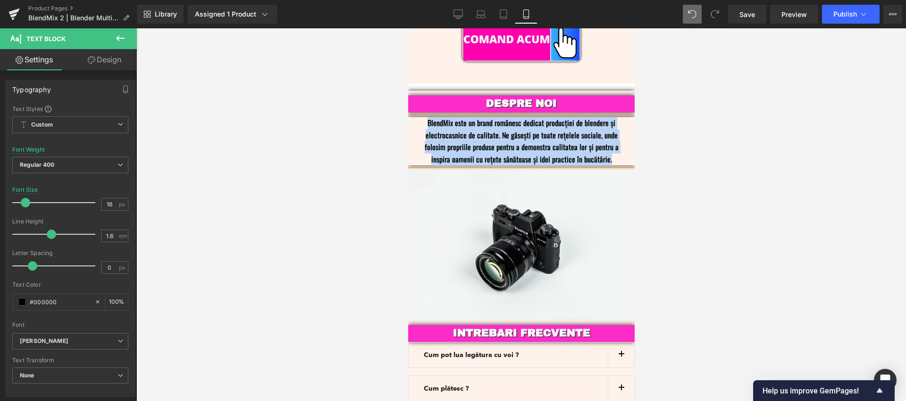
click at [599, 117] on p "BlendMix este un brand românesc dedicat producției de blendere și electrocasnic…" at bounding box center [521, 141] width 198 height 48
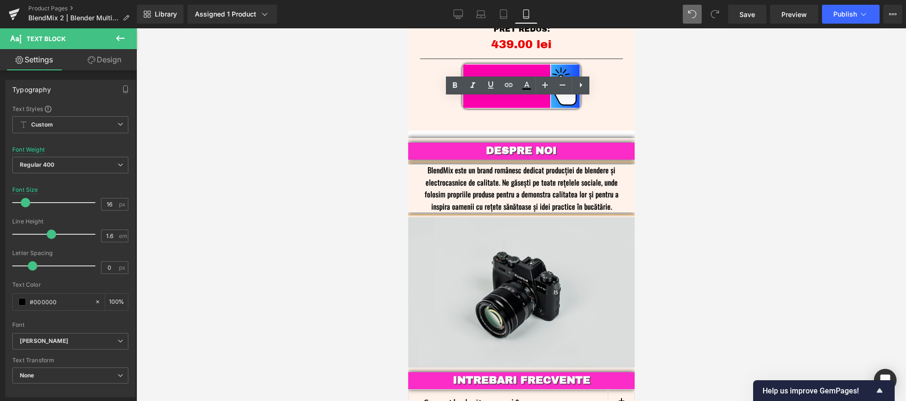
scroll to position [2854, 0]
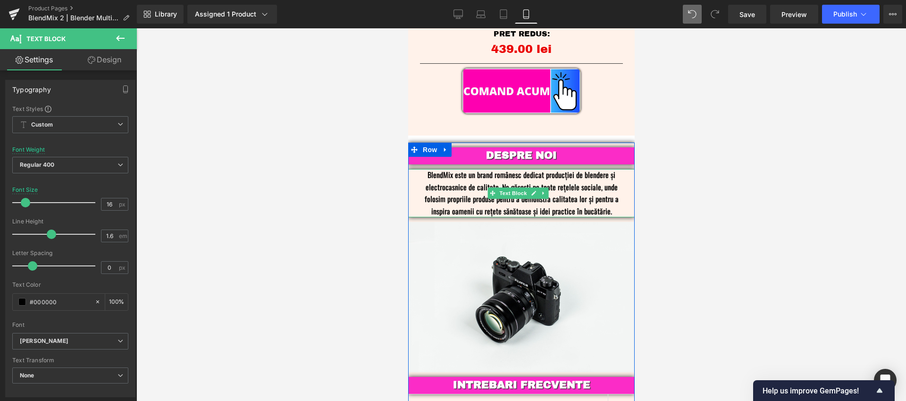
click at [589, 169] on p "BlendMix este un brand românesc dedicat producției de blendere și electrocasnic…" at bounding box center [521, 193] width 198 height 48
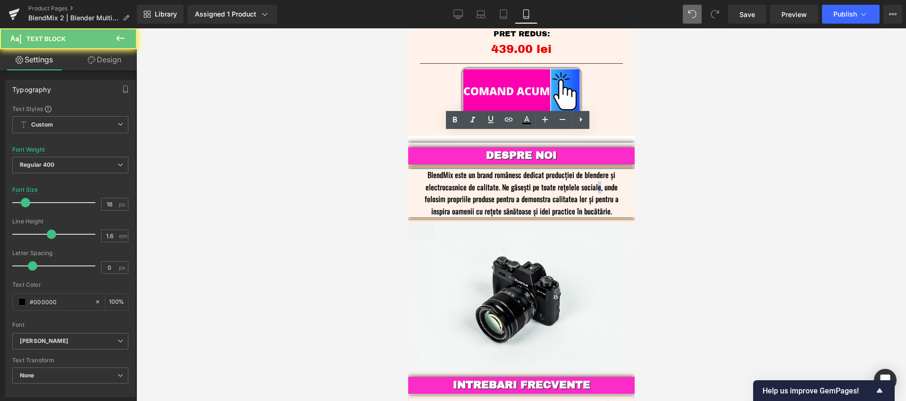
click at [590, 169] on p "BlendMix este un brand românesc dedicat producției de blendere și electrocasnic…" at bounding box center [521, 193] width 198 height 48
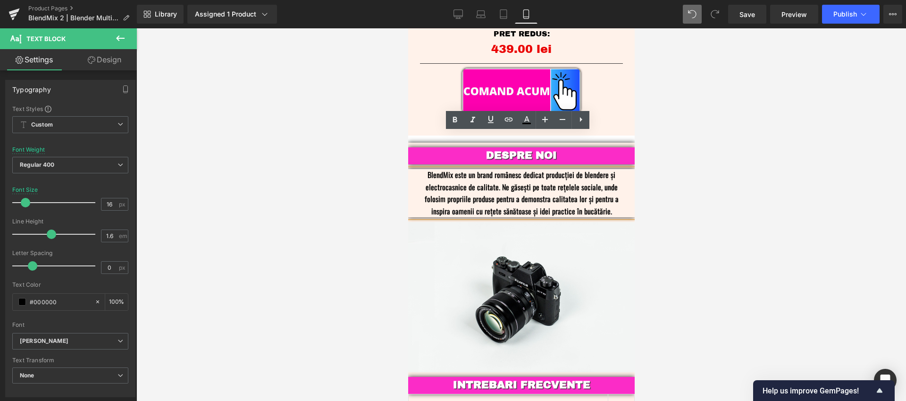
click at [587, 169] on p "BlendMix este un brand românesc dedicat producției de blendere și electrocasnic…" at bounding box center [521, 193] width 198 height 48
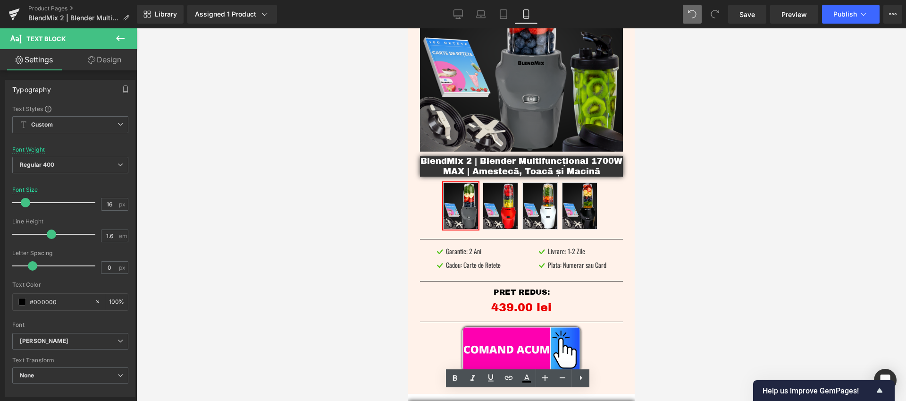
scroll to position [2788, 0]
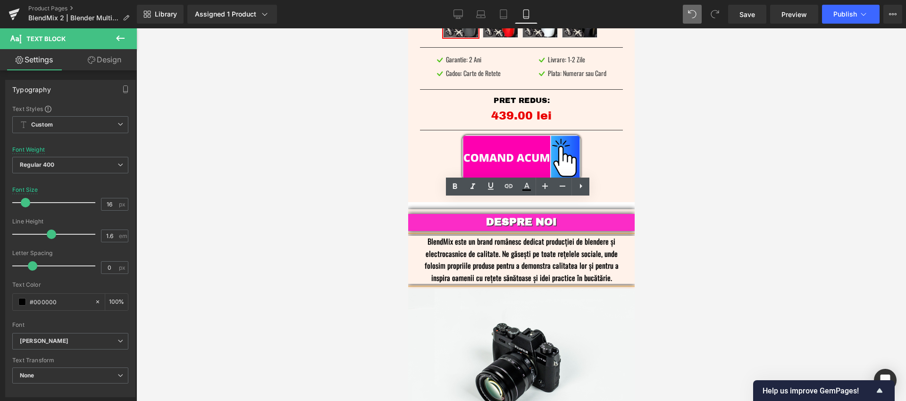
click at [538, 236] on p "BlendMix este un brand românesc dedicat producției de blendere și electrocasnic…" at bounding box center [521, 260] width 198 height 48
click at [502, 236] on p "BlendMix este un brand românesc dedicat producției de blendere și electrocasnic…" at bounding box center [521, 260] width 198 height 48
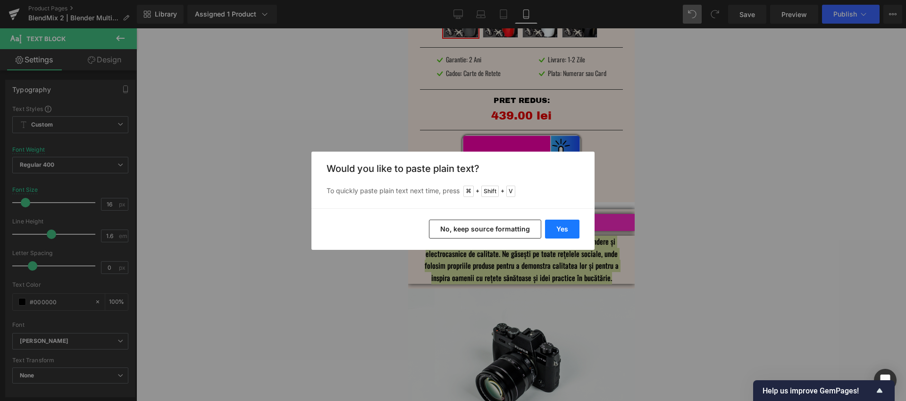
click at [569, 231] on button "Yes" at bounding box center [562, 229] width 34 height 19
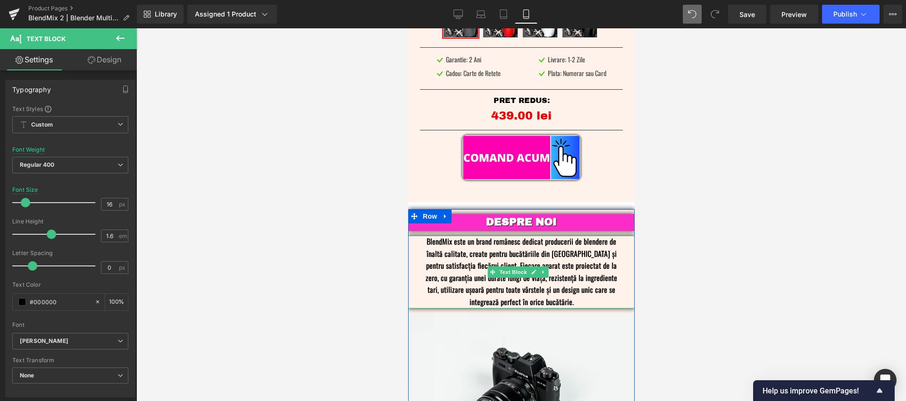
click at [487, 236] on p "BlendMix este un brand românesc dedicat producerii de blendere de înaltă calita…" at bounding box center [521, 272] width 198 height 73
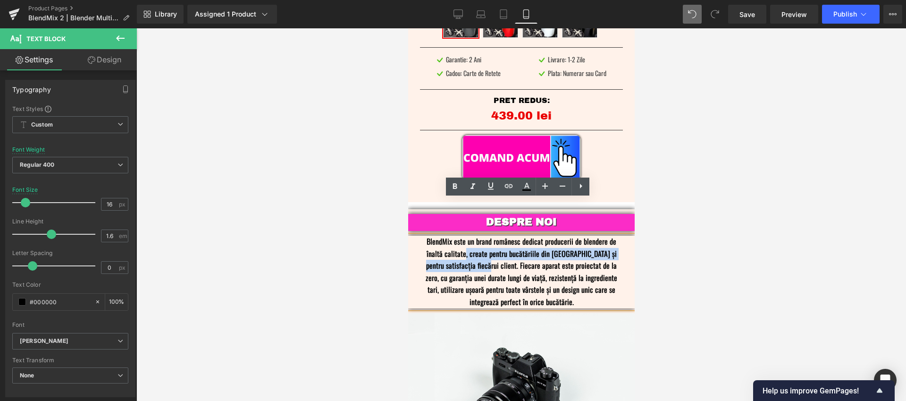
drag, startPoint x: 492, startPoint y: 230, endPoint x: 470, endPoint y: 219, distance: 24.7
click at [470, 236] on p "BlendMix este un brand românesc dedicat producerii de blendere de înaltă calita…" at bounding box center [521, 272] width 198 height 73
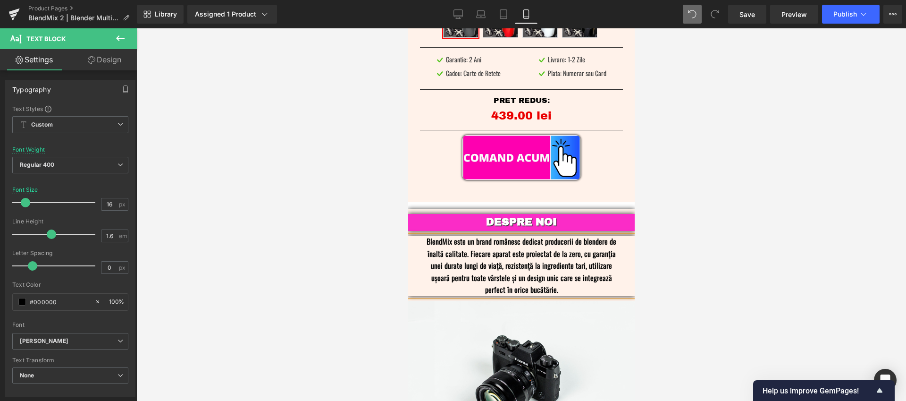
click at [727, 212] on div at bounding box center [521, 214] width 770 height 373
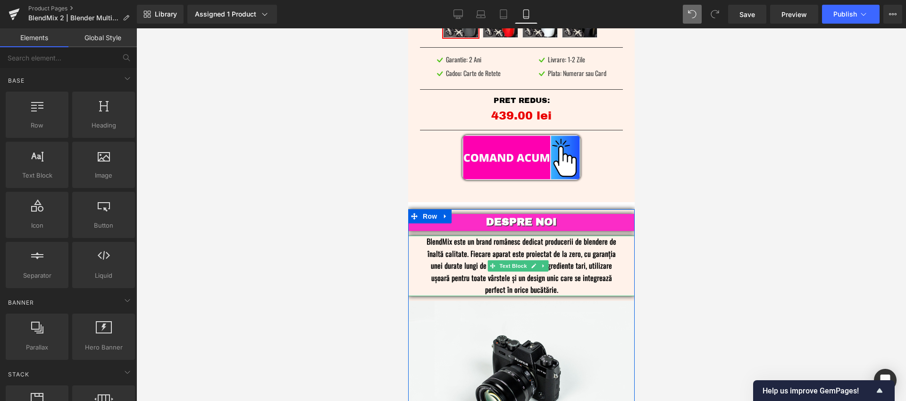
click at [496, 236] on p "BlendMix este un brand românesc dedicat producerii de blendere de înaltă calita…" at bounding box center [521, 266] width 198 height 60
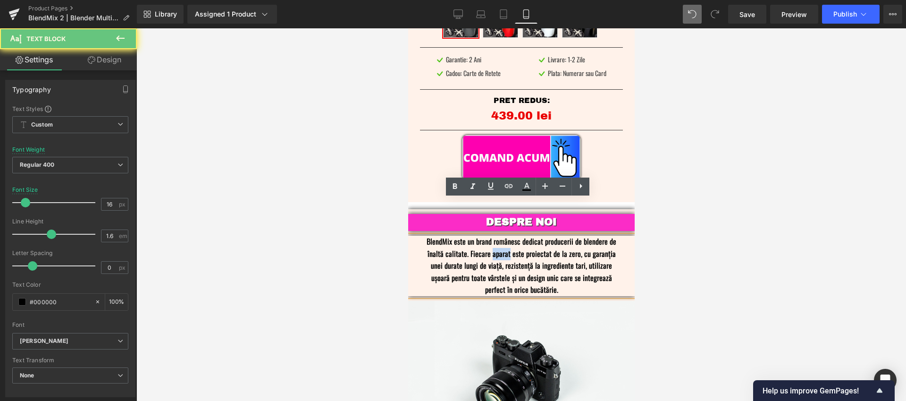
click at [496, 236] on p "BlendMix este un brand românesc dedicat producerii de blendere de înaltă calita…" at bounding box center [521, 266] width 198 height 60
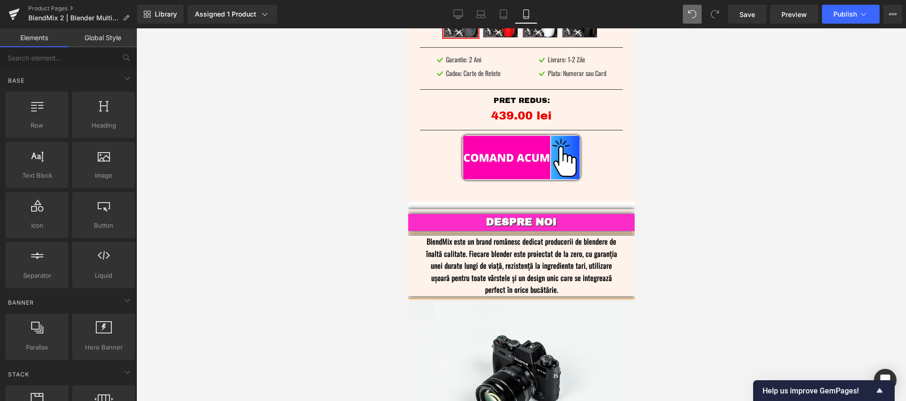
click at [754, 224] on div at bounding box center [521, 214] width 770 height 373
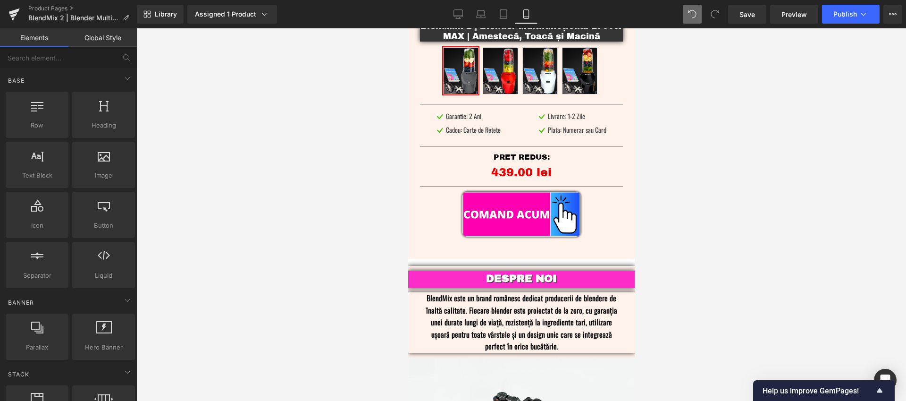
scroll to position [2751, 0]
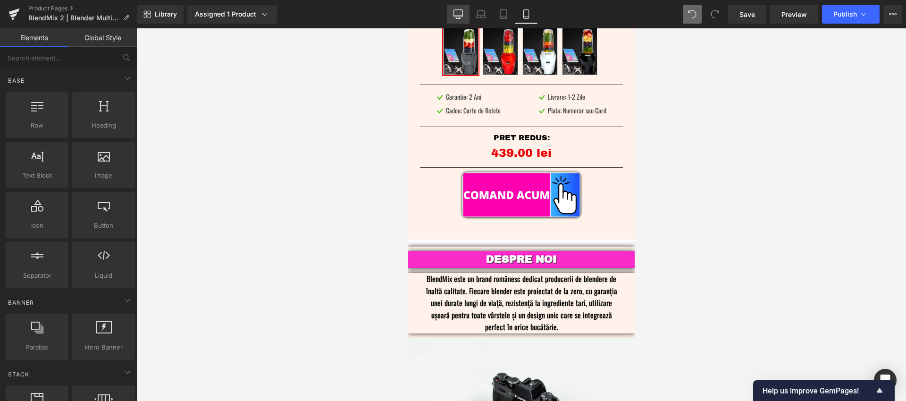
click at [462, 16] on icon at bounding box center [458, 16] width 9 height 0
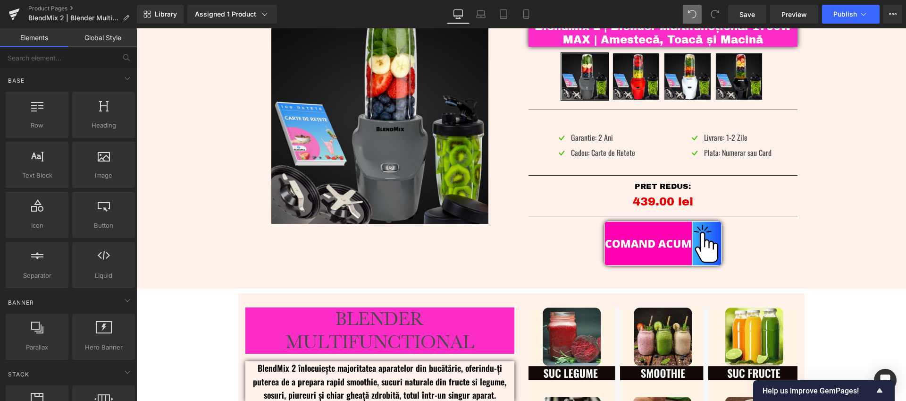
scroll to position [86, 0]
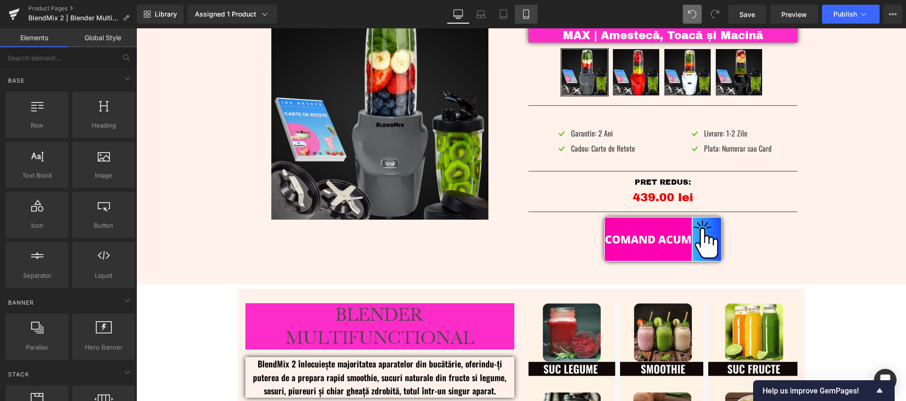
click at [535, 17] on link "Mobile" at bounding box center [526, 14] width 23 height 19
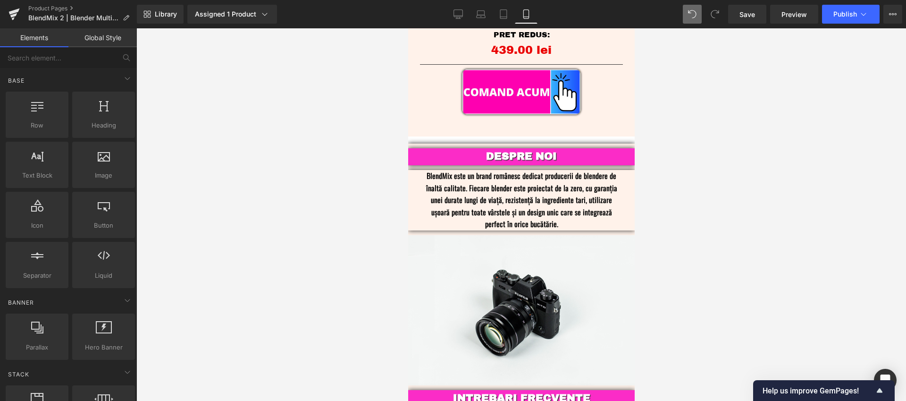
scroll to position [2859, 0]
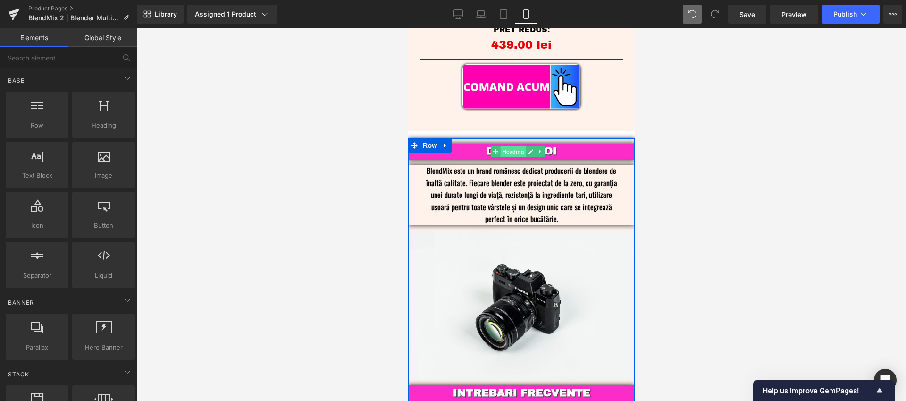
click at [509, 146] on span "Heading" at bounding box center [512, 151] width 25 height 11
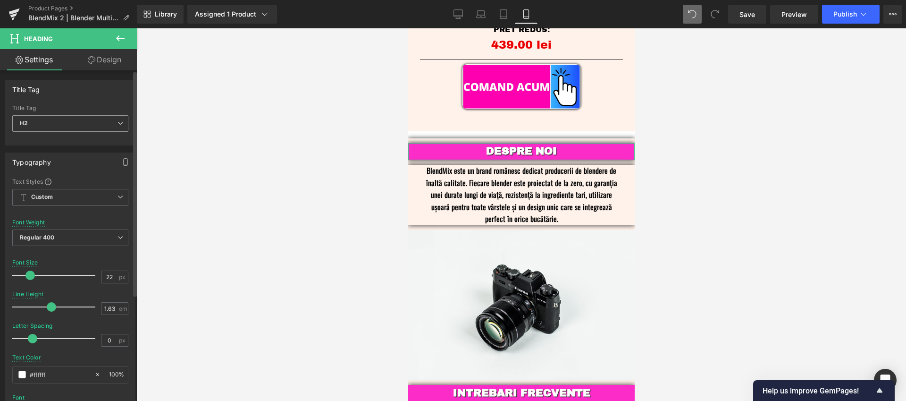
click at [41, 123] on span "H2" at bounding box center [70, 123] width 116 height 17
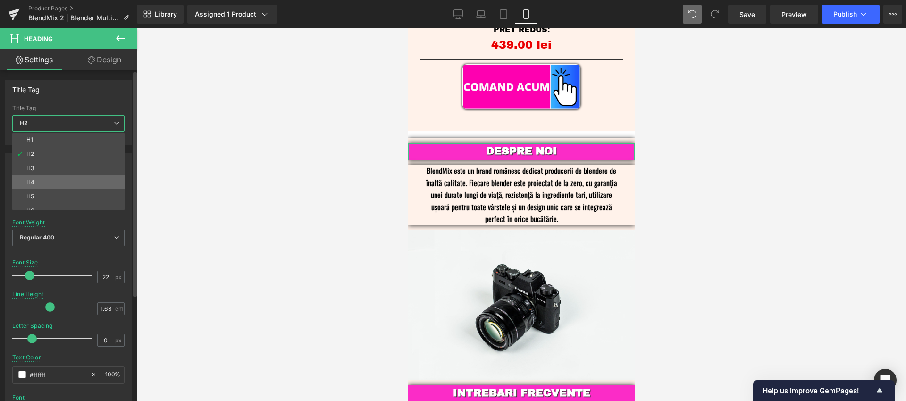
click at [38, 176] on li "H4" at bounding box center [70, 182] width 117 height 14
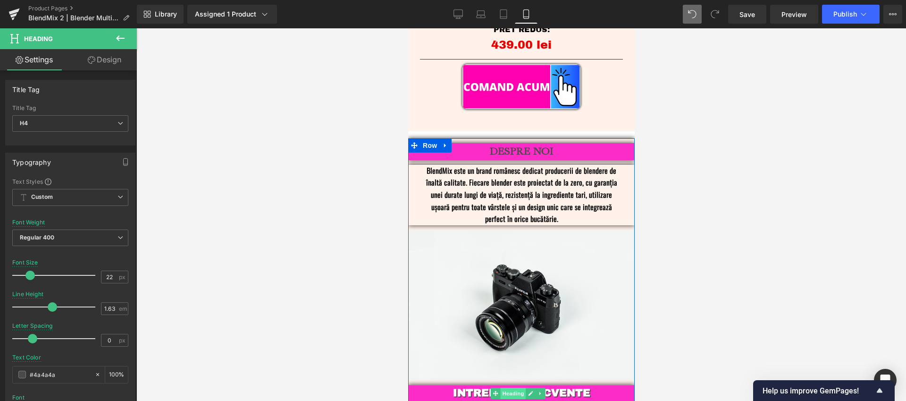
click at [515, 388] on span "Heading" at bounding box center [512, 393] width 25 height 11
click at [516, 146] on span "Heading" at bounding box center [512, 151] width 25 height 11
click at [513, 146] on span "Heading" at bounding box center [512, 151] width 25 height 11
click at [513, 388] on span "Heading" at bounding box center [512, 393] width 25 height 11
click at [515, 146] on span "Heading" at bounding box center [512, 151] width 25 height 11
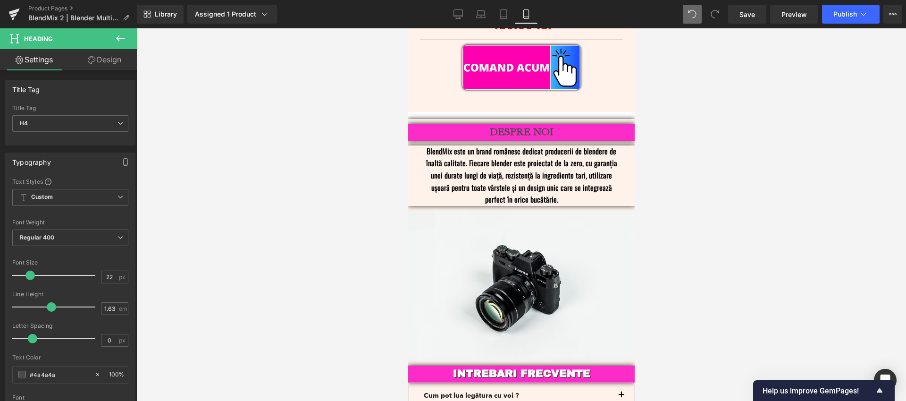
scroll to position [2854, 0]
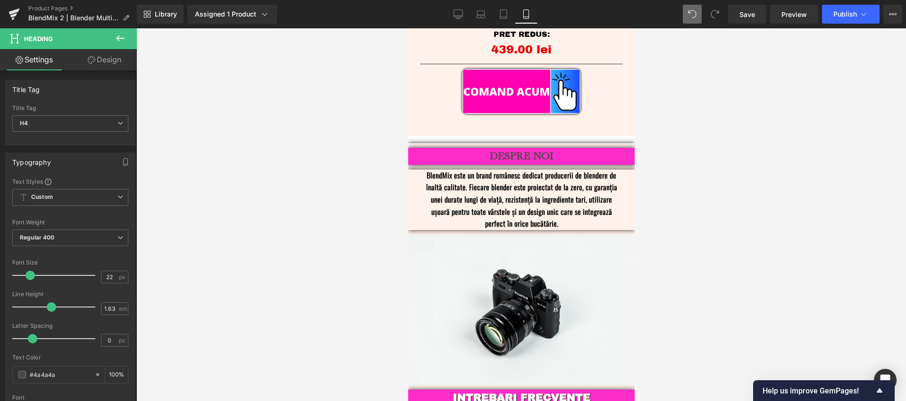
drag, startPoint x: 632, startPoint y: 322, endPoint x: 1043, endPoint y: 347, distance: 411.9
click at [456, 13] on icon at bounding box center [458, 13] width 9 height 9
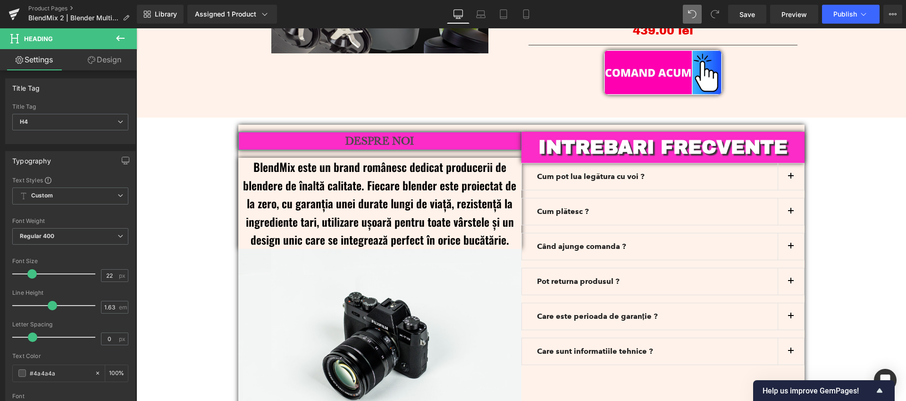
scroll to position [2, 0]
click at [120, 42] on icon at bounding box center [120, 38] width 11 height 11
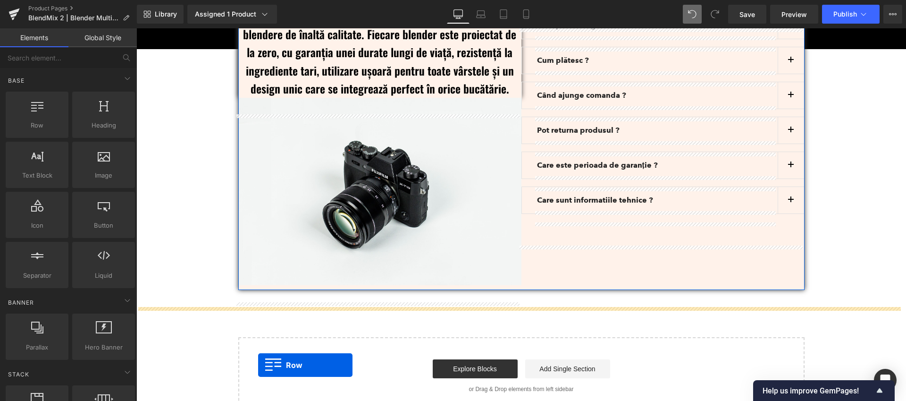
scroll to position [3063, 0]
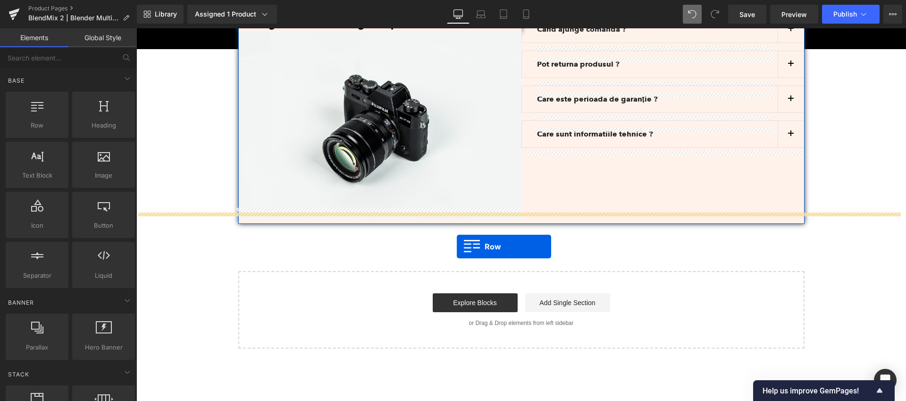
drag, startPoint x: 176, startPoint y: 149, endPoint x: 458, endPoint y: 246, distance: 298.0
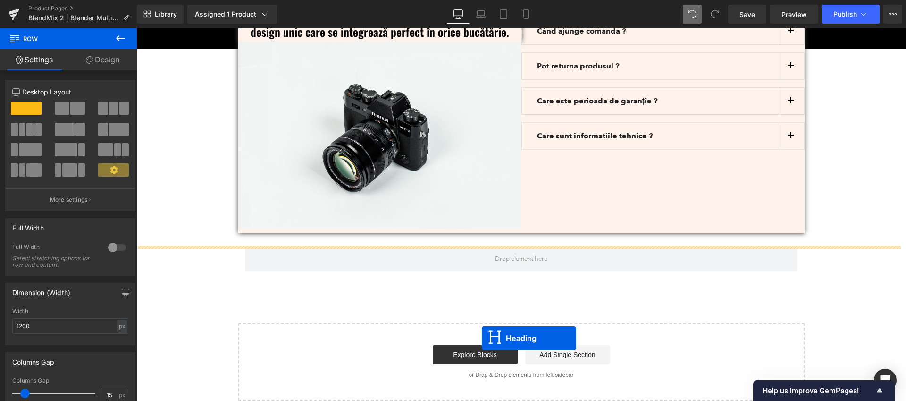
scroll to position [3073, 0]
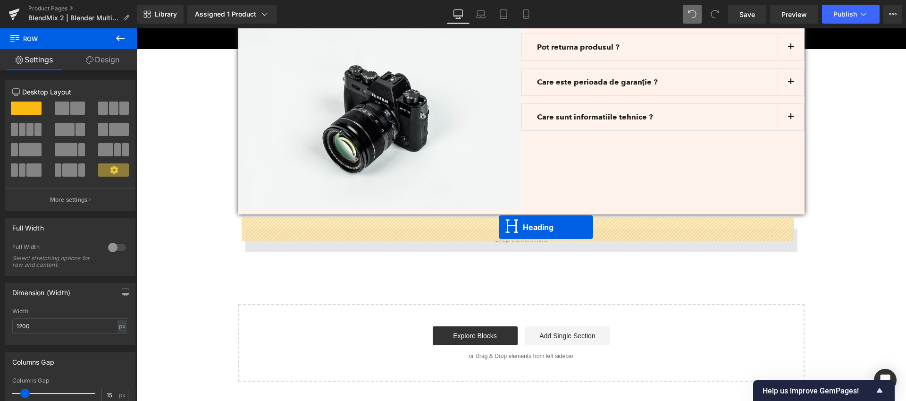
drag, startPoint x: 647, startPoint y: 288, endPoint x: 499, endPoint y: 227, distance: 160.0
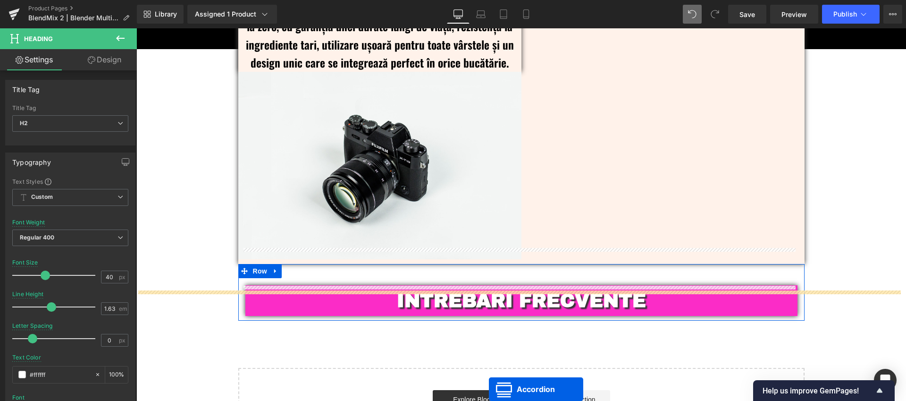
scroll to position [3080, 0]
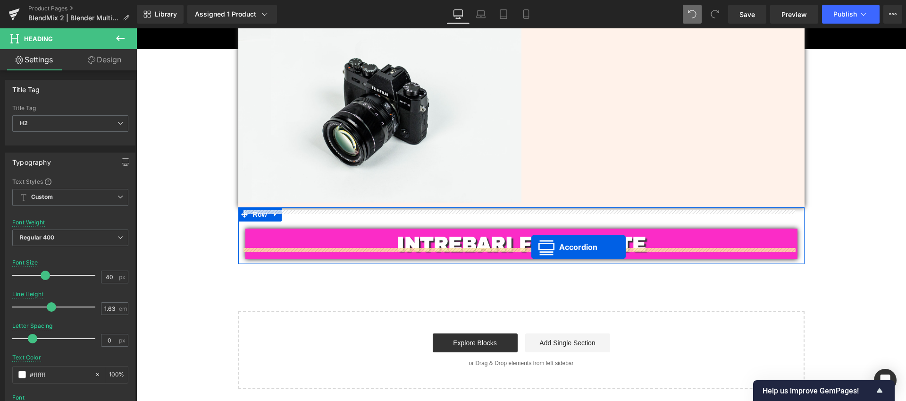
drag, startPoint x: 654, startPoint y: 76, endPoint x: 532, endPoint y: 247, distance: 210.1
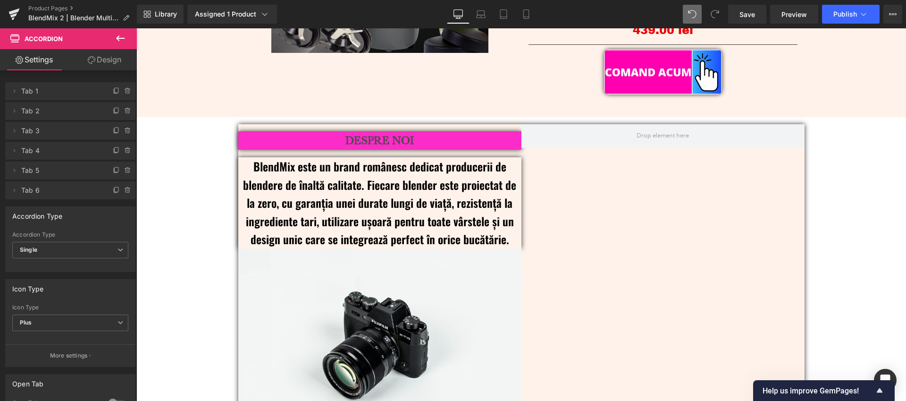
scroll to position [2859, 0]
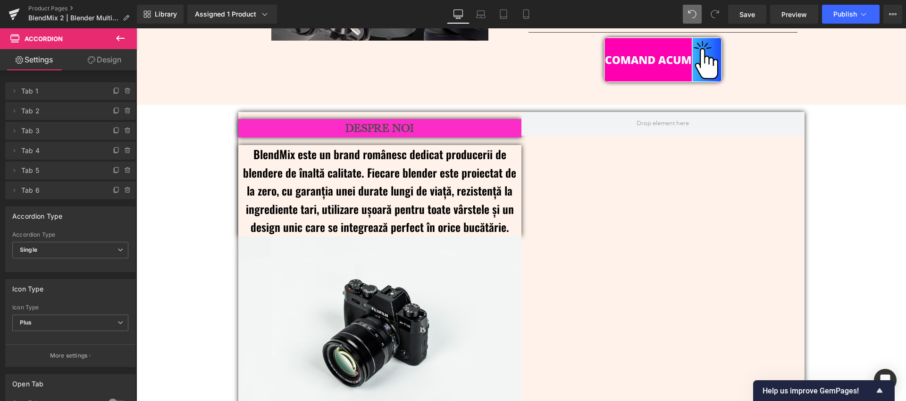
click at [127, 38] on button at bounding box center [120, 38] width 33 height 21
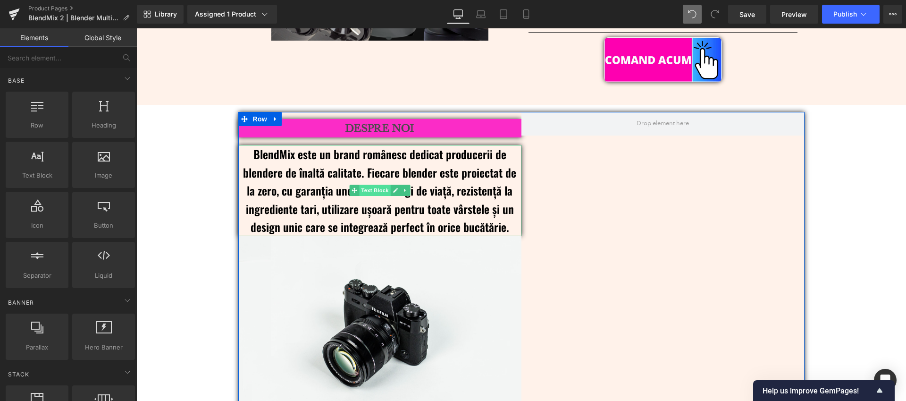
click at [376, 185] on span "Text Block" at bounding box center [374, 190] width 31 height 11
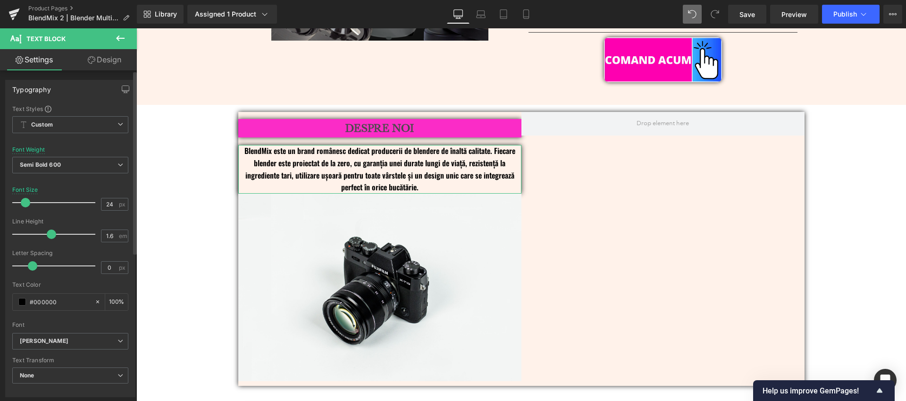
drag, startPoint x: 33, startPoint y: 204, endPoint x: 26, endPoint y: 206, distance: 6.6
click at [26, 206] on span at bounding box center [25, 202] width 9 height 9
click at [121, 34] on icon at bounding box center [120, 38] width 11 height 11
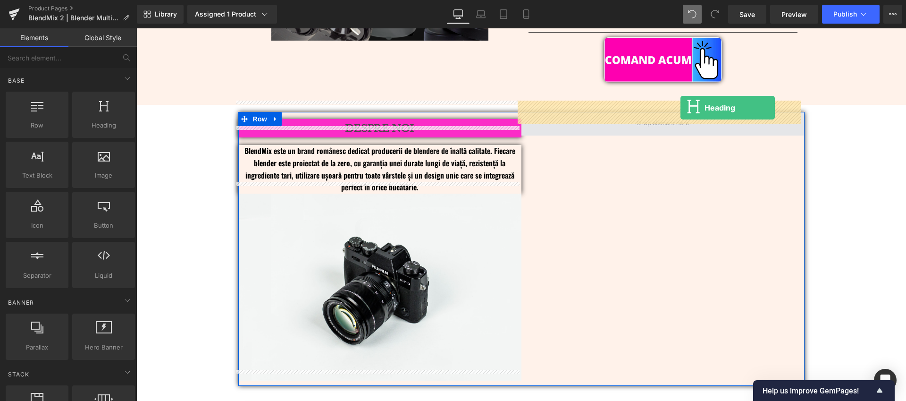
drag, startPoint x: 235, startPoint y: 147, endPoint x: 681, endPoint y: 108, distance: 447.4
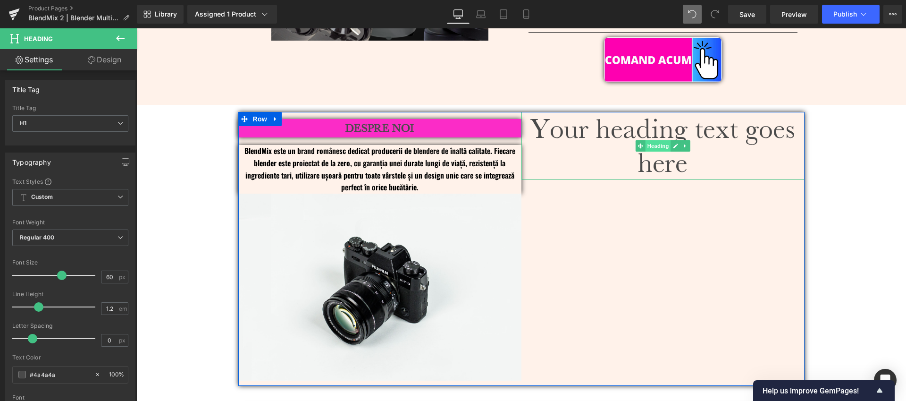
click at [657, 140] on span "Heading" at bounding box center [657, 145] width 25 height 11
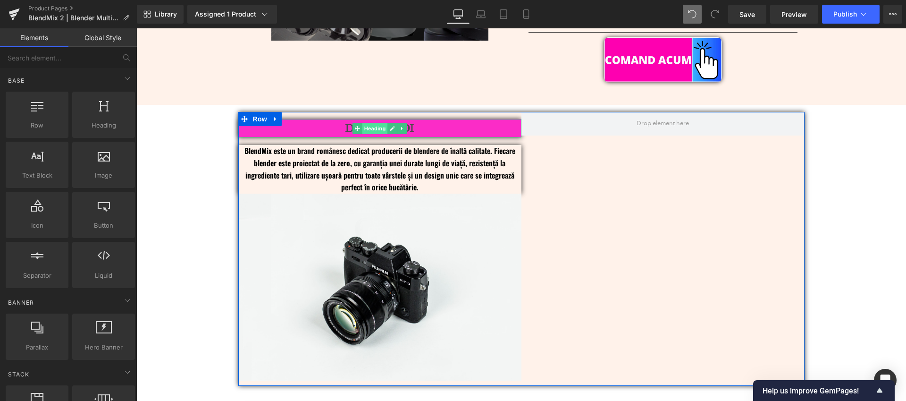
click at [373, 123] on span "Heading" at bounding box center [374, 128] width 25 height 11
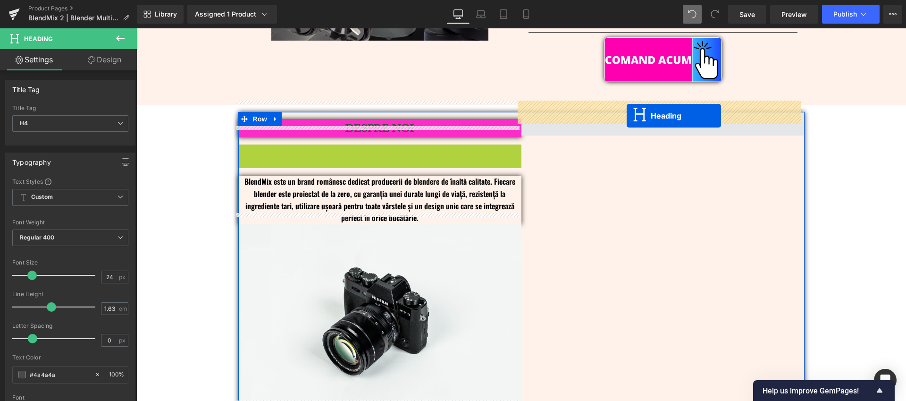
drag, startPoint x: 363, startPoint y: 143, endPoint x: 627, endPoint y: 116, distance: 265.3
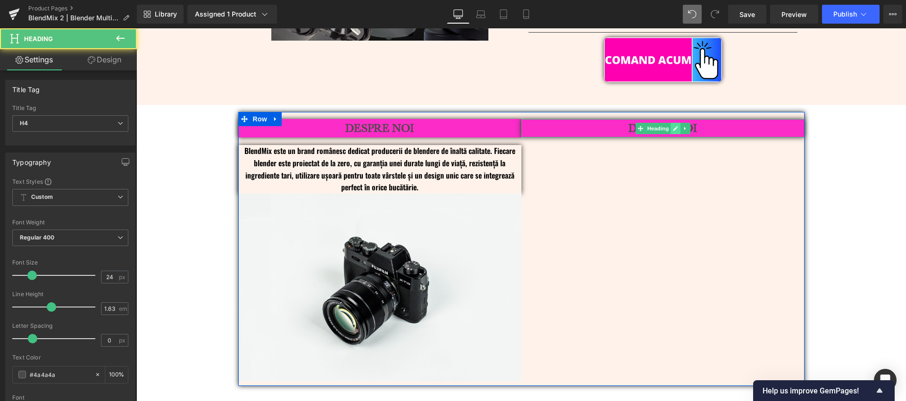
click at [673, 126] on icon at bounding box center [675, 129] width 5 height 6
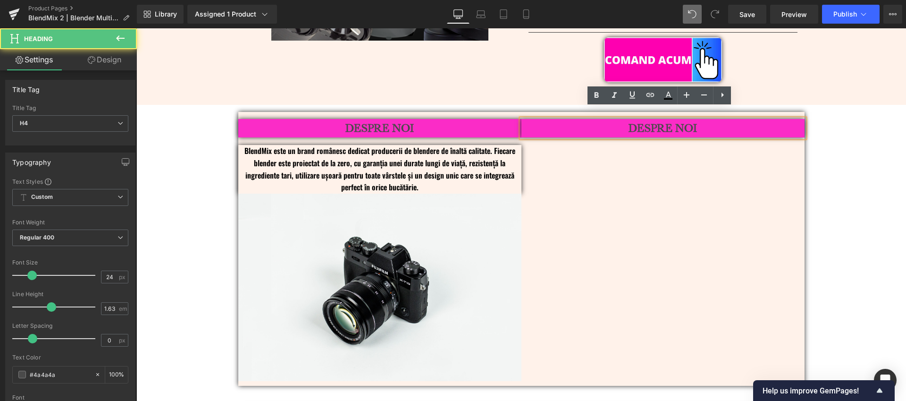
click at [664, 121] on b "DESPRE NOI" at bounding box center [663, 127] width 68 height 13
click at [704, 119] on h4 "DESPRE NOI" at bounding box center [663, 128] width 283 height 18
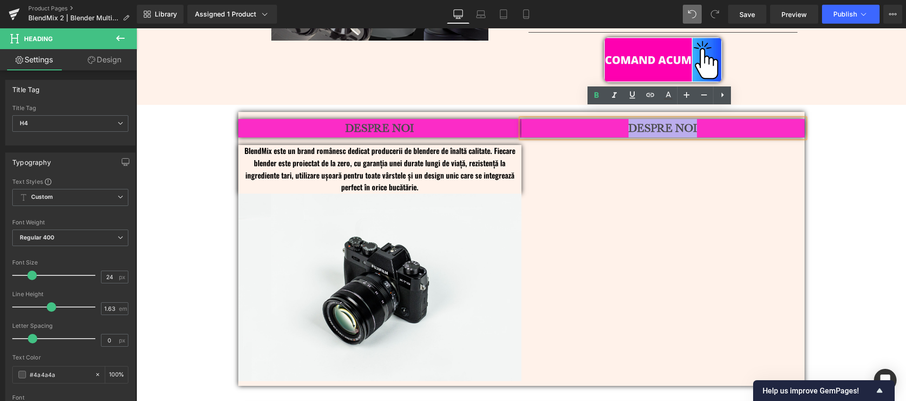
drag, startPoint x: 707, startPoint y: 119, endPoint x: 624, endPoint y: 120, distance: 83.6
click at [624, 120] on h4 "DESPRE NOI" at bounding box center [663, 128] width 283 height 18
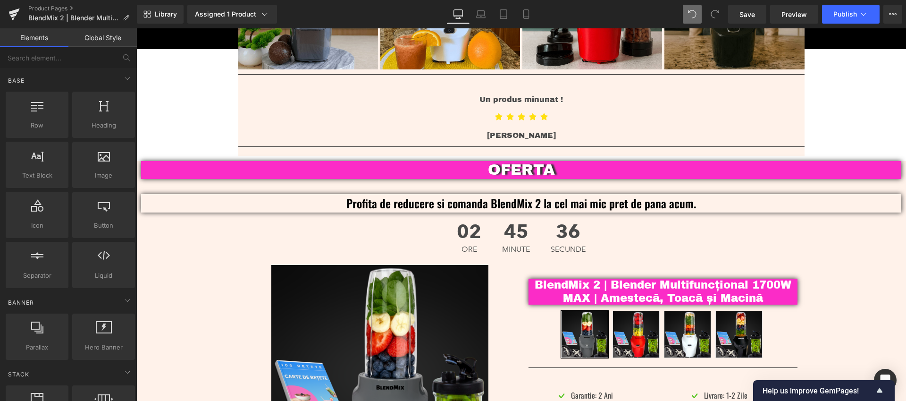
scroll to position [2424, 0]
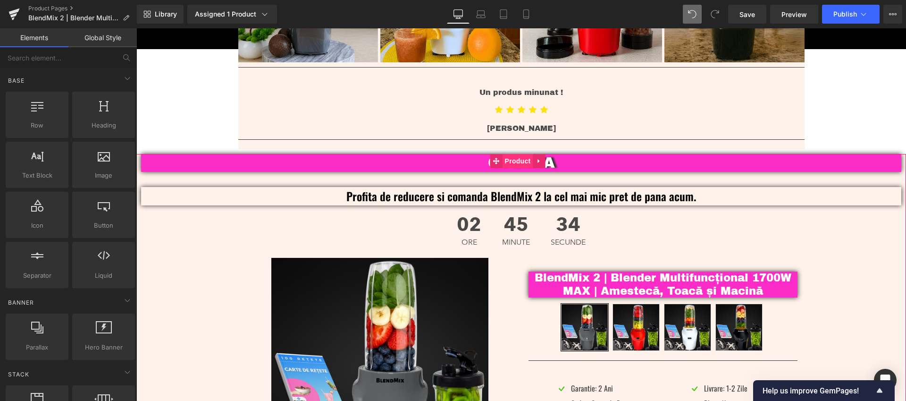
click at [511, 154] on span "Product" at bounding box center [518, 161] width 31 height 14
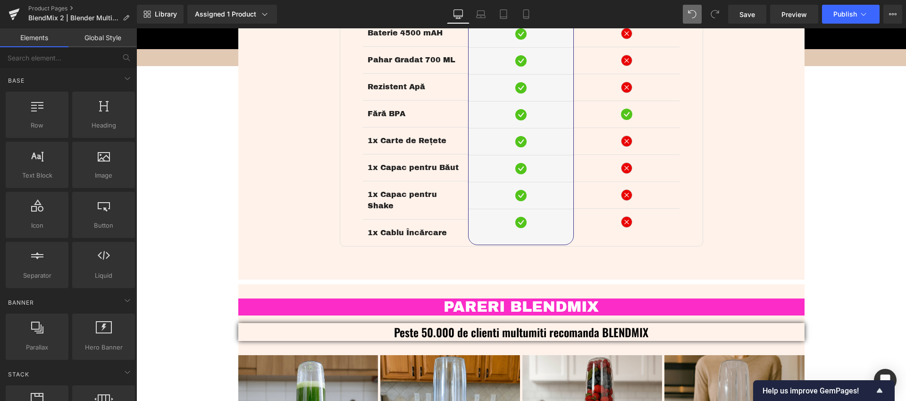
scroll to position [1693, 0]
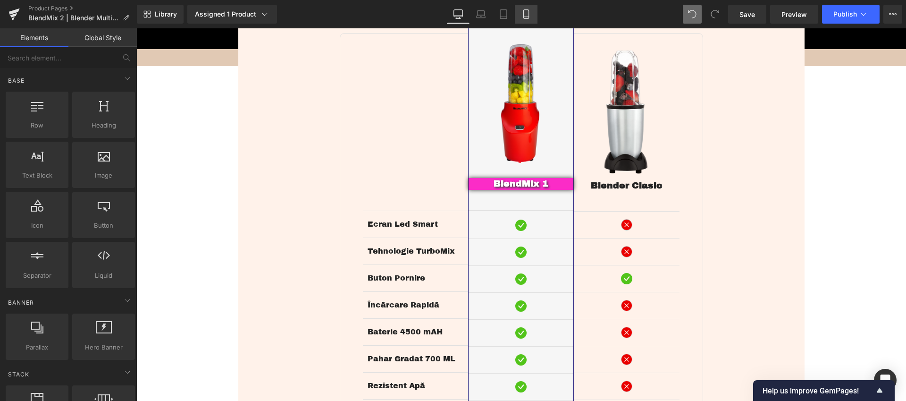
click at [532, 12] on link "Mobile" at bounding box center [526, 14] width 23 height 19
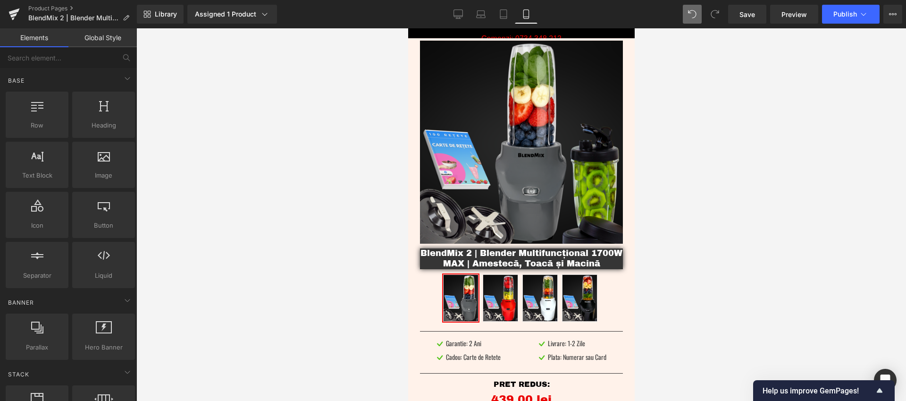
scroll to position [0, 0]
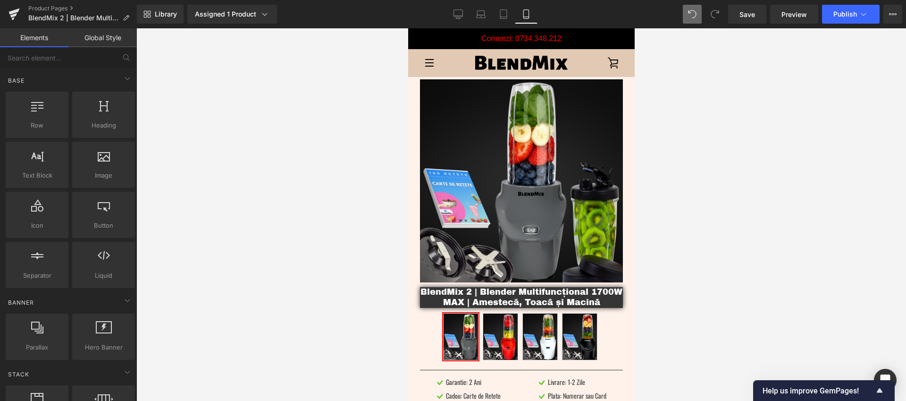
drag, startPoint x: 632, startPoint y: 231, endPoint x: 1042, endPoint y: 67, distance: 442.4
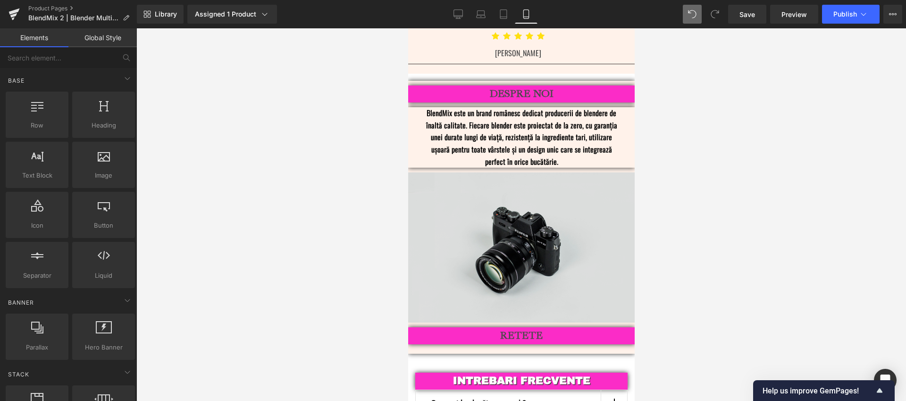
scroll to position [2310, 0]
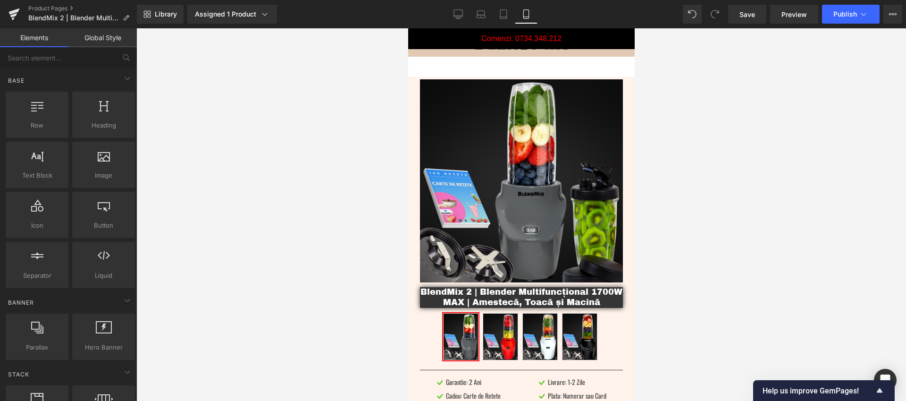
drag, startPoint x: 630, startPoint y: 130, endPoint x: 1044, endPoint y: 76, distance: 417.5
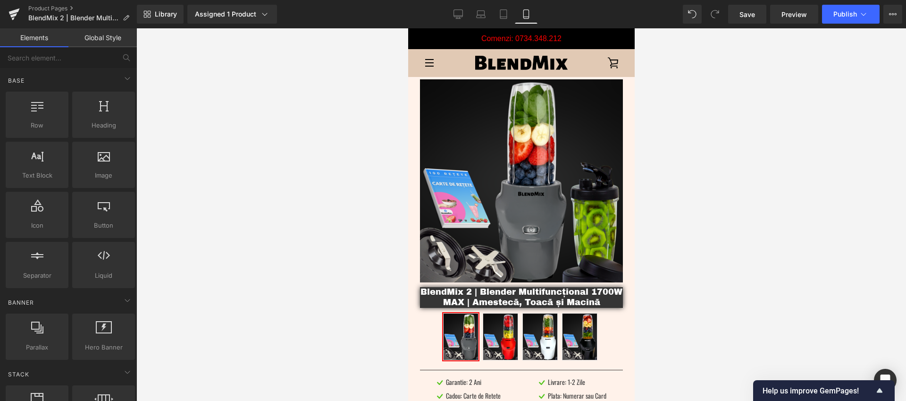
drag, startPoint x: 634, startPoint y: 305, endPoint x: 1060, endPoint y: 52, distance: 495.9
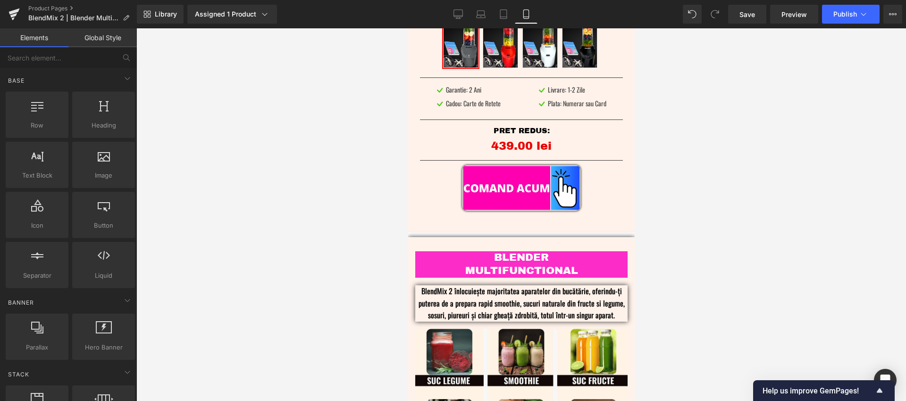
scroll to position [284, 0]
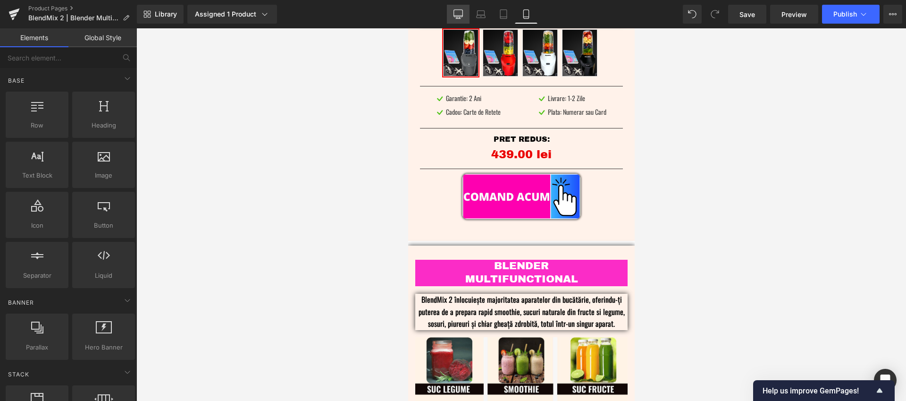
click at [455, 18] on icon at bounding box center [458, 13] width 9 height 9
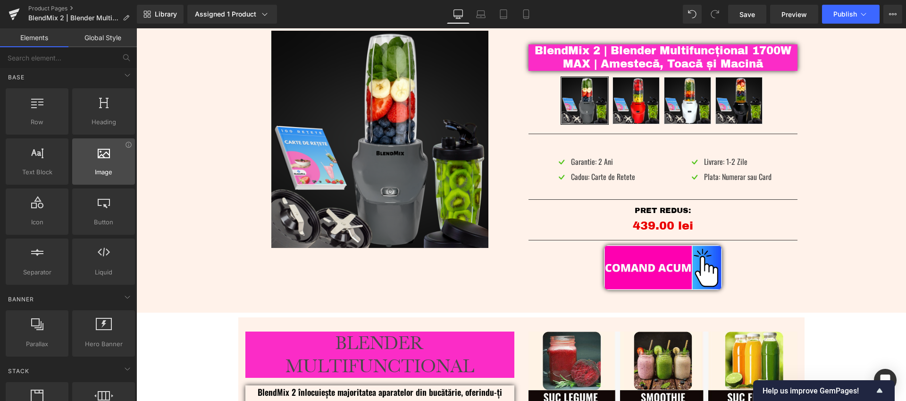
scroll to position [4, 0]
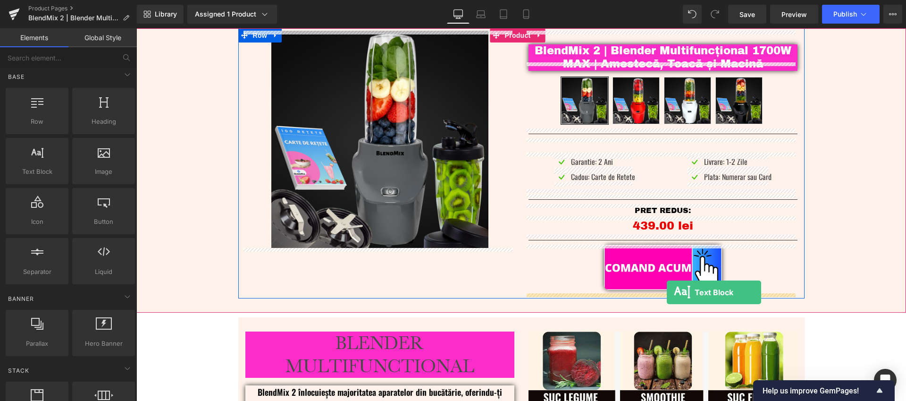
drag, startPoint x: 174, startPoint y: 195, endPoint x: 667, endPoint y: 292, distance: 502.7
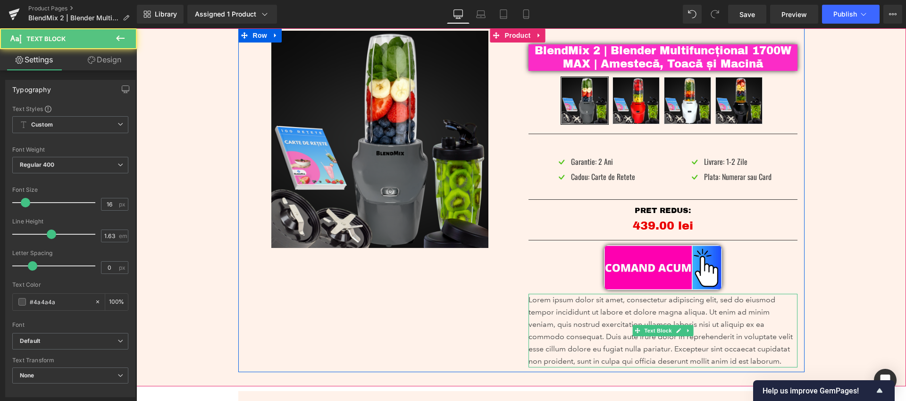
click at [695, 312] on p "Lorem ipsum dolor sit amet, consectetur adipiscing elit, sed do eiusmod tempor …" at bounding box center [663, 331] width 269 height 74
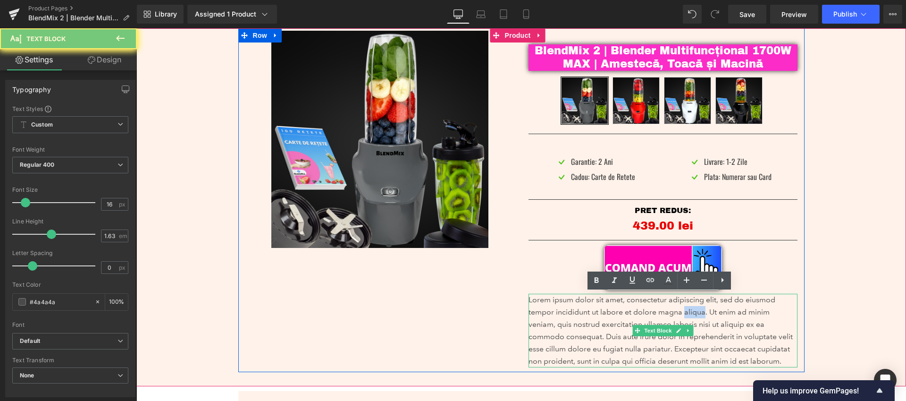
click at [695, 312] on p "Lorem ipsum dolor sit amet, consectetur adipiscing elit, sed do eiusmod tempor …" at bounding box center [663, 331] width 269 height 74
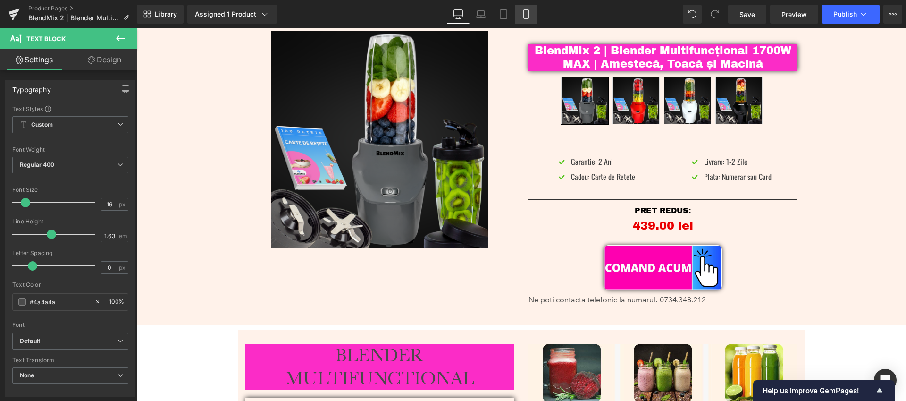
drag, startPoint x: 521, startPoint y: 16, endPoint x: 527, endPoint y: 16, distance: 6.2
click at [522, 16] on link "Mobile" at bounding box center [526, 14] width 23 height 19
type input "14"
type input "100"
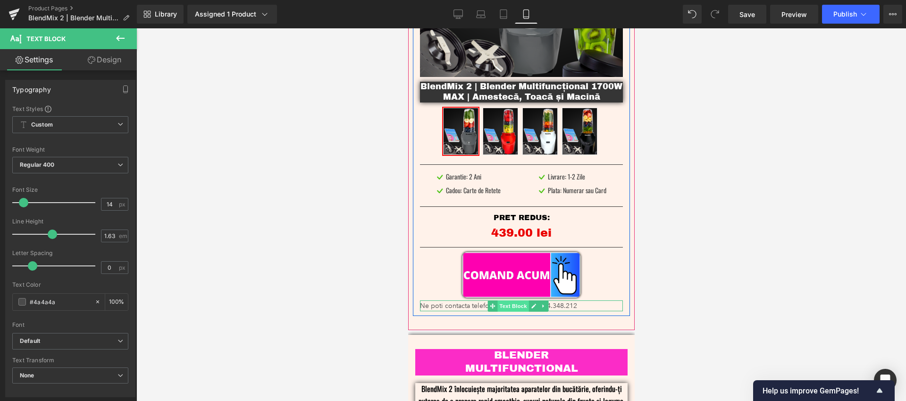
click at [504, 300] on span "Text Block" at bounding box center [512, 305] width 31 height 11
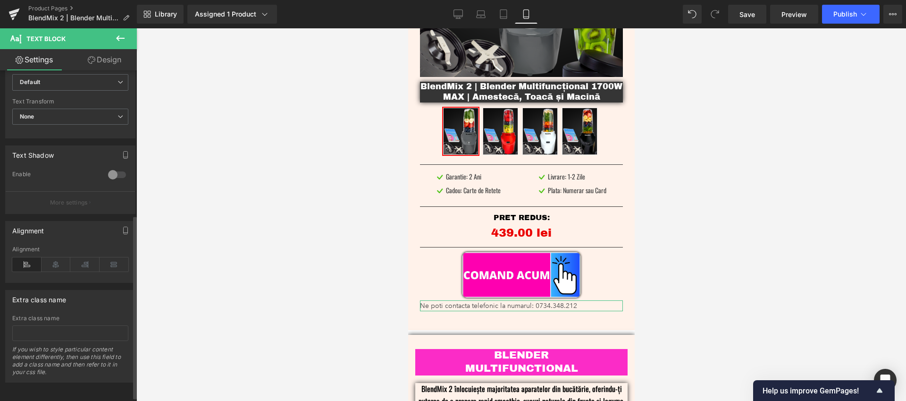
scroll to position [267, 0]
click at [59, 258] on icon at bounding box center [56, 263] width 29 height 14
click at [463, 14] on icon at bounding box center [458, 13] width 9 height 9
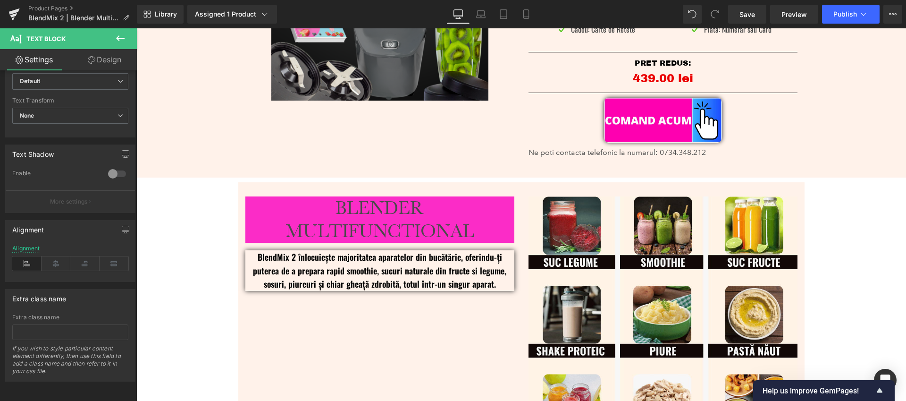
type input "16"
type input "100"
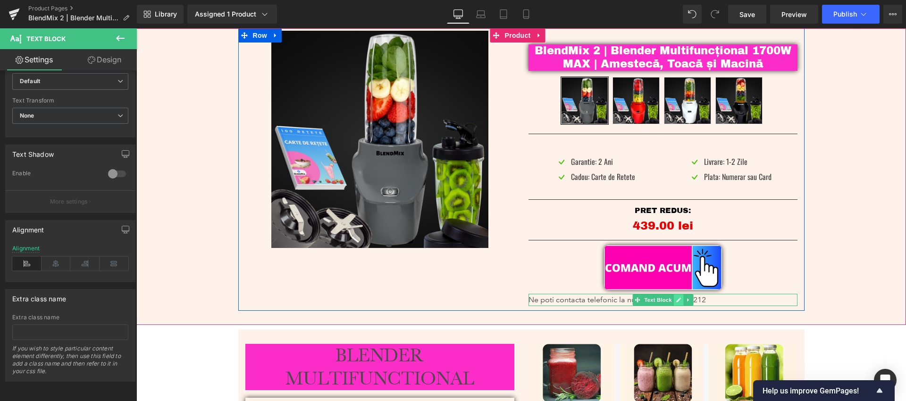
click at [678, 298] on link at bounding box center [679, 299] width 10 height 11
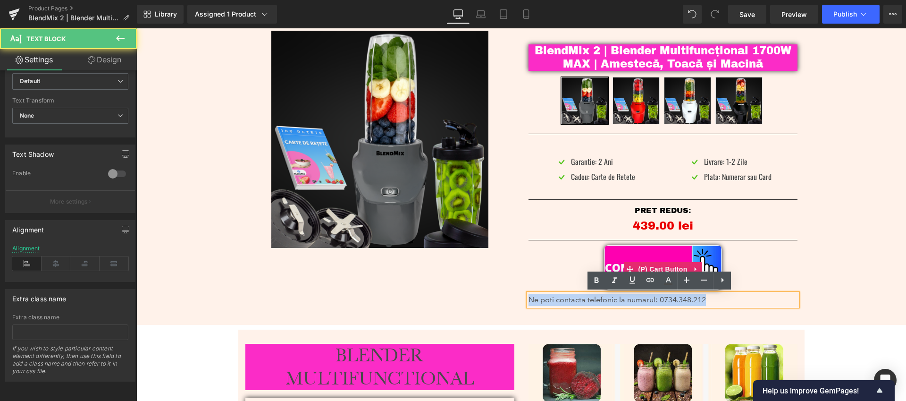
drag, startPoint x: 710, startPoint y: 300, endPoint x: 524, endPoint y: 289, distance: 186.3
click at [524, 289] on div "BlendMix 2 | Blender Multifuncțional 1700W MAX | Amestecă, Toacă și Macină (P) …" at bounding box center [663, 168] width 283 height 275
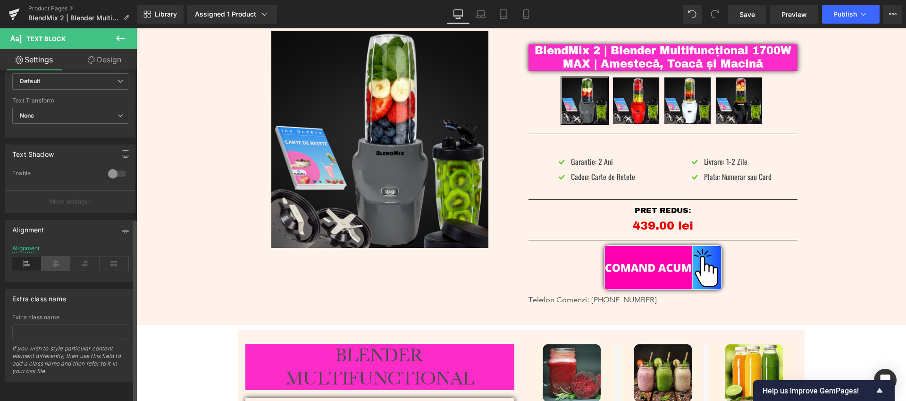
click at [52, 256] on icon at bounding box center [56, 263] width 29 height 14
click at [524, 17] on icon at bounding box center [526, 14] width 5 height 9
type input "14"
type input "100"
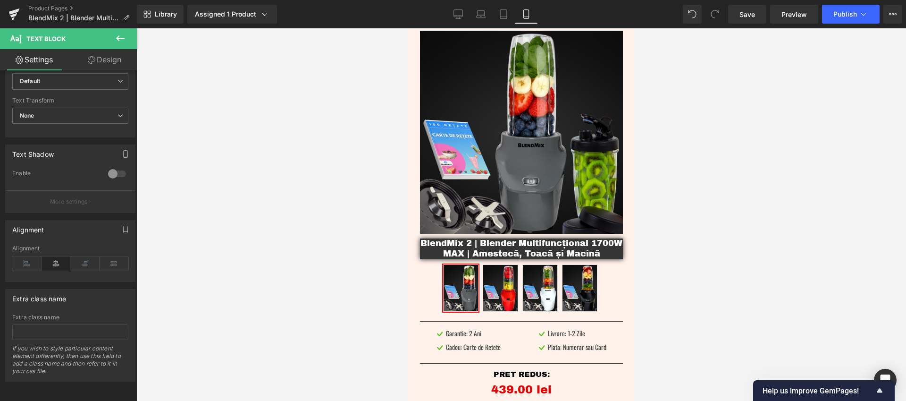
scroll to position [215, 0]
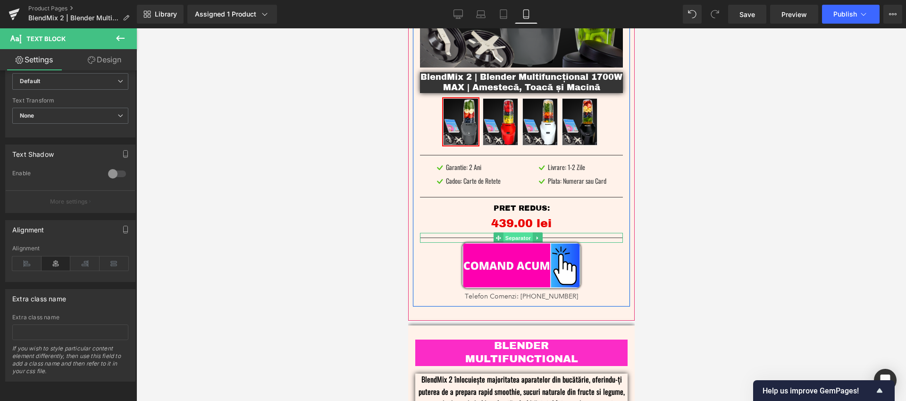
click at [521, 232] on span "Separator" at bounding box center [517, 237] width 29 height 11
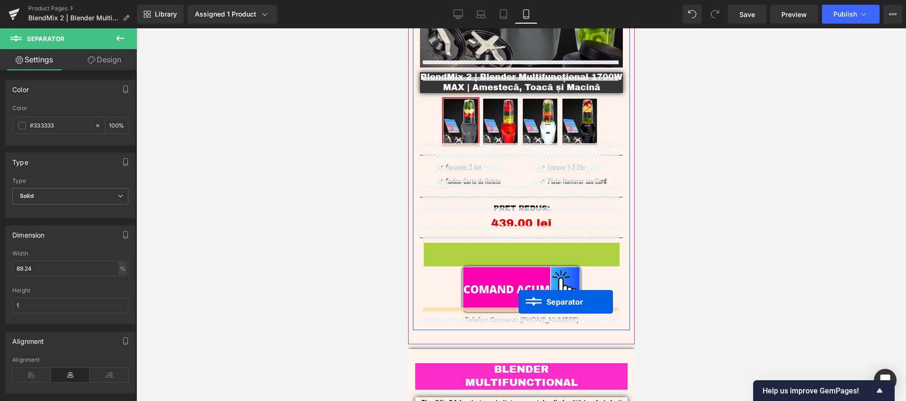
drag, startPoint x: 500, startPoint y: 240, endPoint x: 518, endPoint y: 302, distance: 64.7
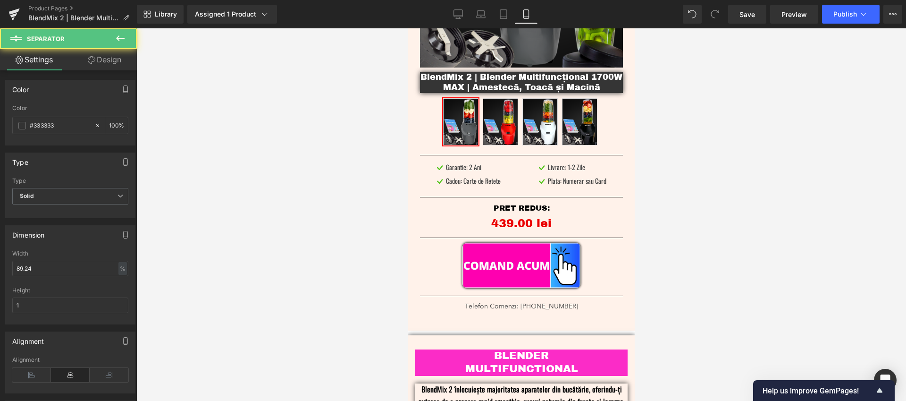
click at [720, 208] on div at bounding box center [521, 214] width 770 height 373
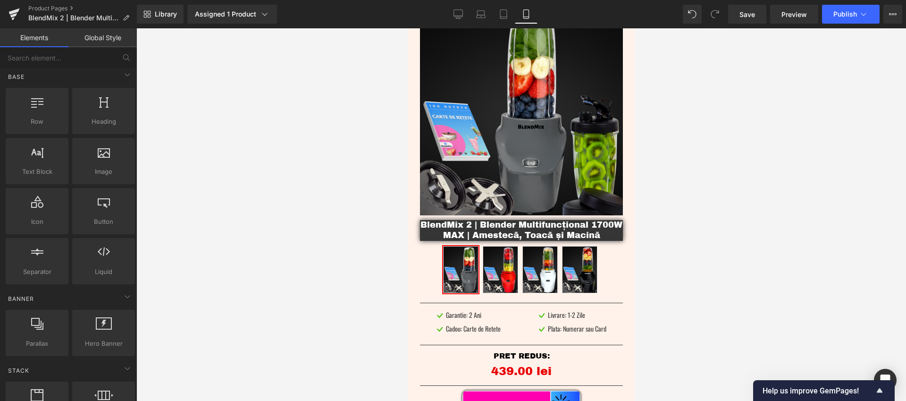
scroll to position [0, 0]
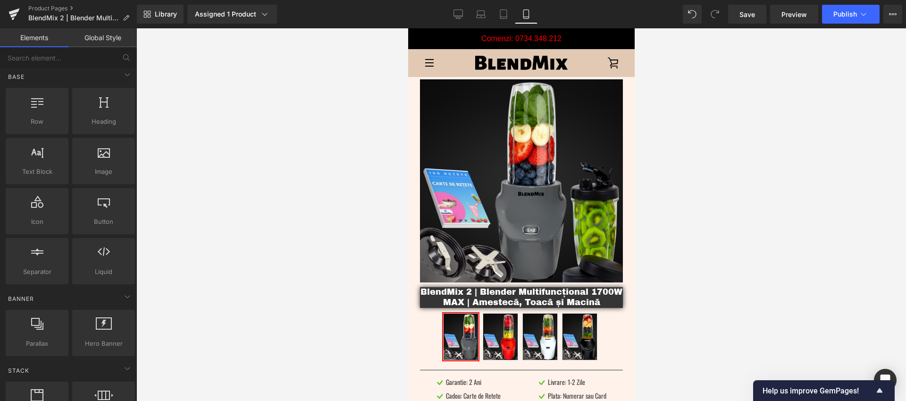
drag, startPoint x: 631, startPoint y: 173, endPoint x: 1047, endPoint y: 125, distance: 418.3
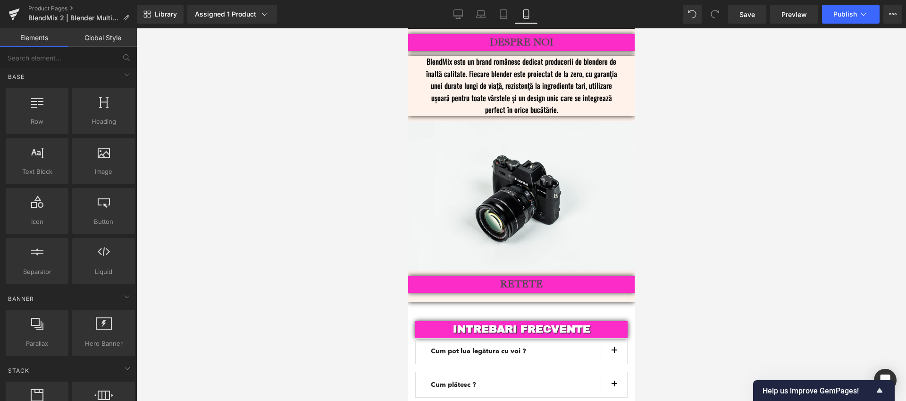
scroll to position [2266, 0]
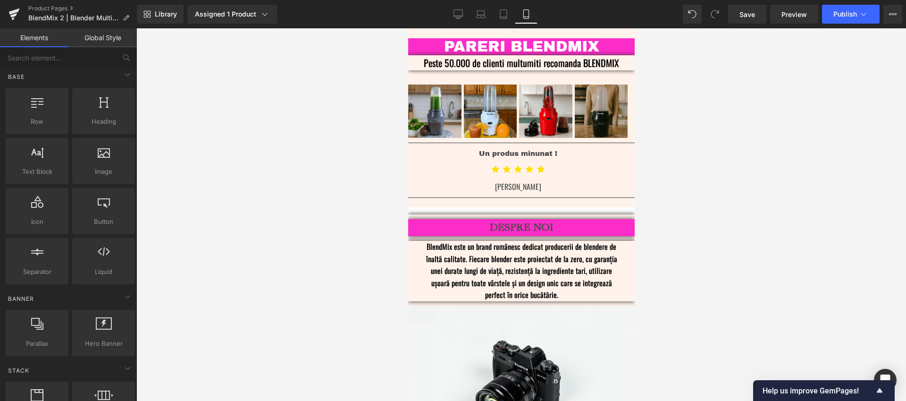
drag, startPoint x: 631, startPoint y: 50, endPoint x: 1047, endPoint y: 330, distance: 501.6
click at [456, 8] on link "Desktop" at bounding box center [458, 14] width 23 height 19
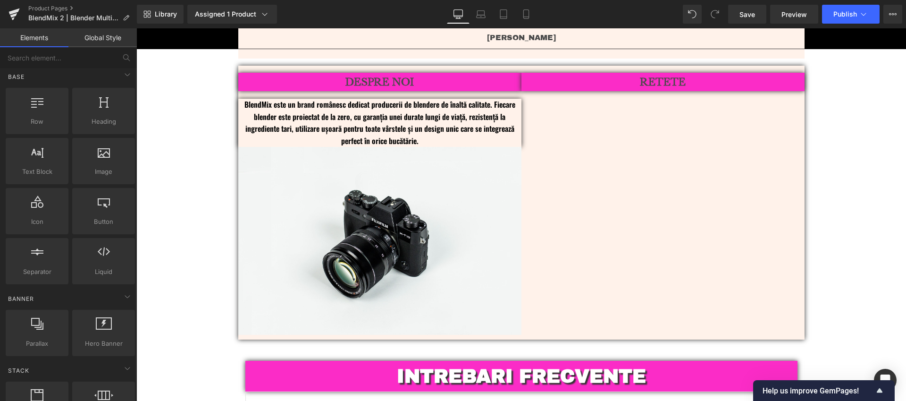
scroll to position [2432, 0]
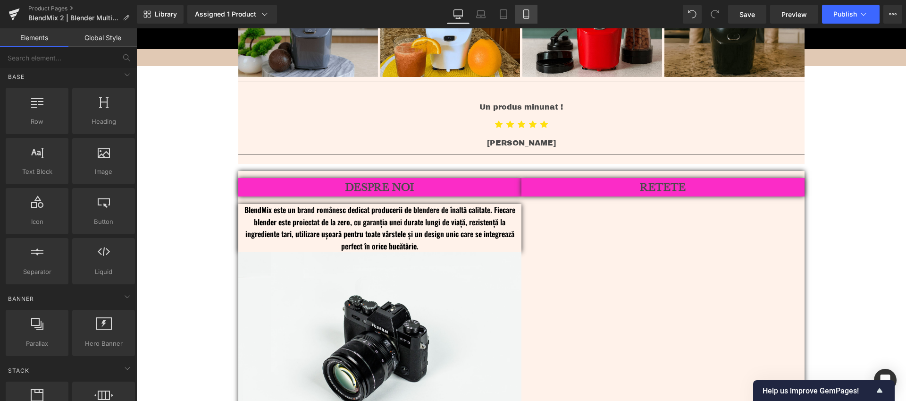
click at [524, 16] on icon at bounding box center [526, 14] width 5 height 9
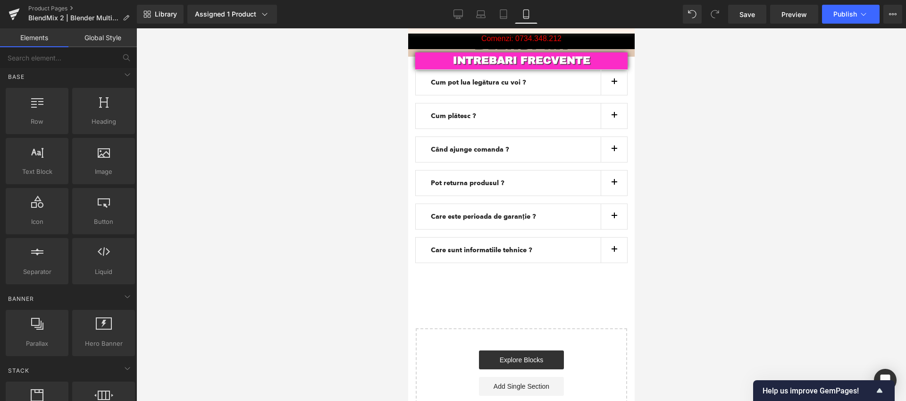
scroll to position [2657, 0]
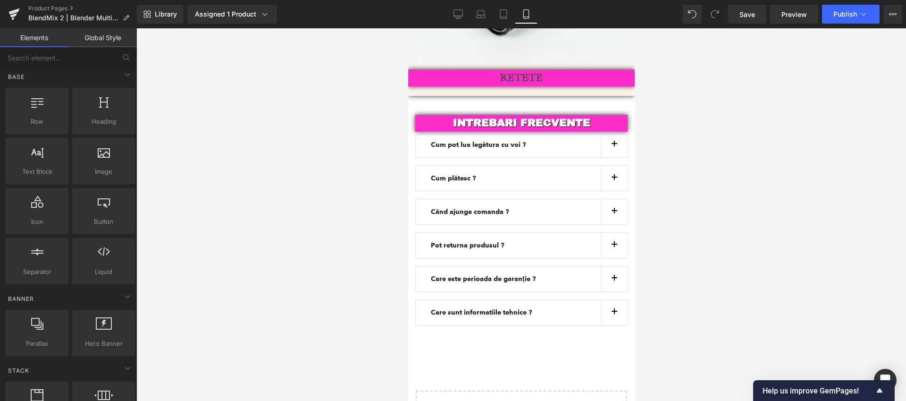
drag, startPoint x: 632, startPoint y: 336, endPoint x: 1060, endPoint y: 336, distance: 428.2
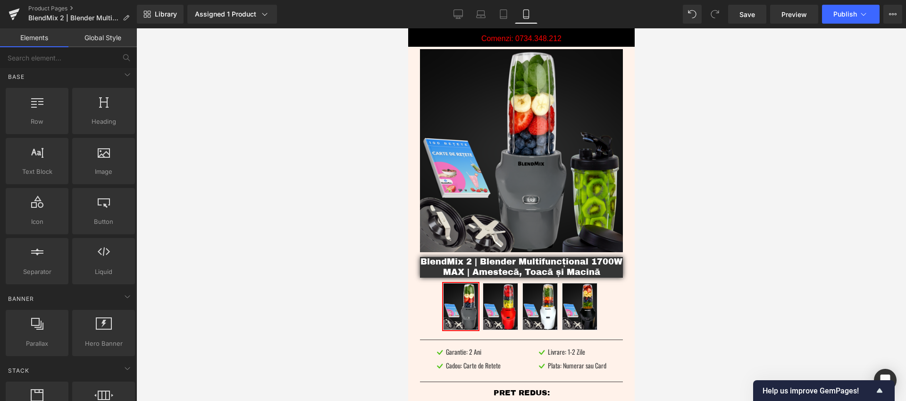
scroll to position [0, 0]
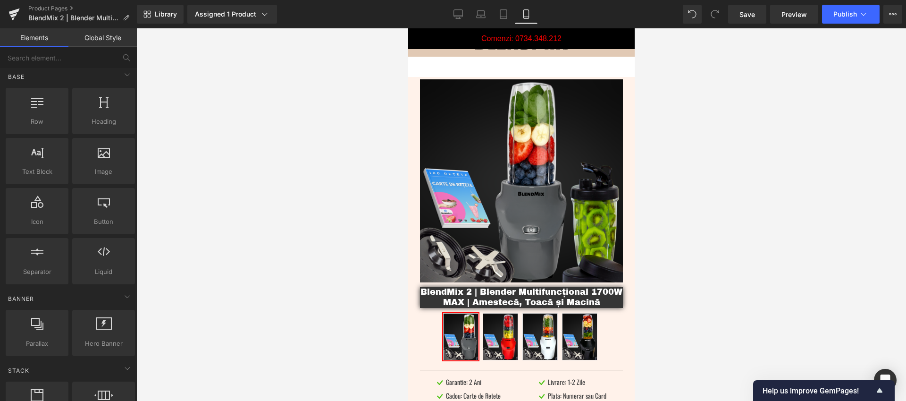
drag, startPoint x: 632, startPoint y: 342, endPoint x: 1044, endPoint y: 66, distance: 495.8
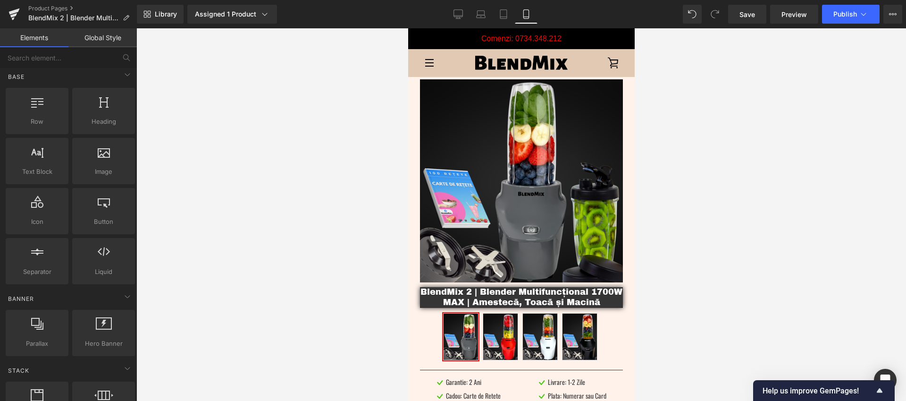
scroll to position [124, 0]
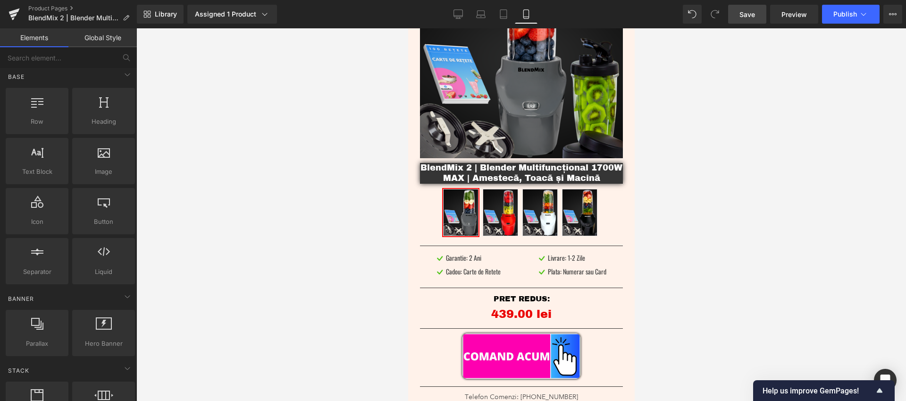
click at [737, 17] on link "Save" at bounding box center [747, 14] width 38 height 19
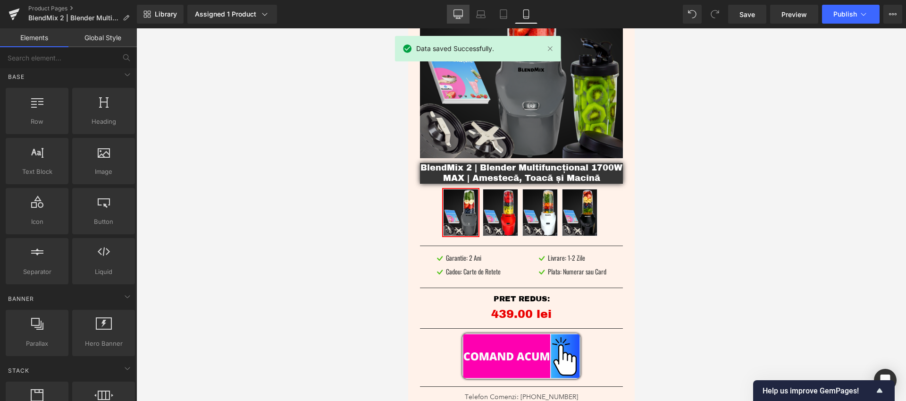
click at [464, 19] on link "Desktop" at bounding box center [458, 14] width 23 height 19
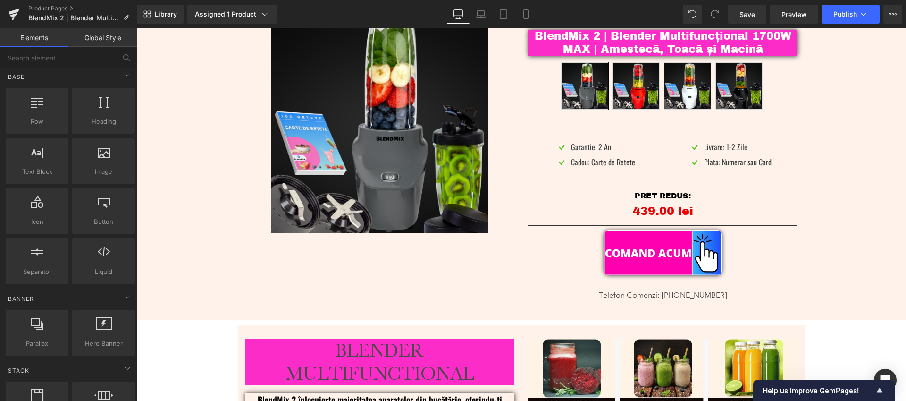
scroll to position [34, 0]
